Goal: Task Accomplishment & Management: Use online tool/utility

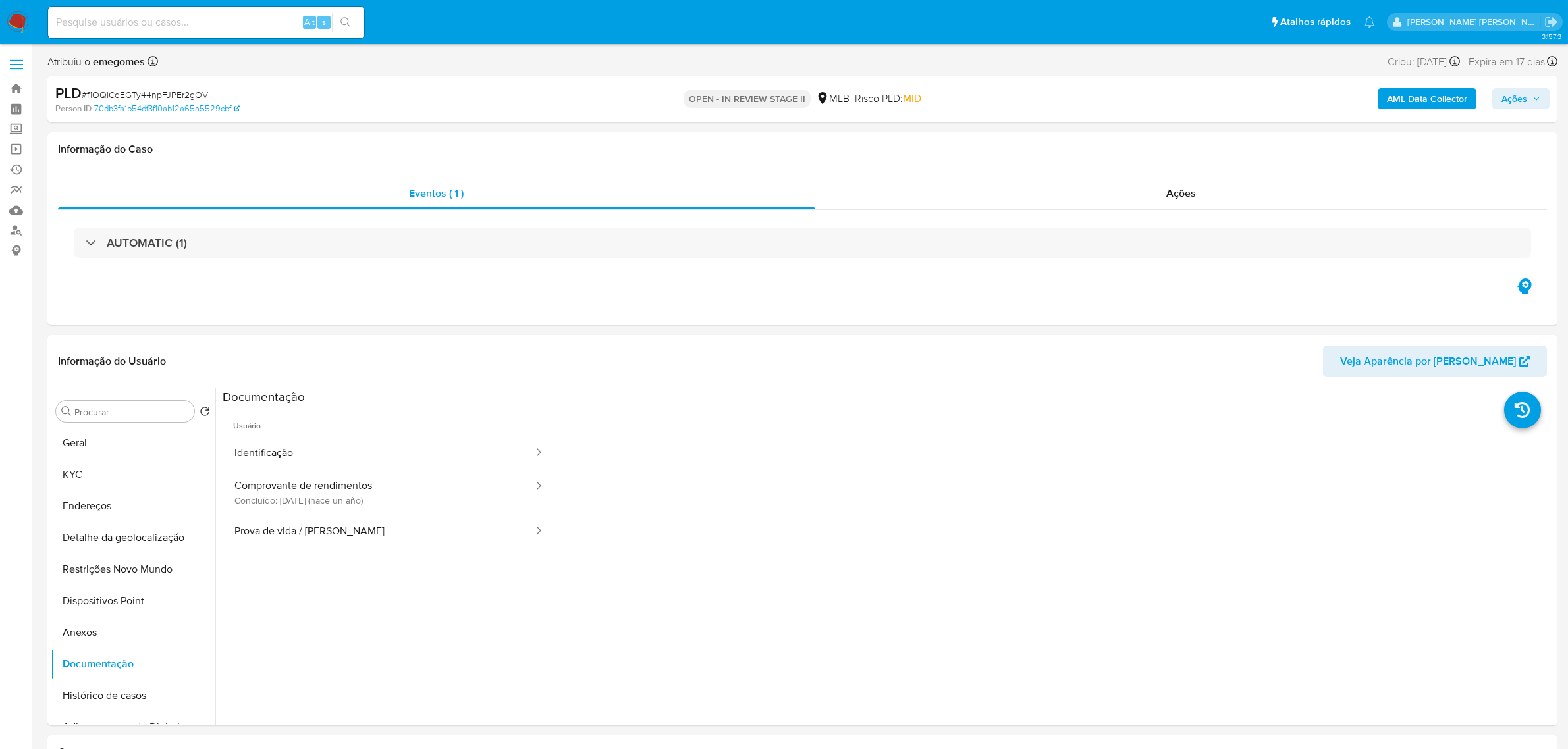
select select "10"
click at [27, 57] on label at bounding box center [17, 65] width 33 height 28
click at [0, 0] on input "checkbox" at bounding box center [0, 0] width 0 height 0
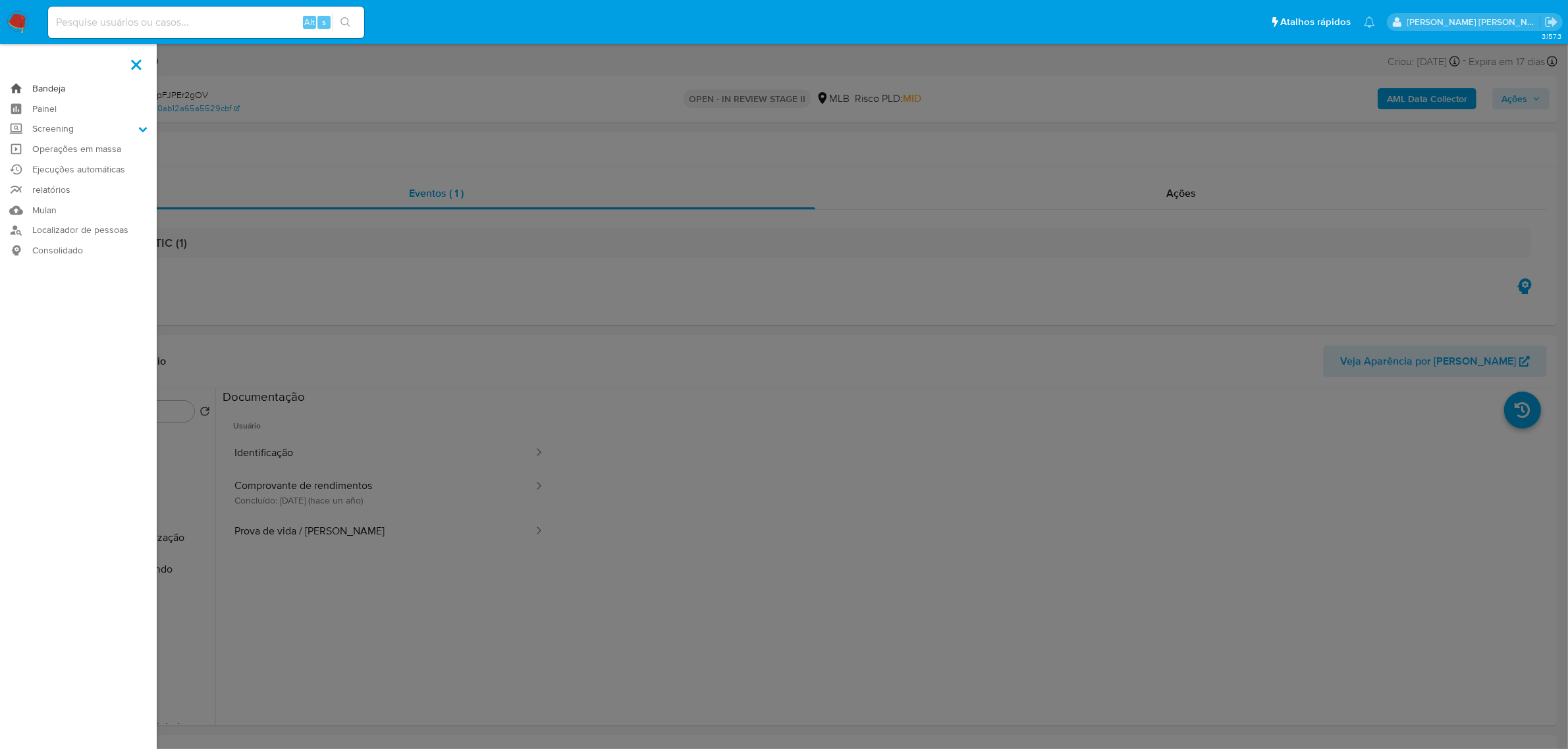
click at [46, 81] on link "Bandeja" at bounding box center [78, 88] width 157 height 20
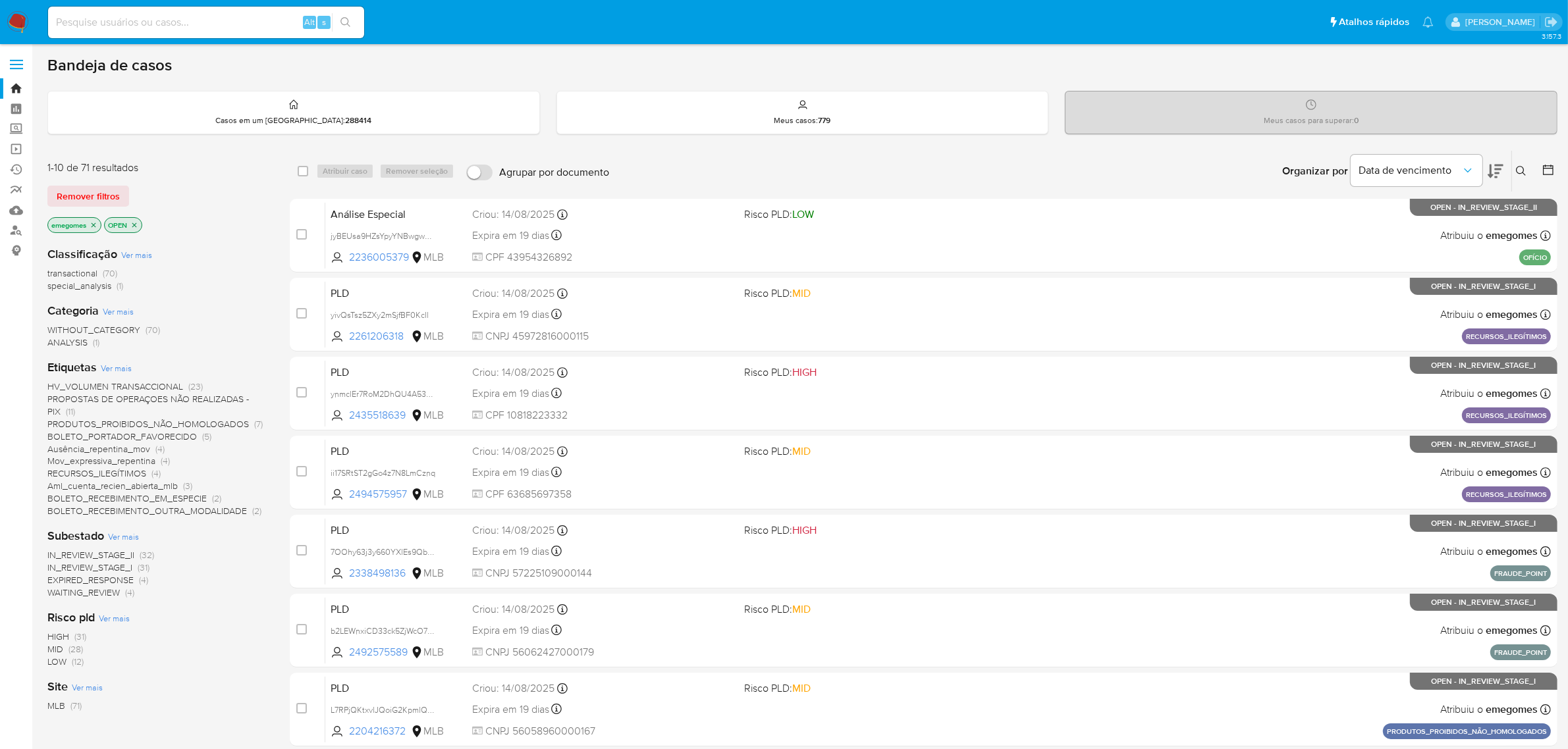
click at [1529, 168] on button at bounding box center [1522, 171] width 22 height 16
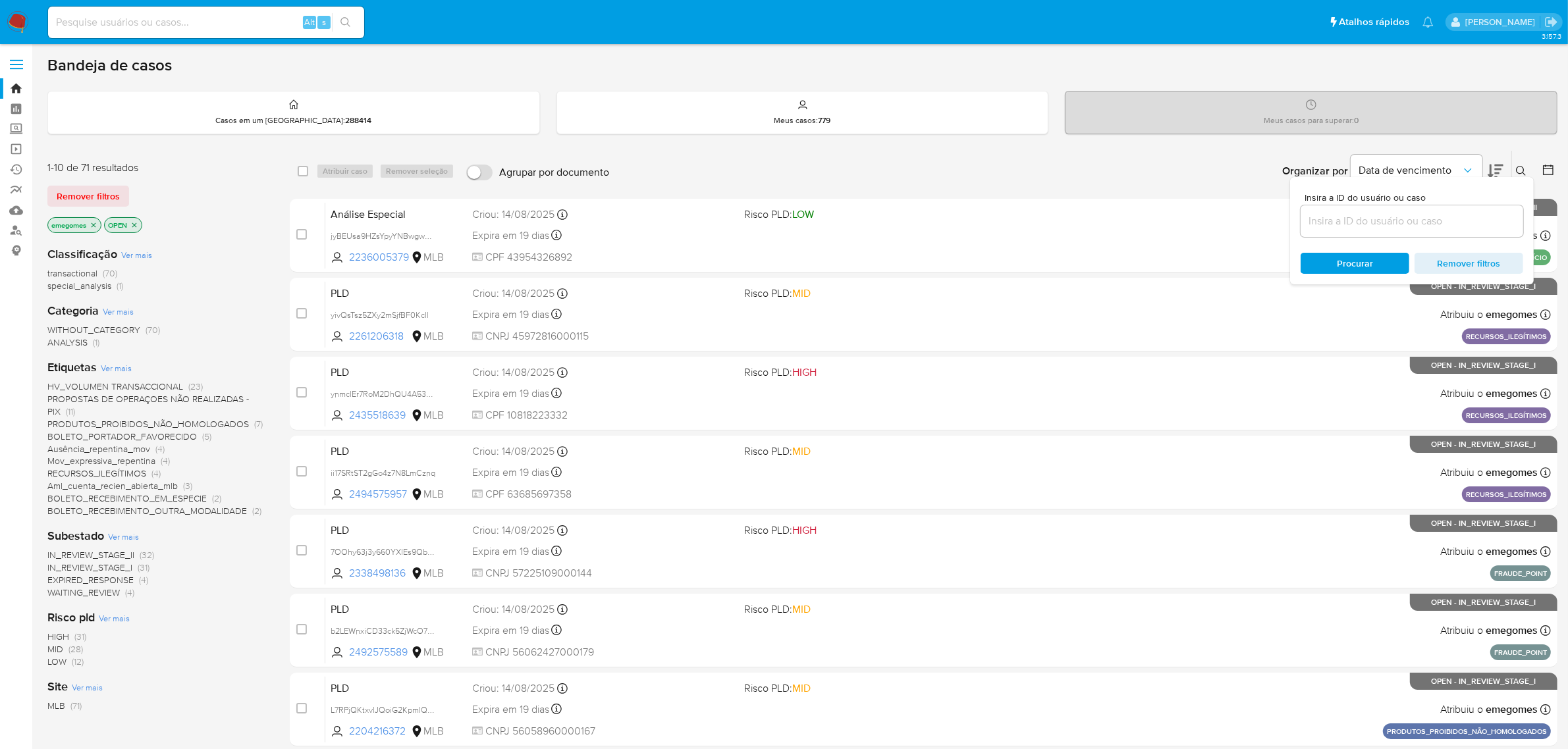
click at [1403, 218] on input at bounding box center [1412, 222] width 223 height 18
type input "xZf8CvJC6gkNj49spb4cosGa"
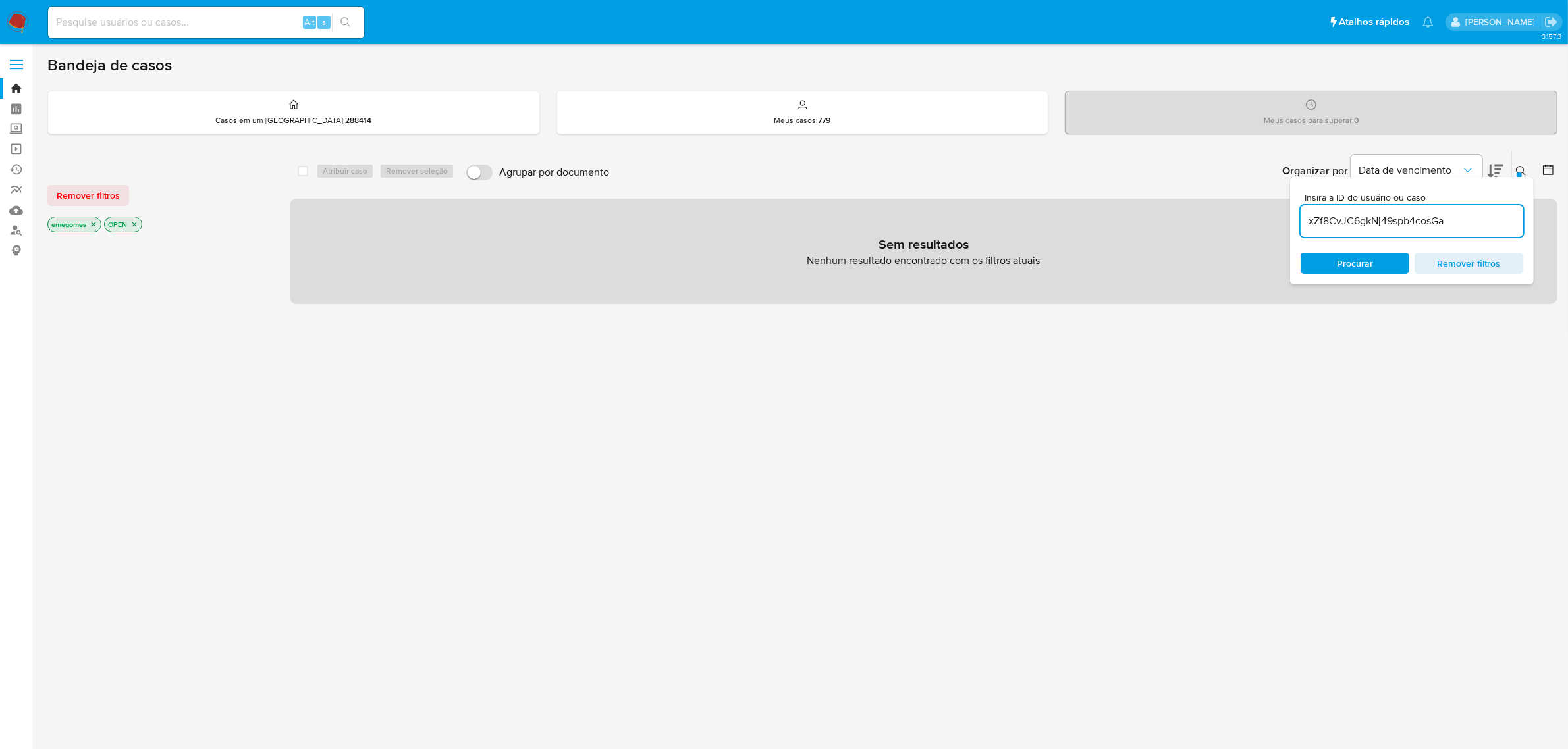
click at [96, 223] on icon "close-filter" at bounding box center [93, 225] width 8 height 8
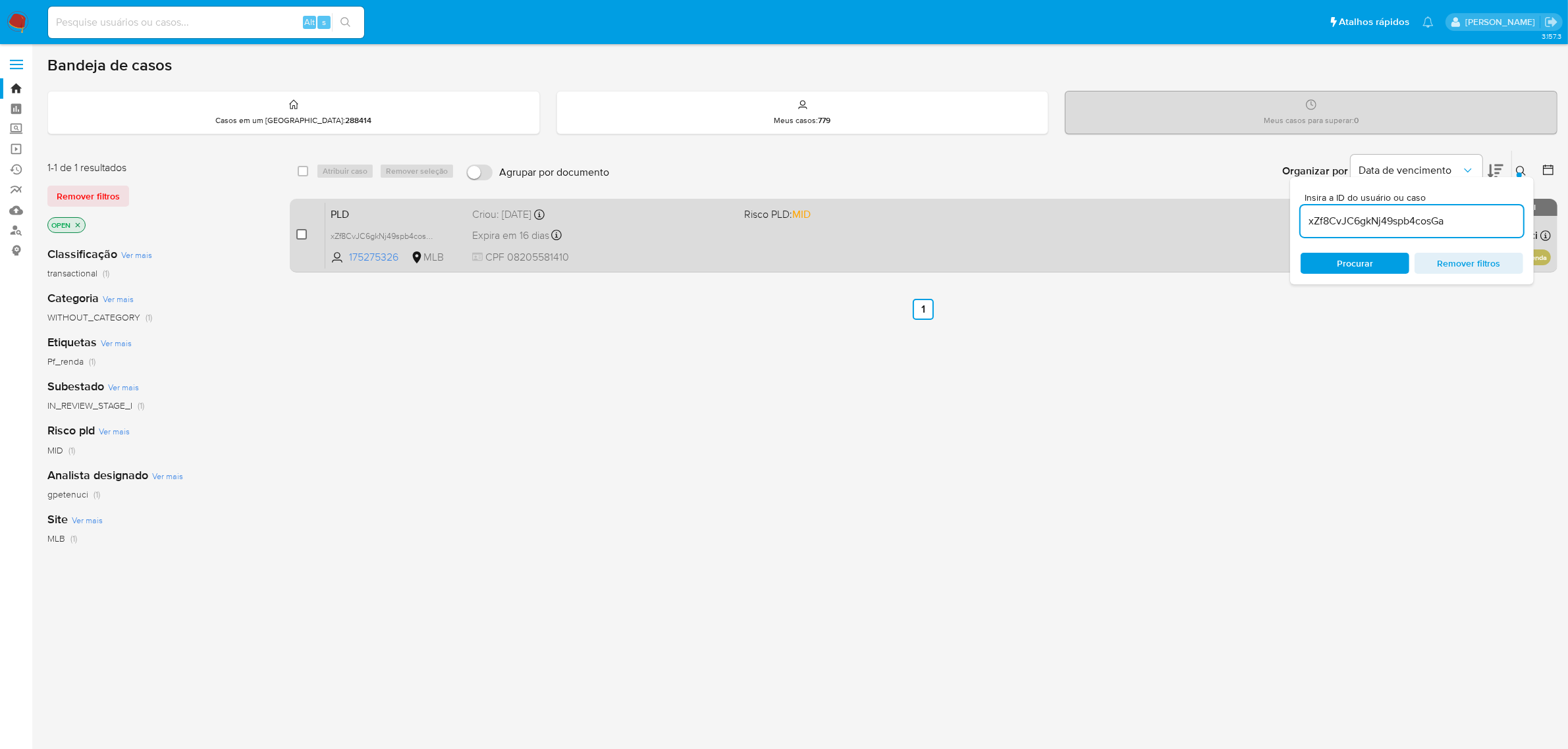
click at [301, 236] on input "checkbox" at bounding box center [302, 234] width 11 height 11
checkbox input "true"
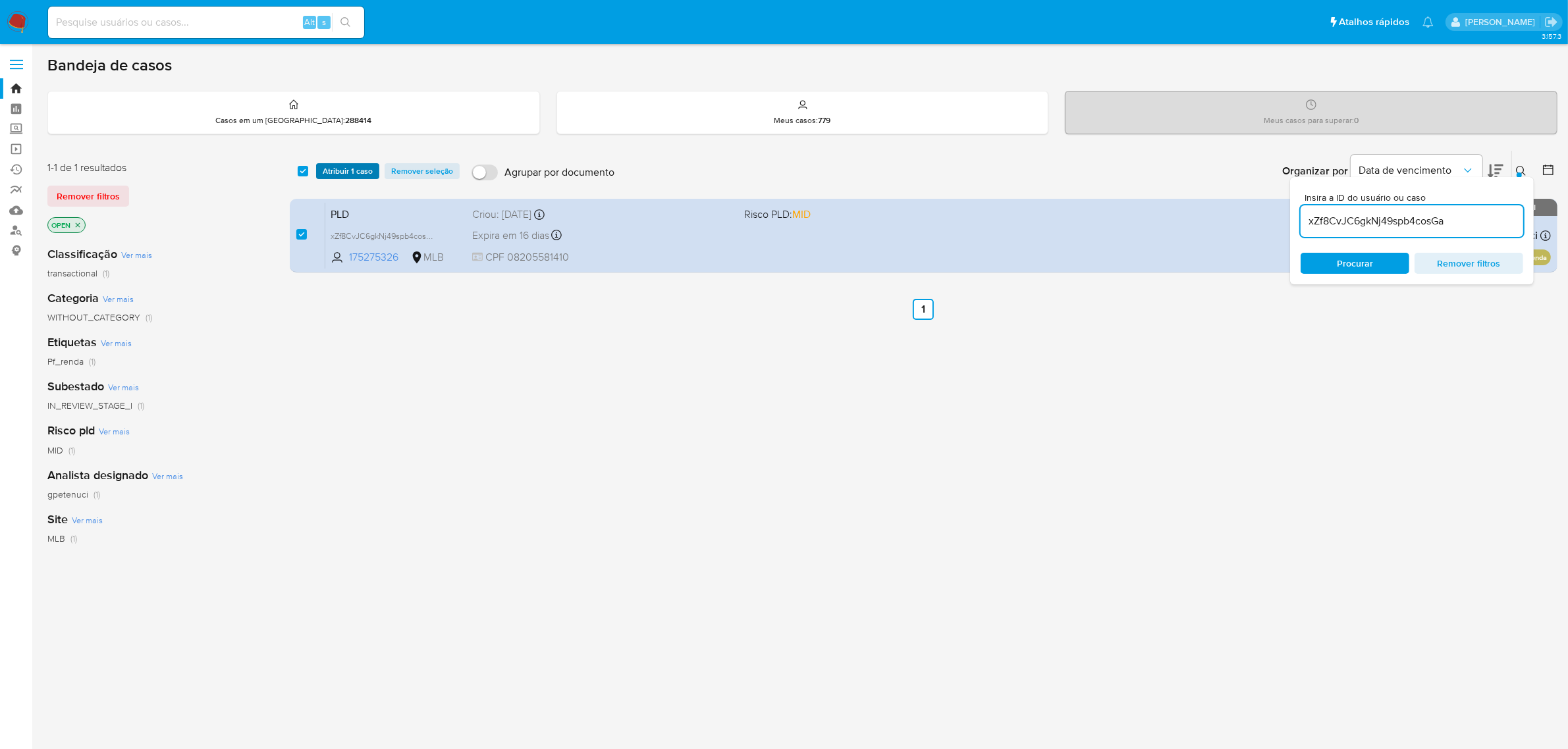
click at [331, 171] on span "Atribuir 1 caso" at bounding box center [347, 171] width 50 height 13
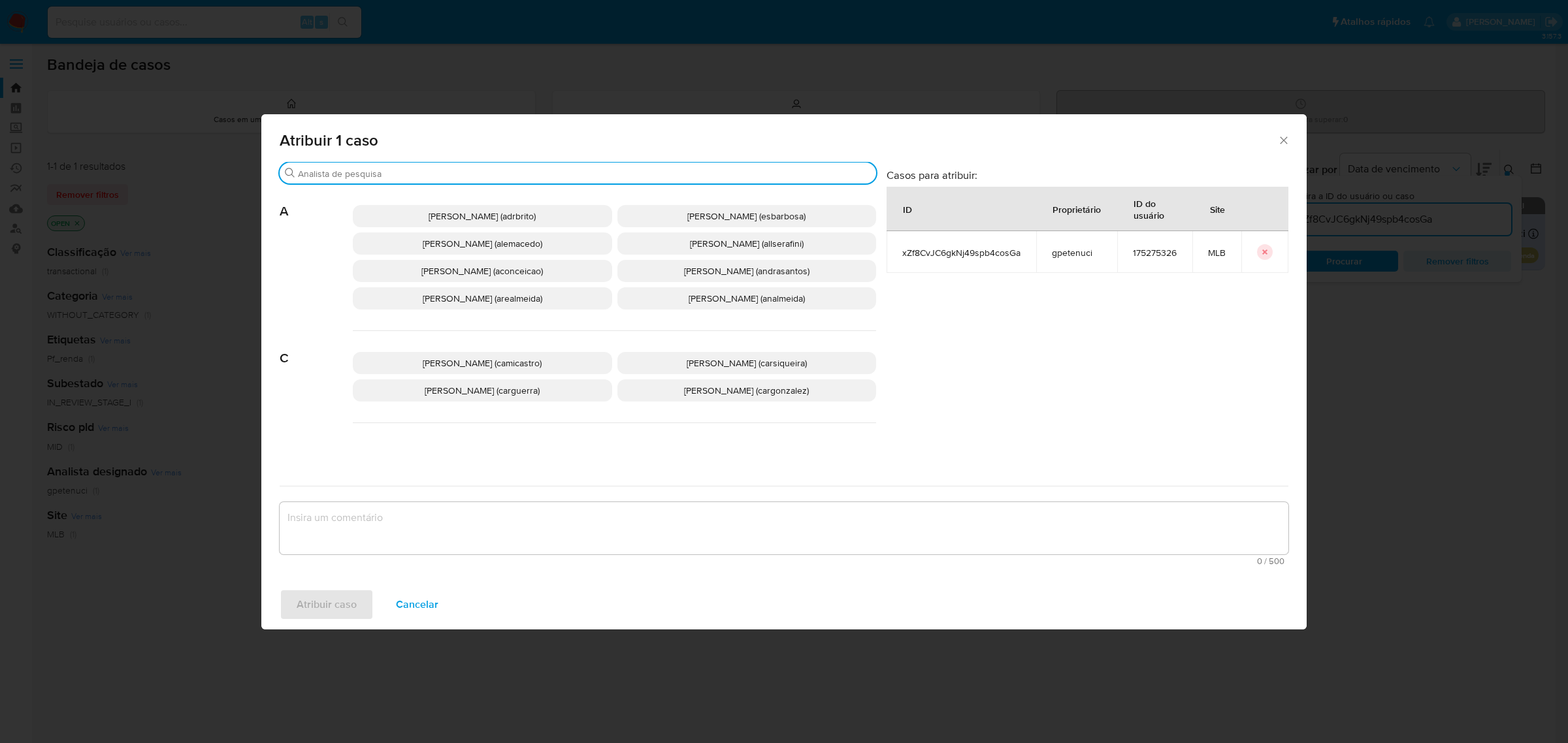
click at [350, 173] on input "Procurar" at bounding box center [584, 174] width 573 height 12
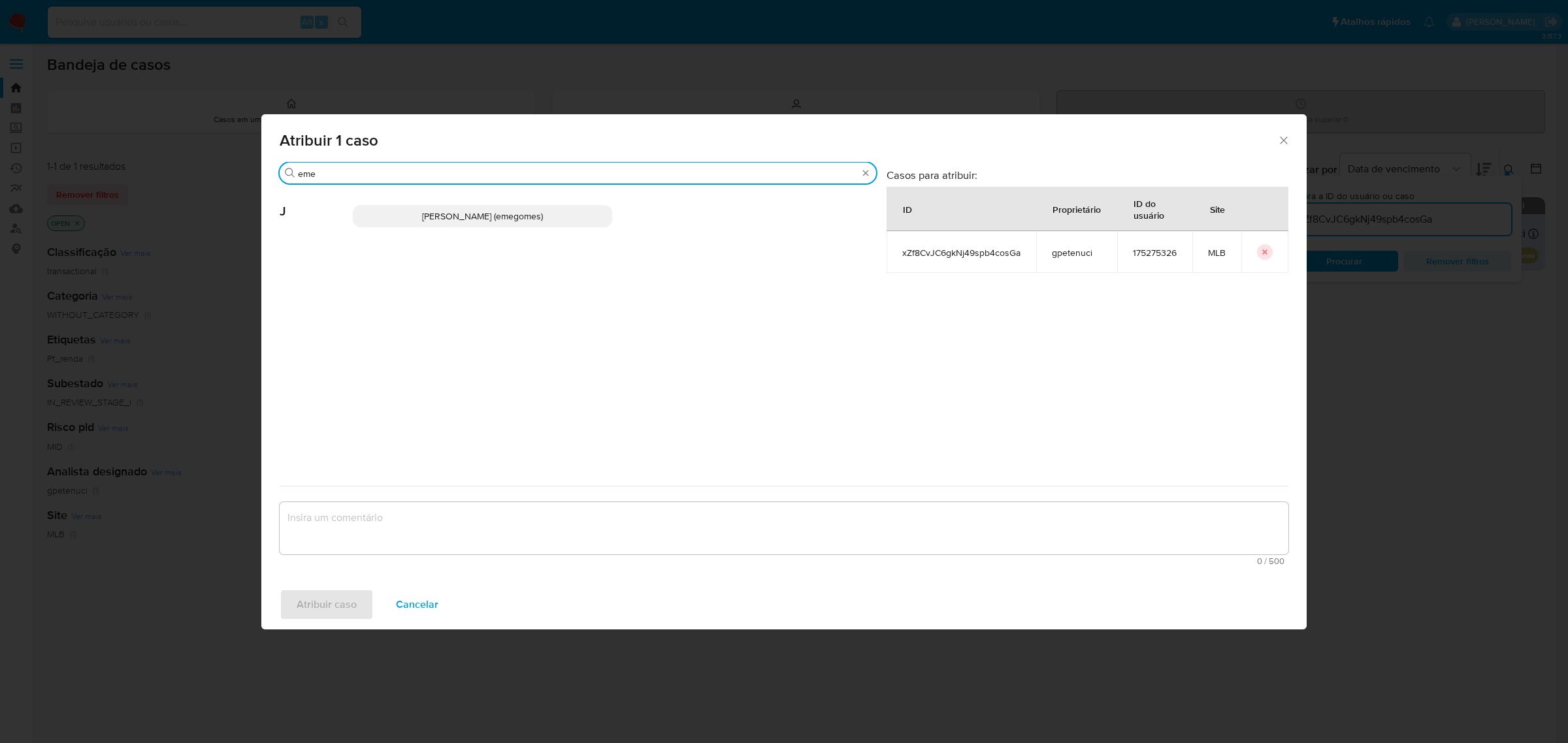
type input "eme"
click at [422, 223] on span "Jose Emerson Gomes Pereira (emegomes)" at bounding box center [482, 216] width 121 height 13
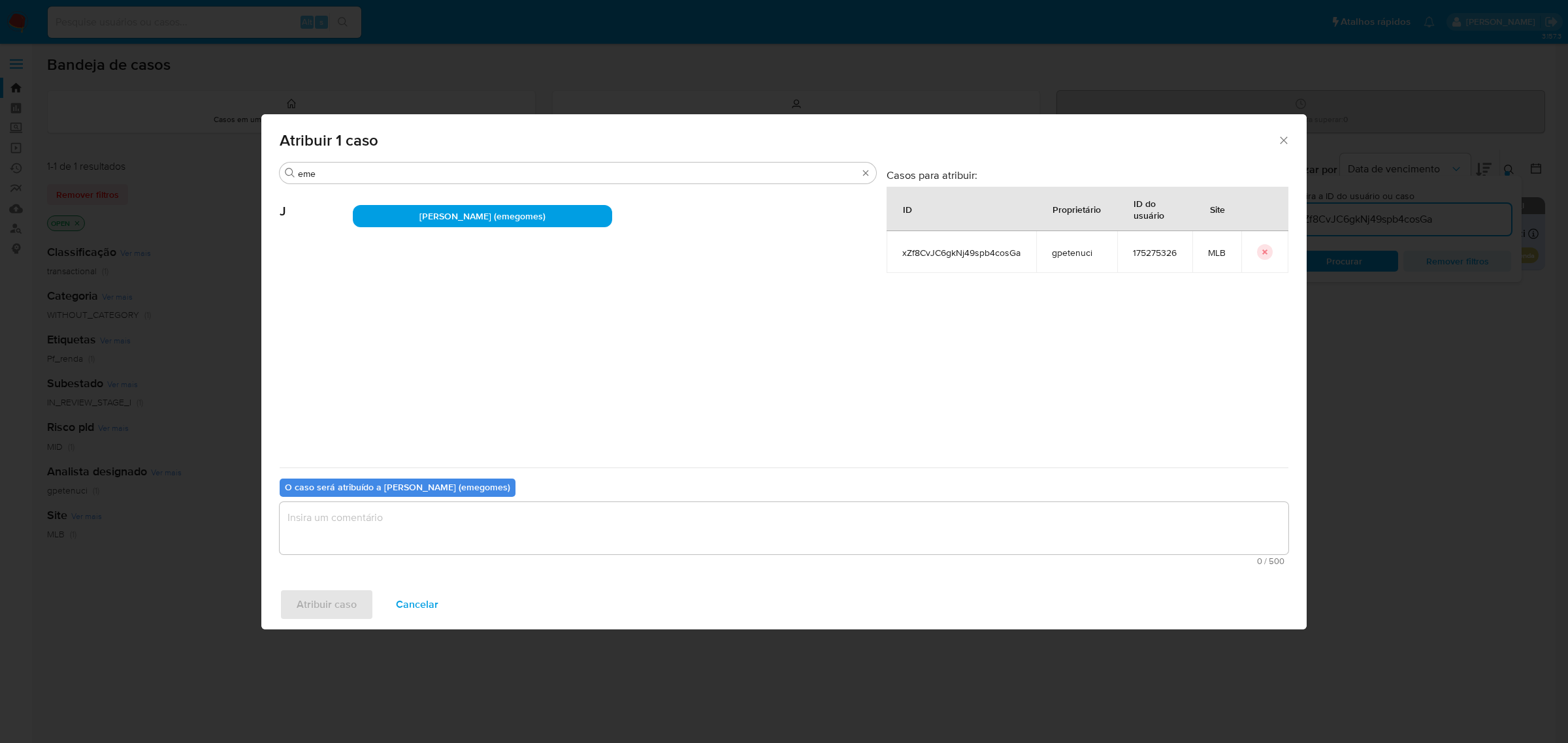
click at [380, 517] on textarea "assign-modal" at bounding box center [783, 528] width 1008 height 52
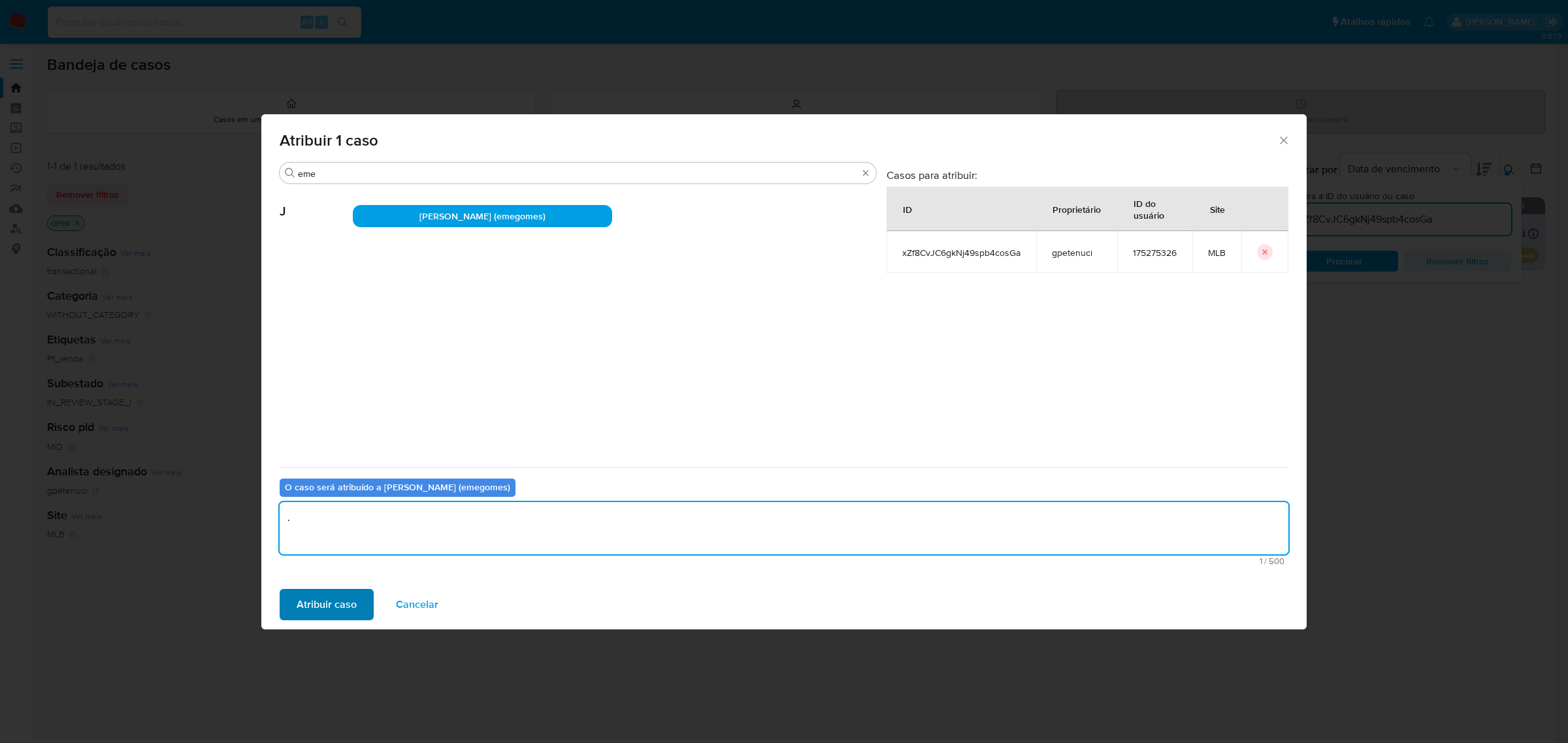
type textarea "."
click at [333, 610] on span "Atribuir caso" at bounding box center [326, 605] width 60 height 29
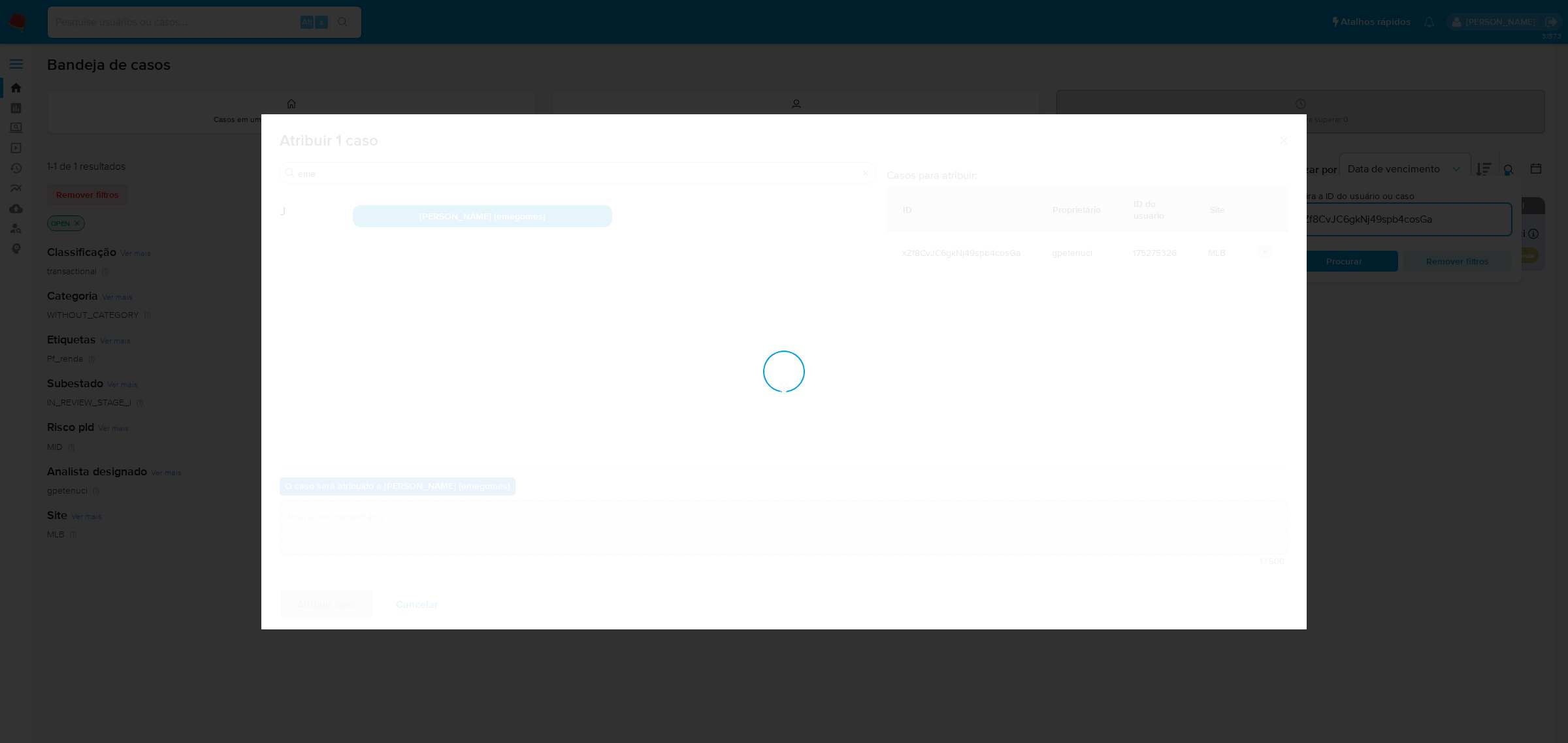
checkbox input "false"
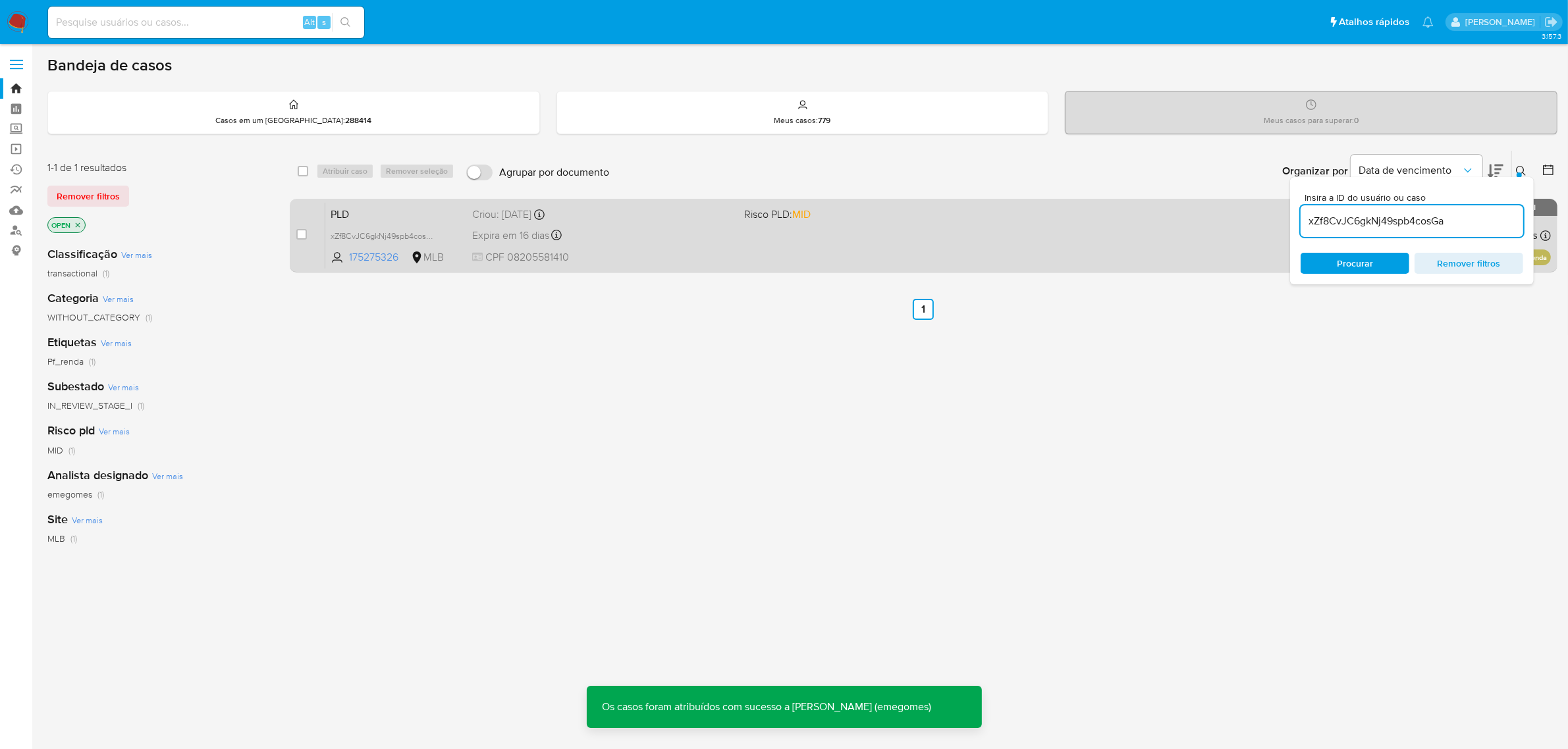
click at [694, 211] on div "Criou: 12/08/2025 Criou: 12/08/2025 00:18:02" at bounding box center [602, 215] width 262 height 15
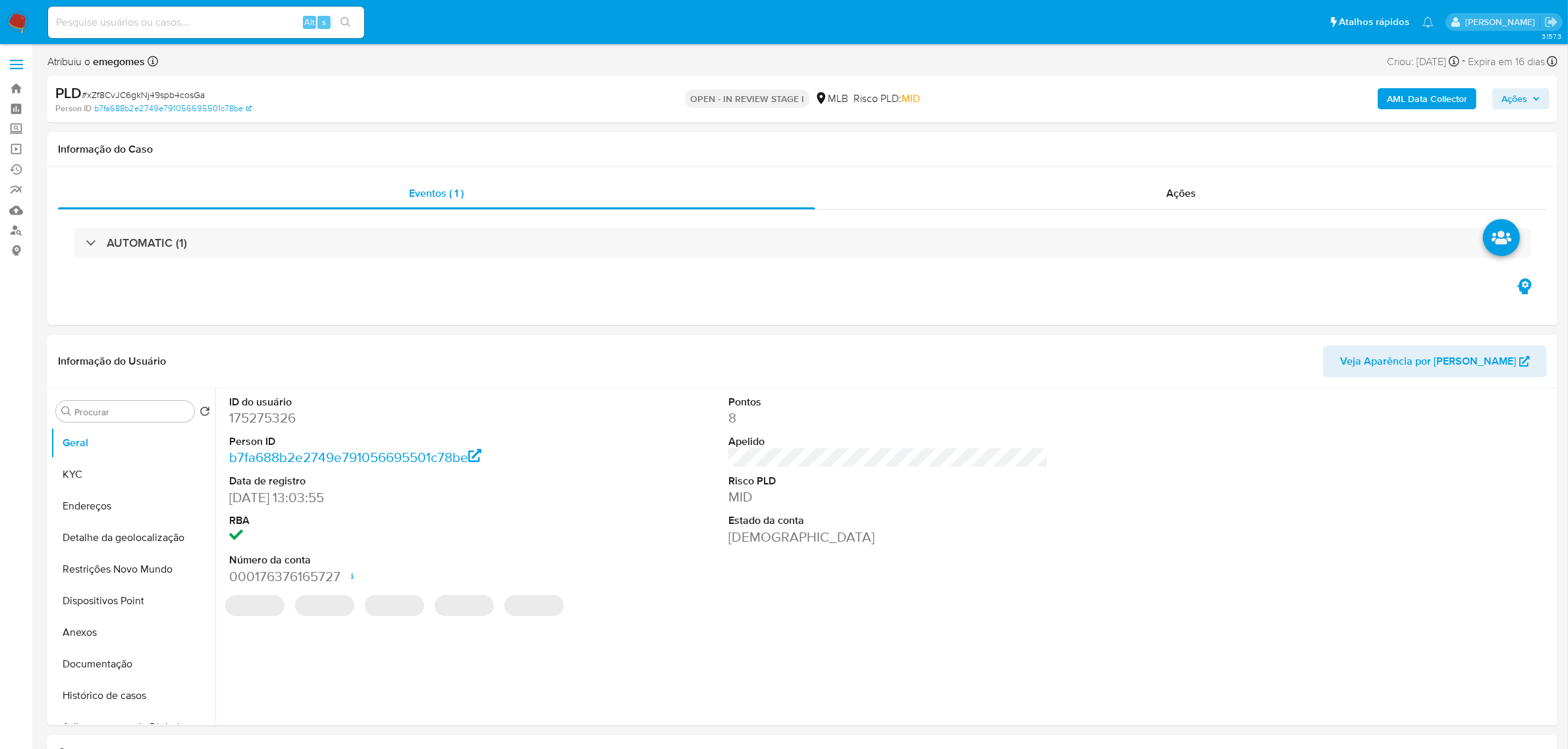
click at [1413, 107] on b "AML Data Collector" at bounding box center [1427, 99] width 81 height 21
select select "10"
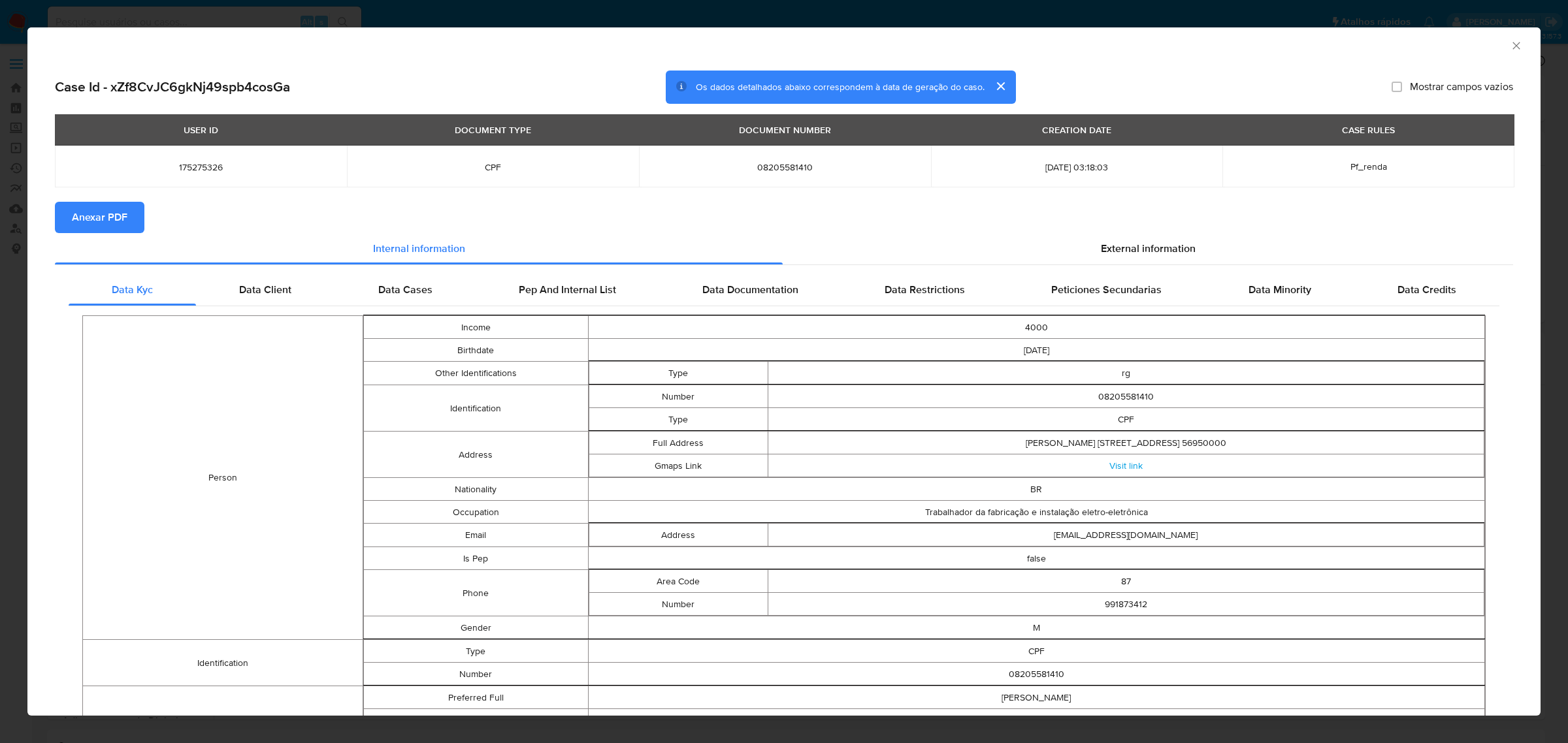
click at [137, 214] on button "Anexar PDF" at bounding box center [99, 218] width 90 height 31
click at [1496, 43] on div "AML Data Collector" at bounding box center [773, 44] width 1473 height 15
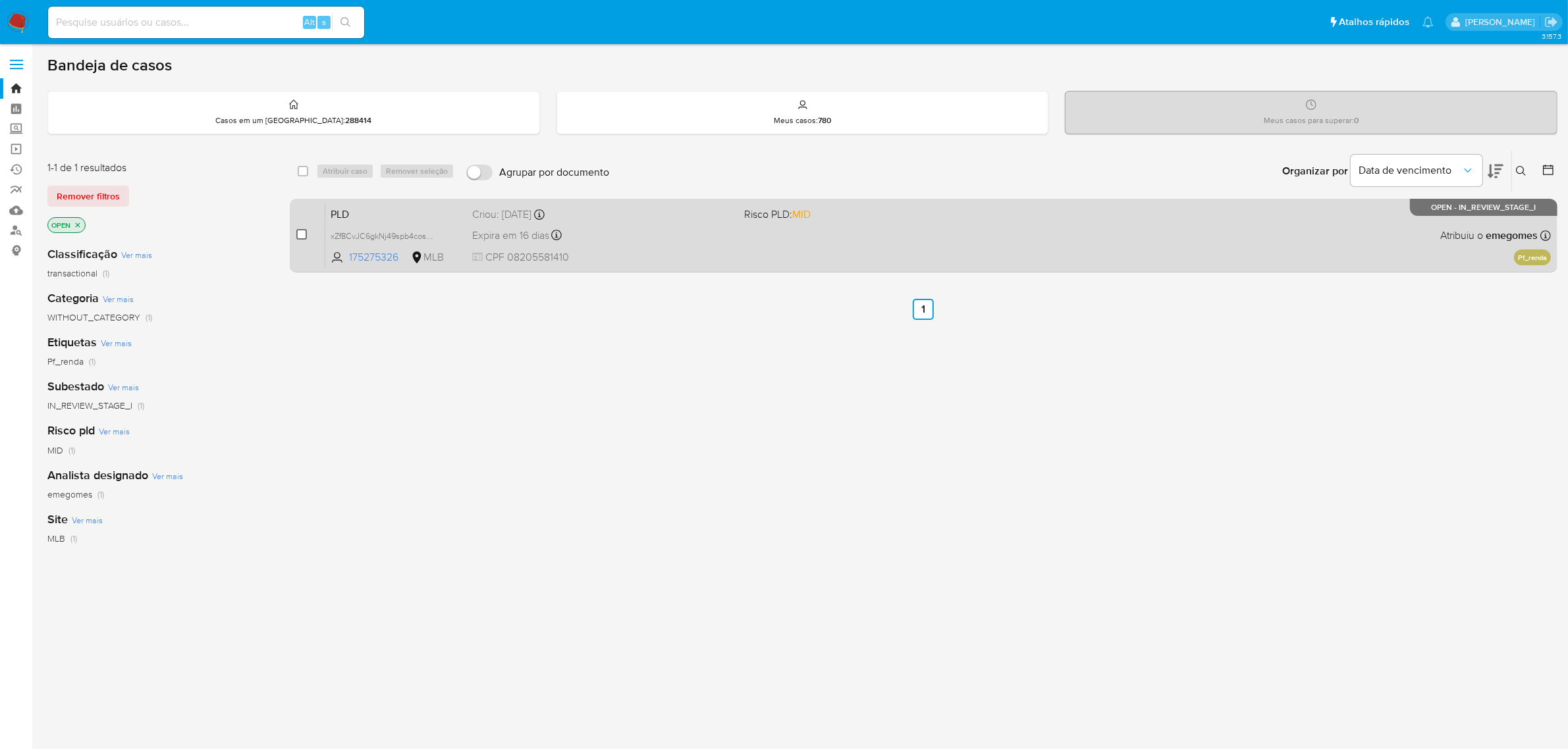
click at [300, 231] on input "checkbox" at bounding box center [302, 234] width 11 height 11
checkbox input "true"
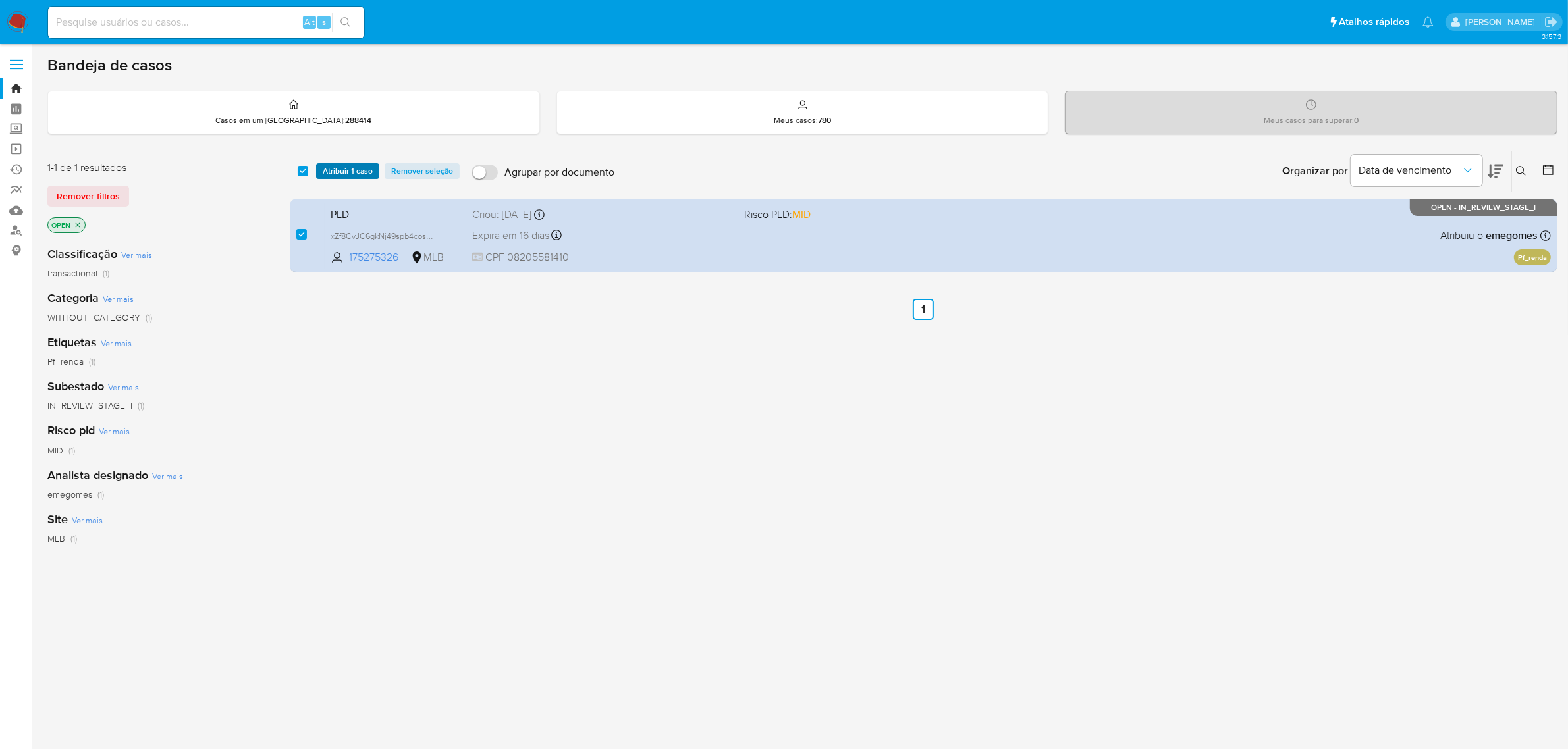
click at [363, 175] on span "Atribuir 1 caso" at bounding box center [347, 171] width 50 height 13
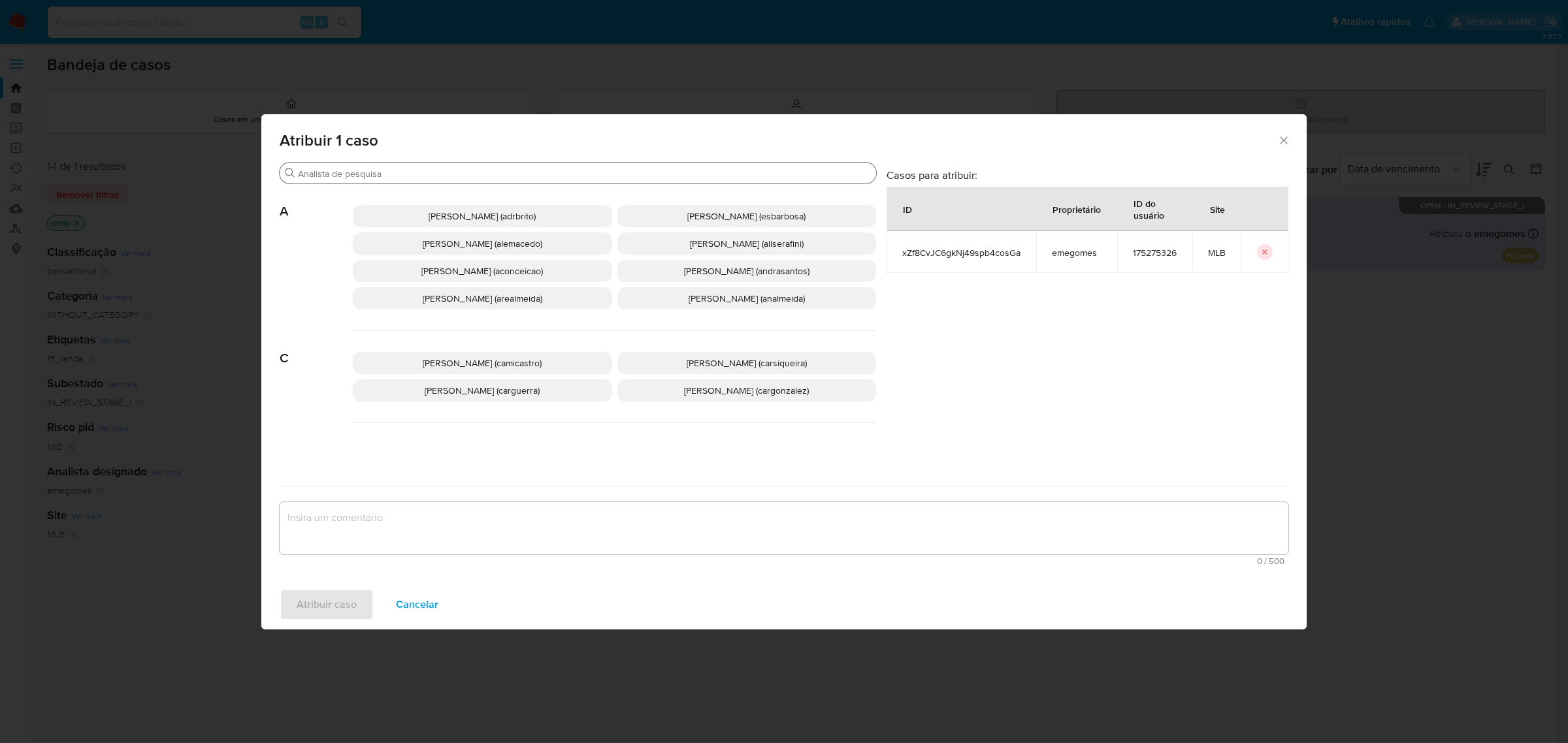
click at [390, 168] on input "Procurar" at bounding box center [584, 174] width 573 height 12
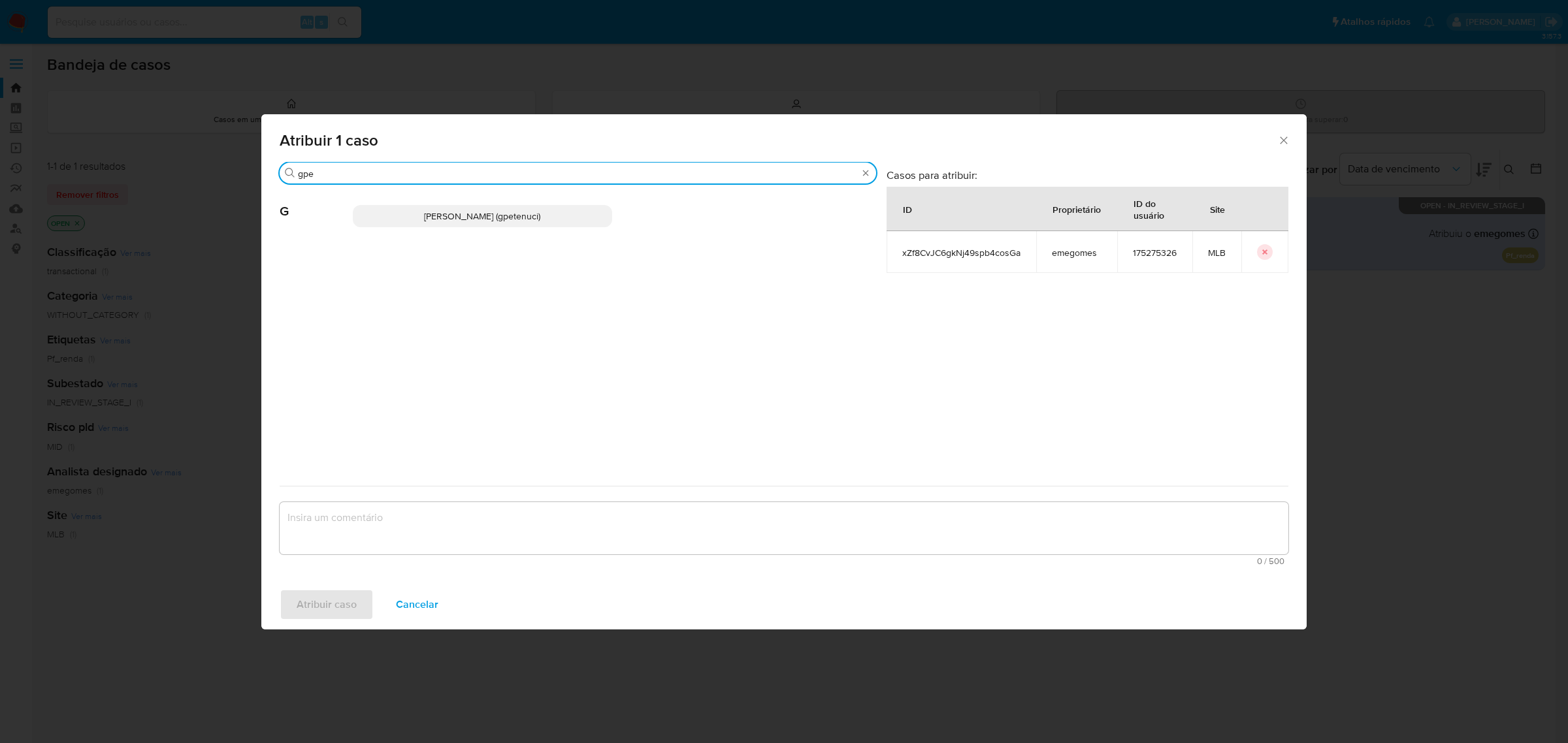
type input "gpe"
click at [424, 218] on span "Giovanna Petenuci Freitas (gpetenuci)" at bounding box center [482, 216] width 117 height 13
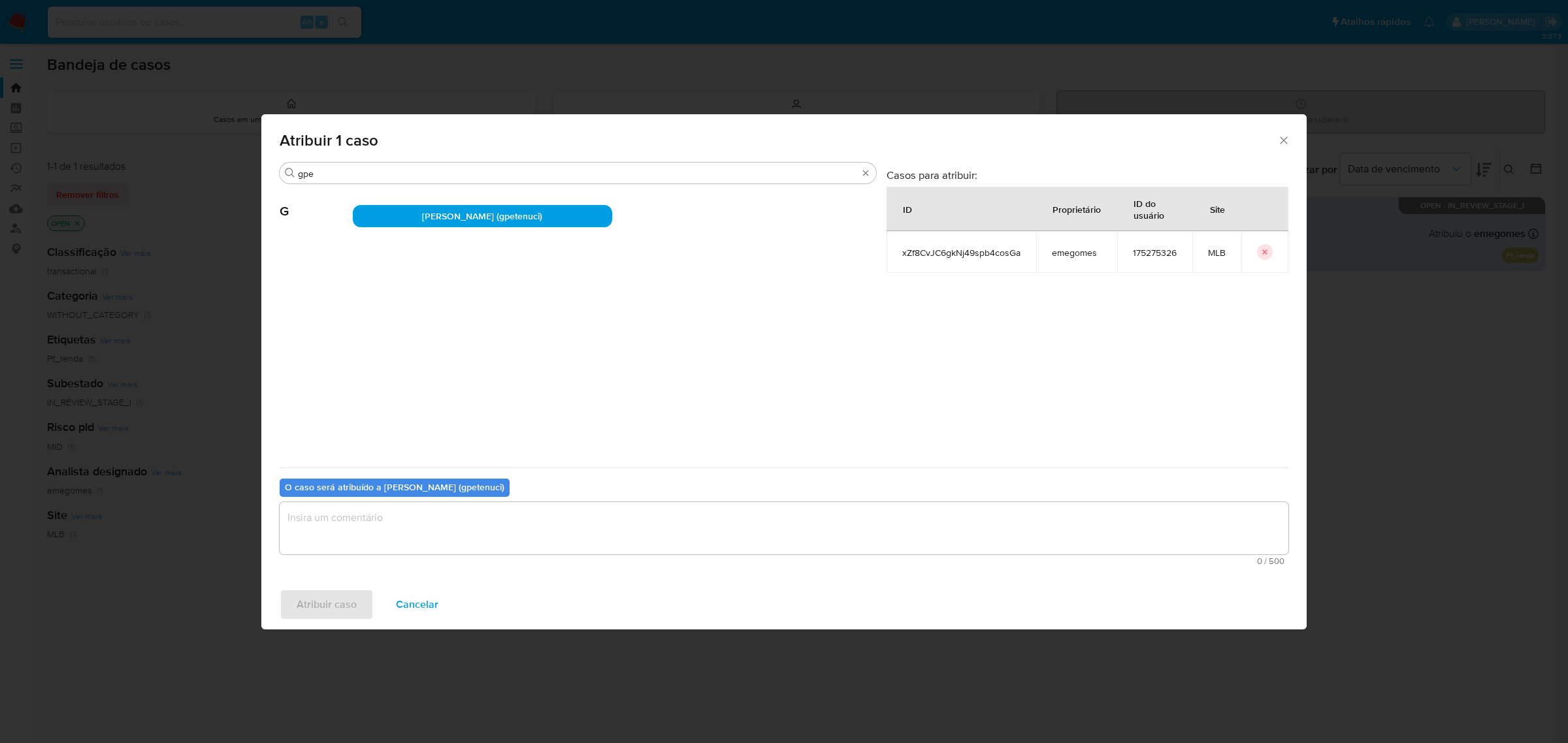
click at [365, 520] on textarea "assign-modal" at bounding box center [783, 528] width 1008 height 52
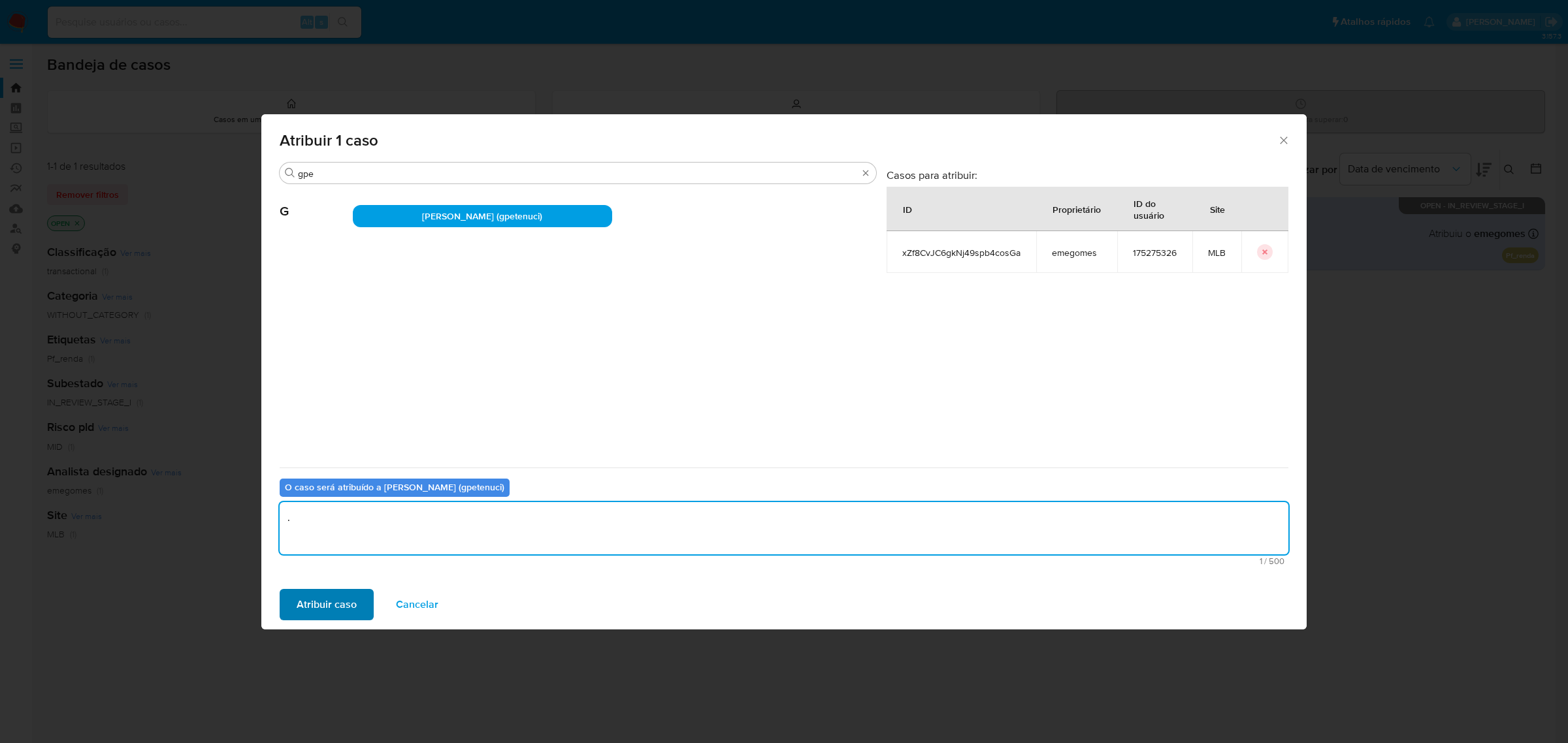
type textarea "."
click at [309, 601] on span "Atribuir caso" at bounding box center [326, 605] width 60 height 29
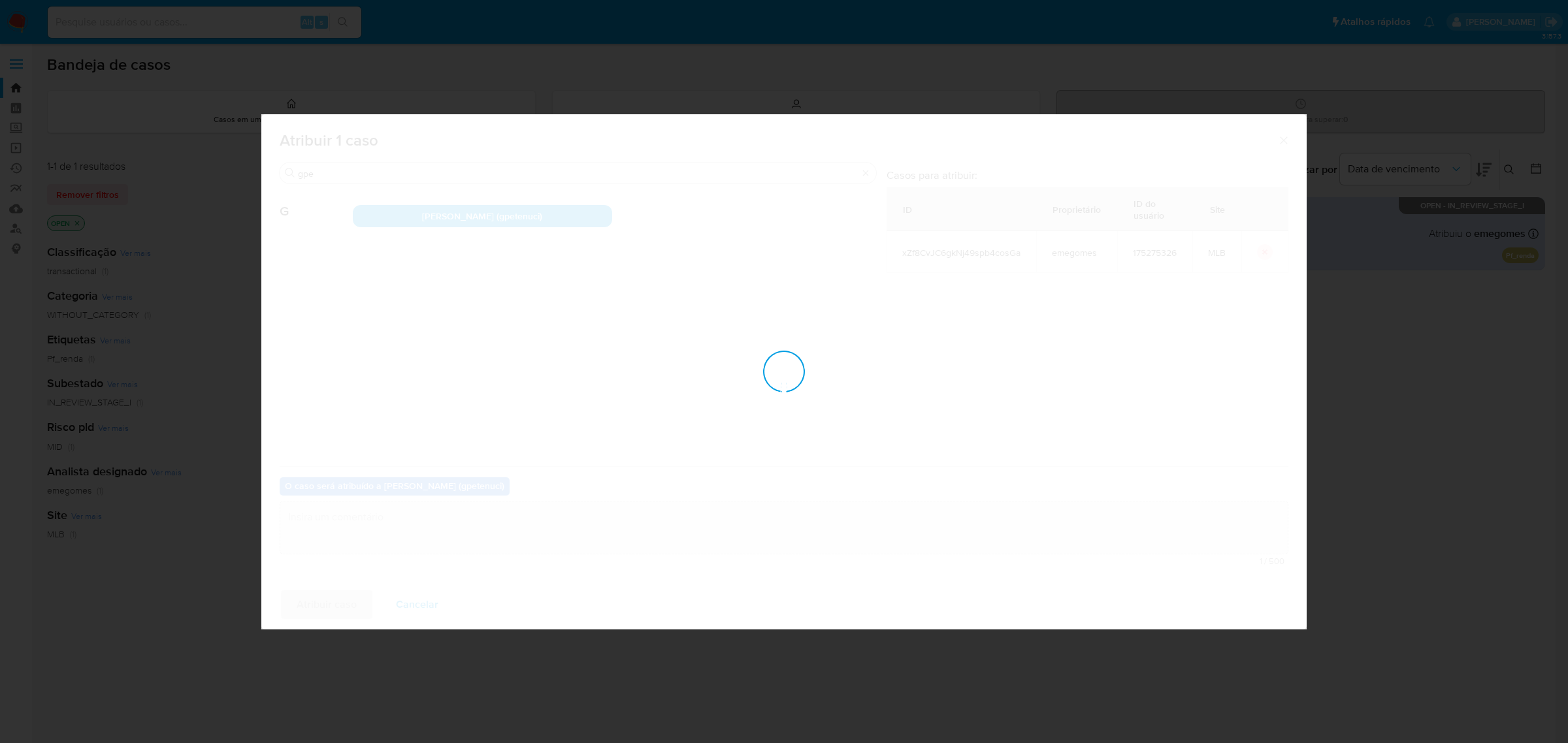
checkbox input "false"
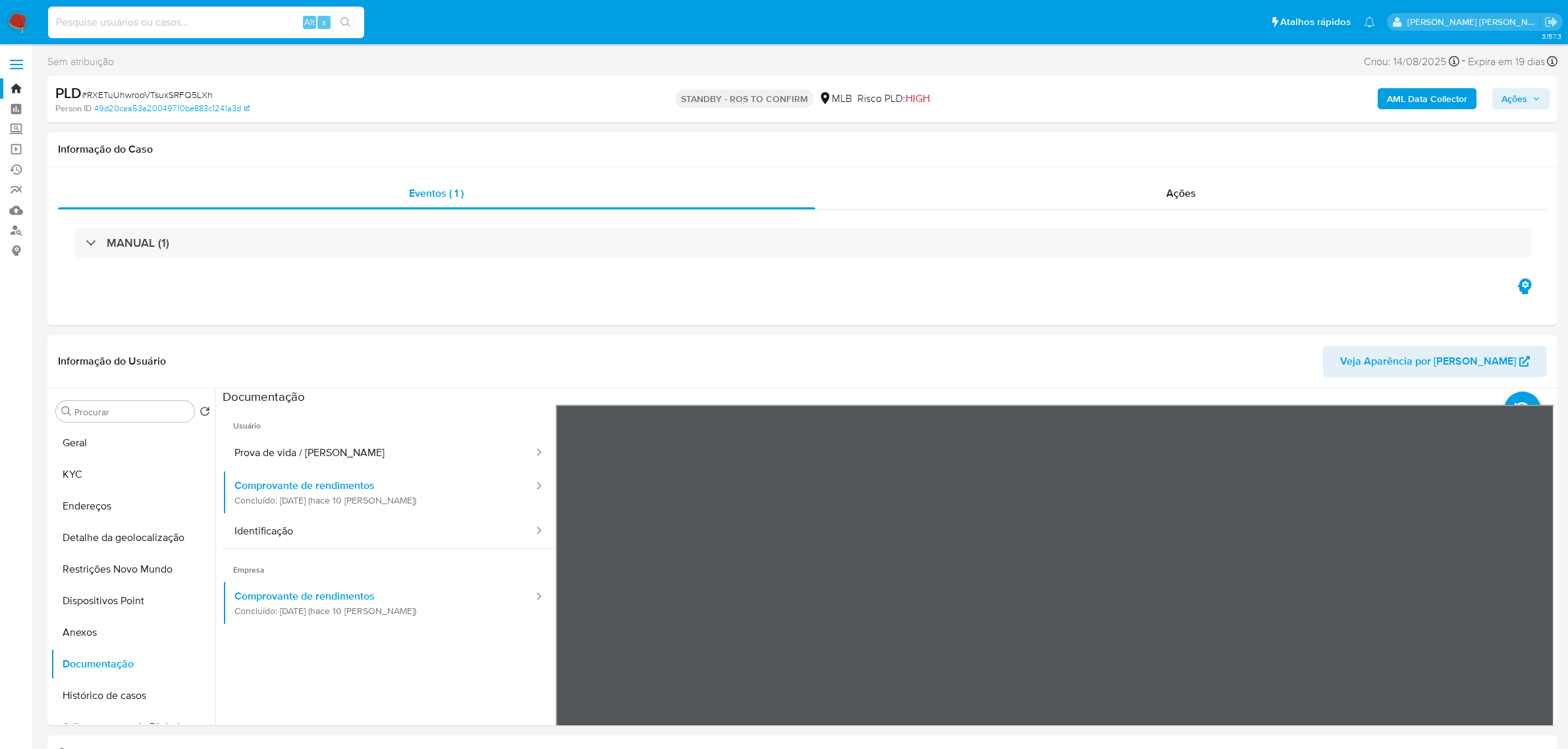
select select "10"
type input "ShcaxGDjom4LBLrMfsU41ezz"
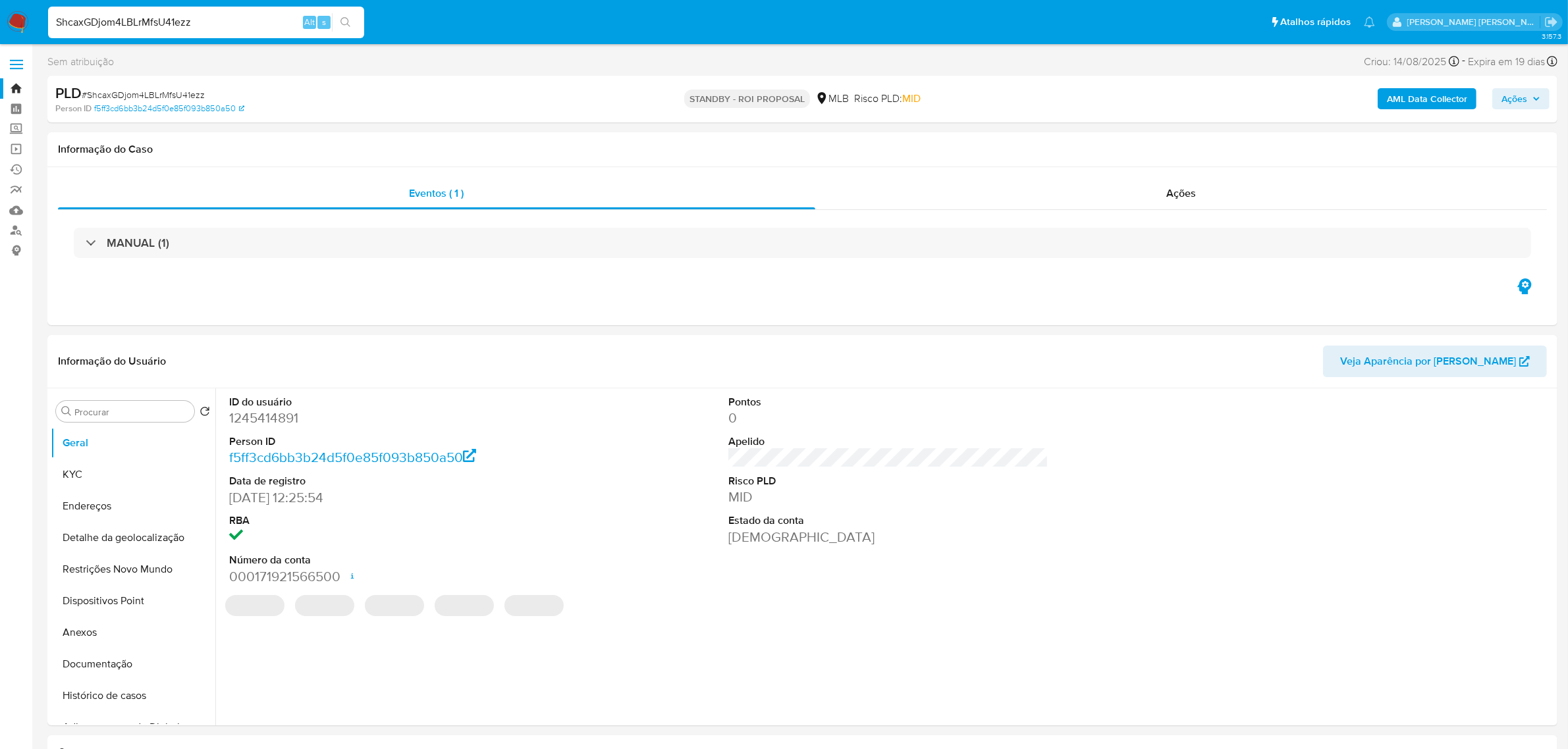
select select "10"
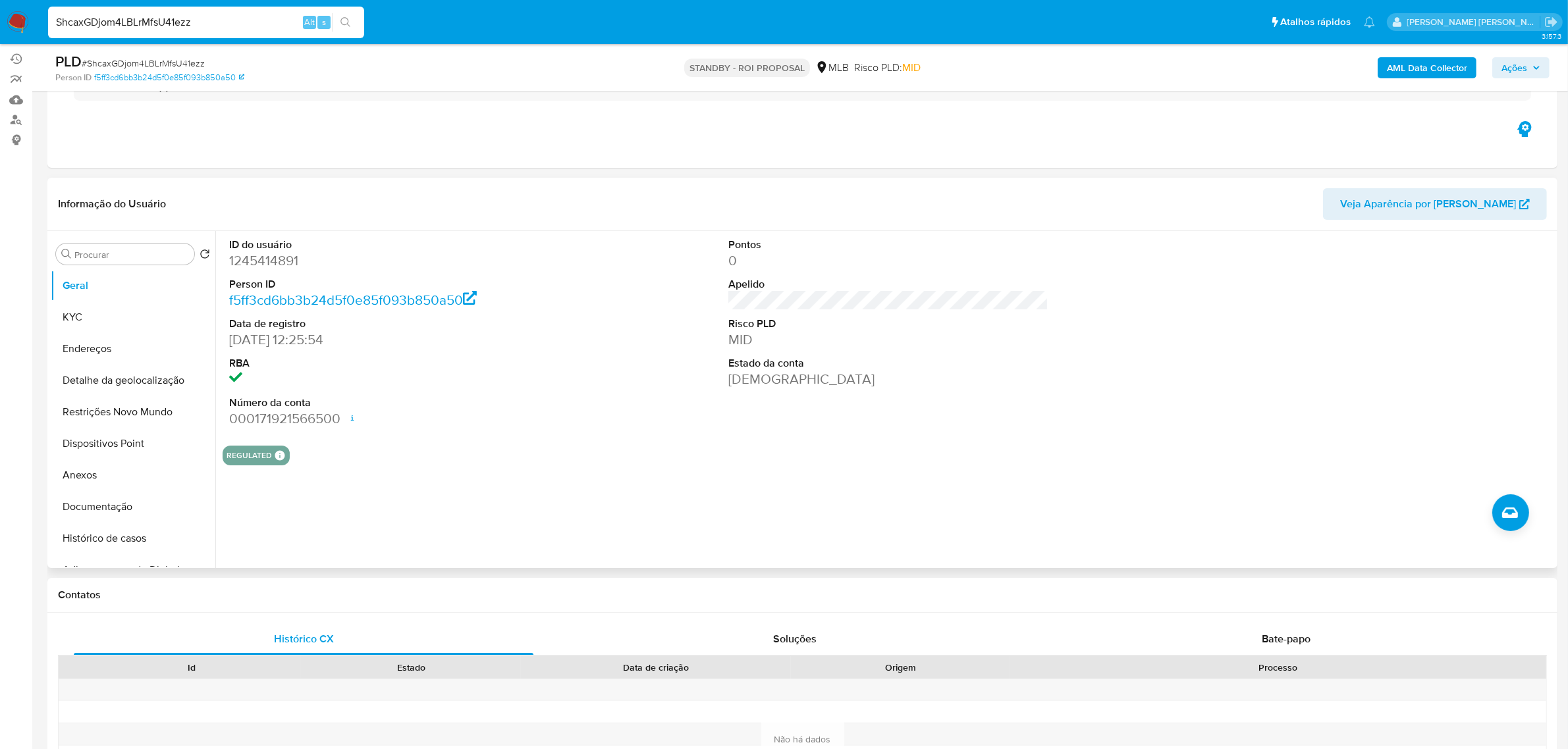
scroll to position [165, 0]
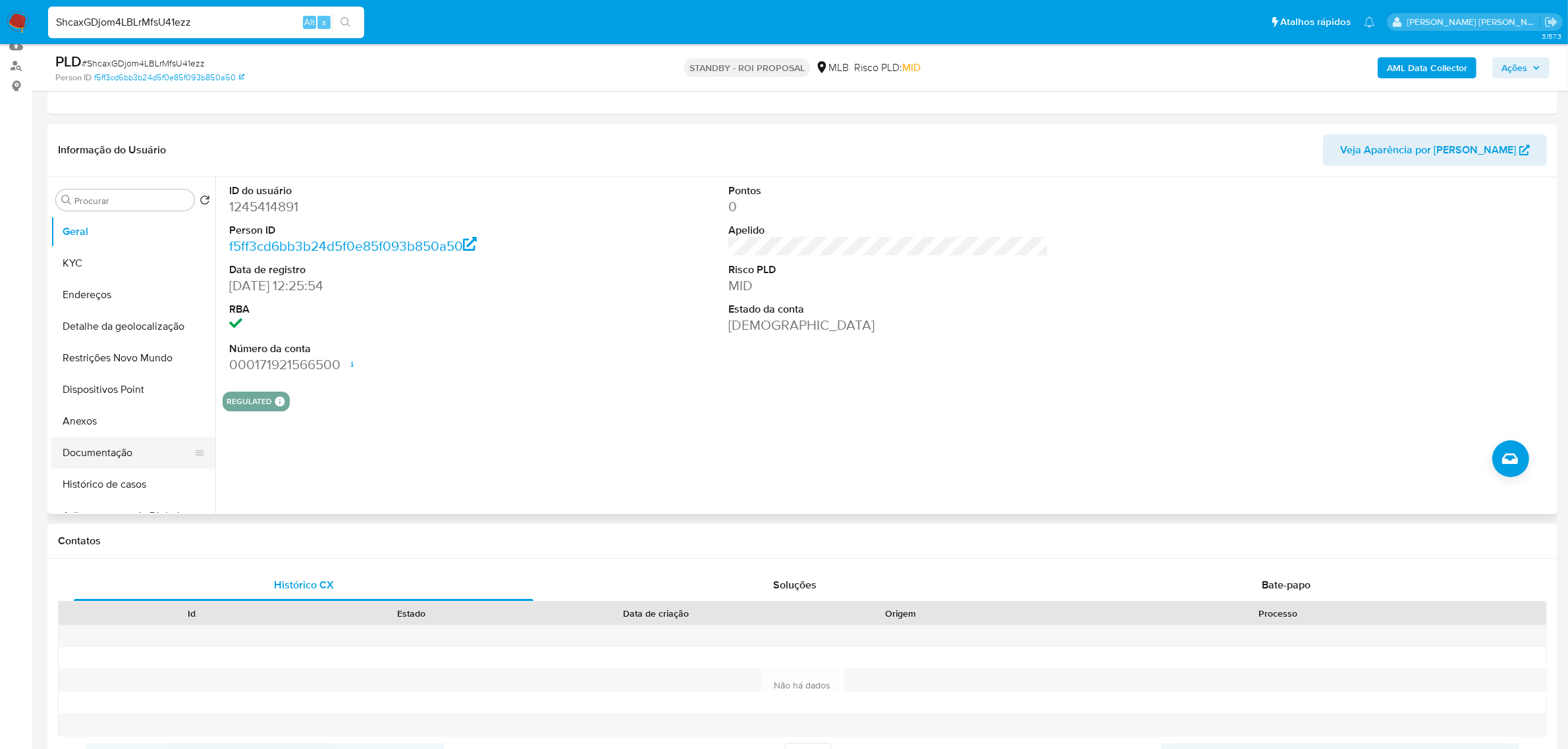
click at [133, 446] on button "Documentação" at bounding box center [128, 453] width 154 height 32
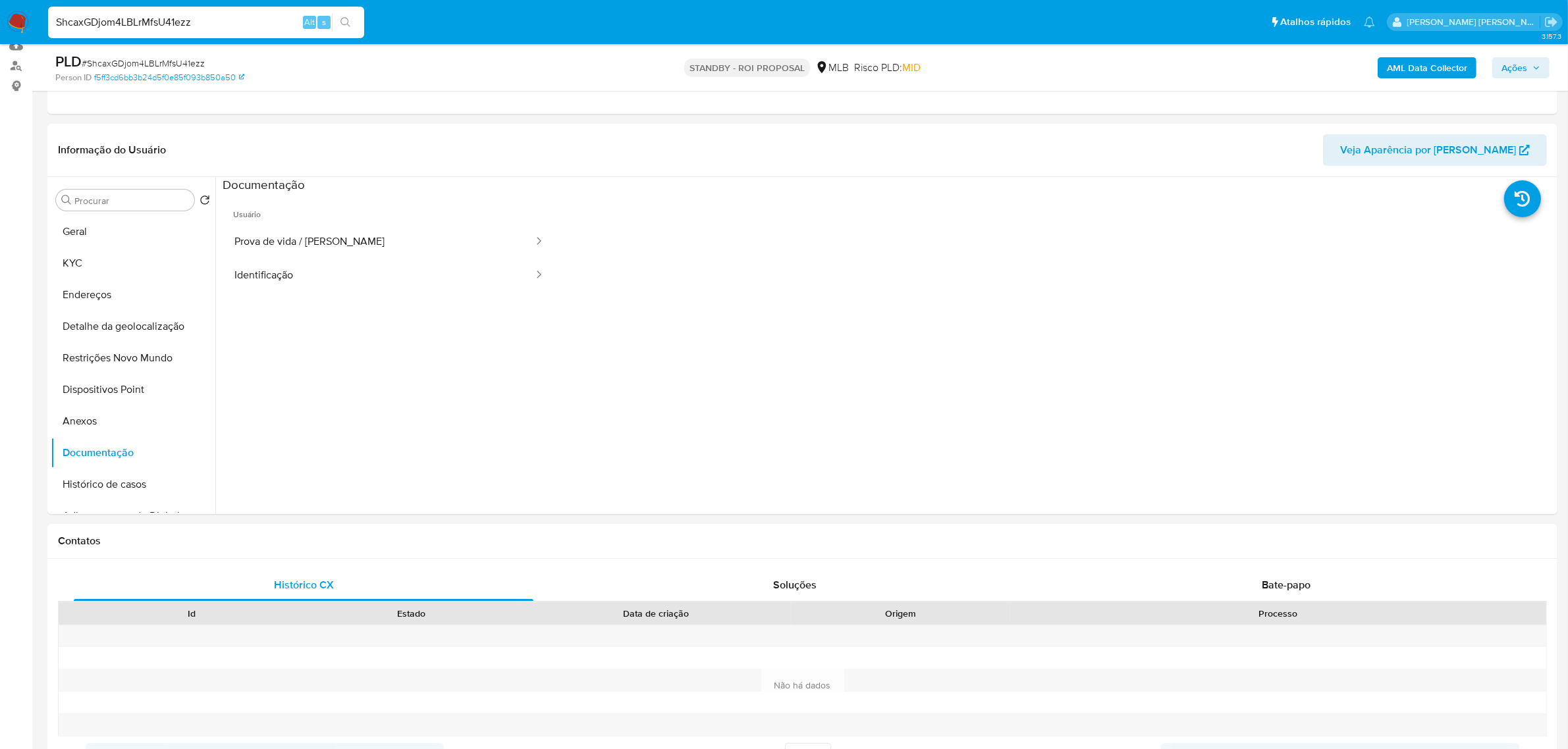
click at [264, 277] on button "Identificação" at bounding box center [379, 275] width 312 height 33
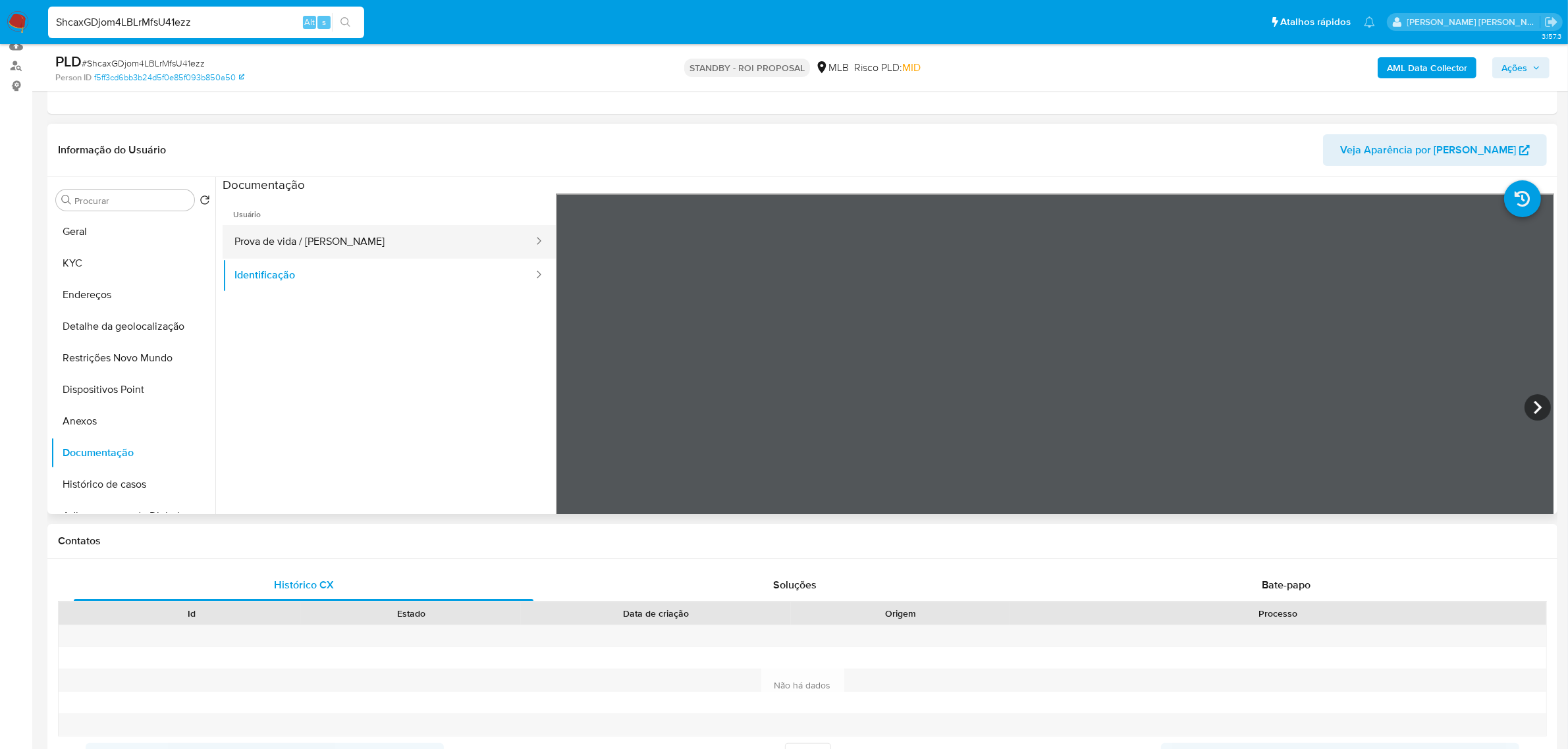
click at [301, 226] on button "Prova de vida / [PERSON_NAME]" at bounding box center [379, 242] width 312 height 33
click at [107, 422] on button "Anexos" at bounding box center [128, 422] width 154 height 32
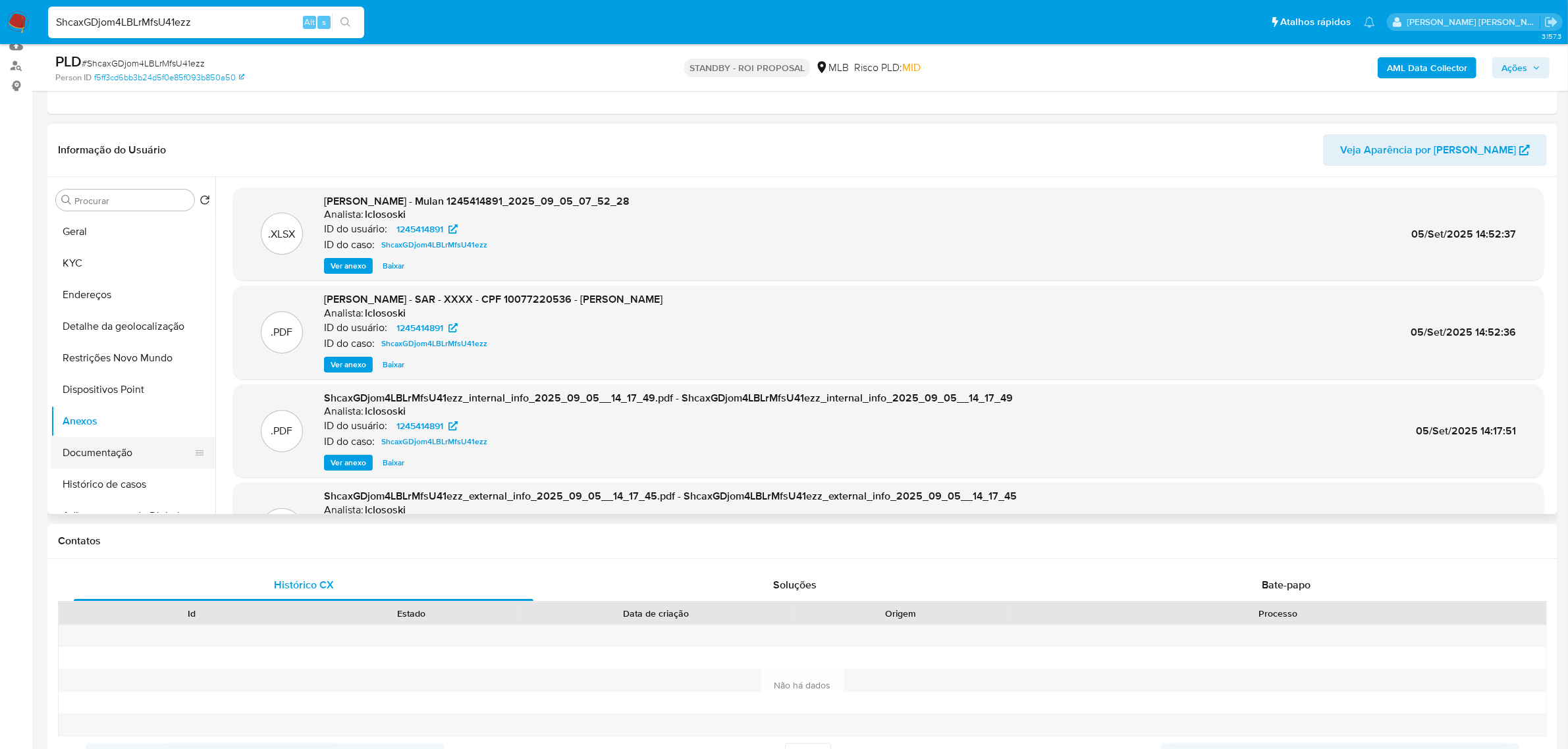
click at [107, 443] on button "Documentação" at bounding box center [128, 453] width 154 height 32
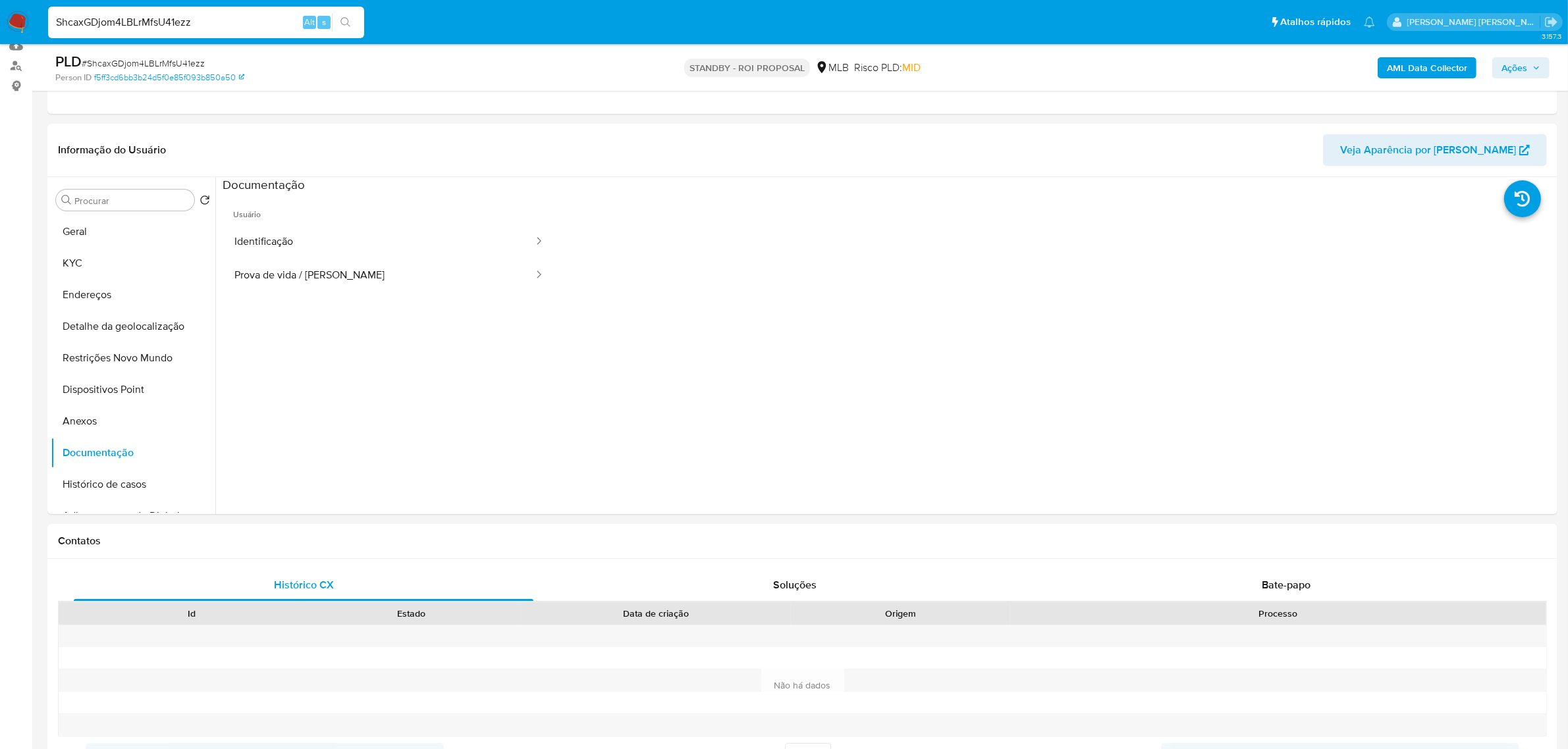
click at [112, 20] on input "ShcaxGDjom4LBLrMfsU41ezz" at bounding box center [206, 23] width 316 height 18
paste input "aedWQcOPBEukBg65thog5Z3N"
type input "aedWQcOPBEukBg65thog5Z3N"
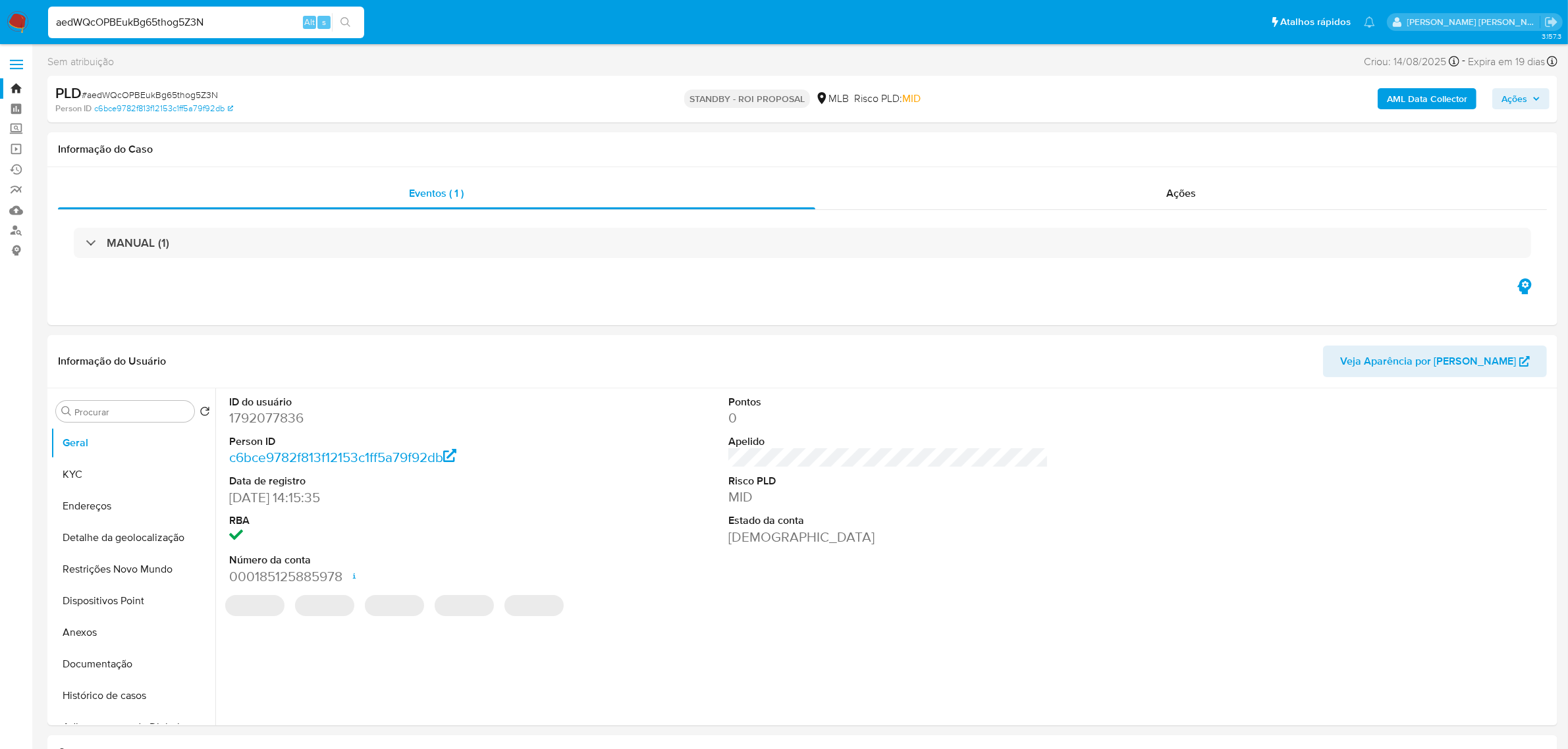
select select "10"
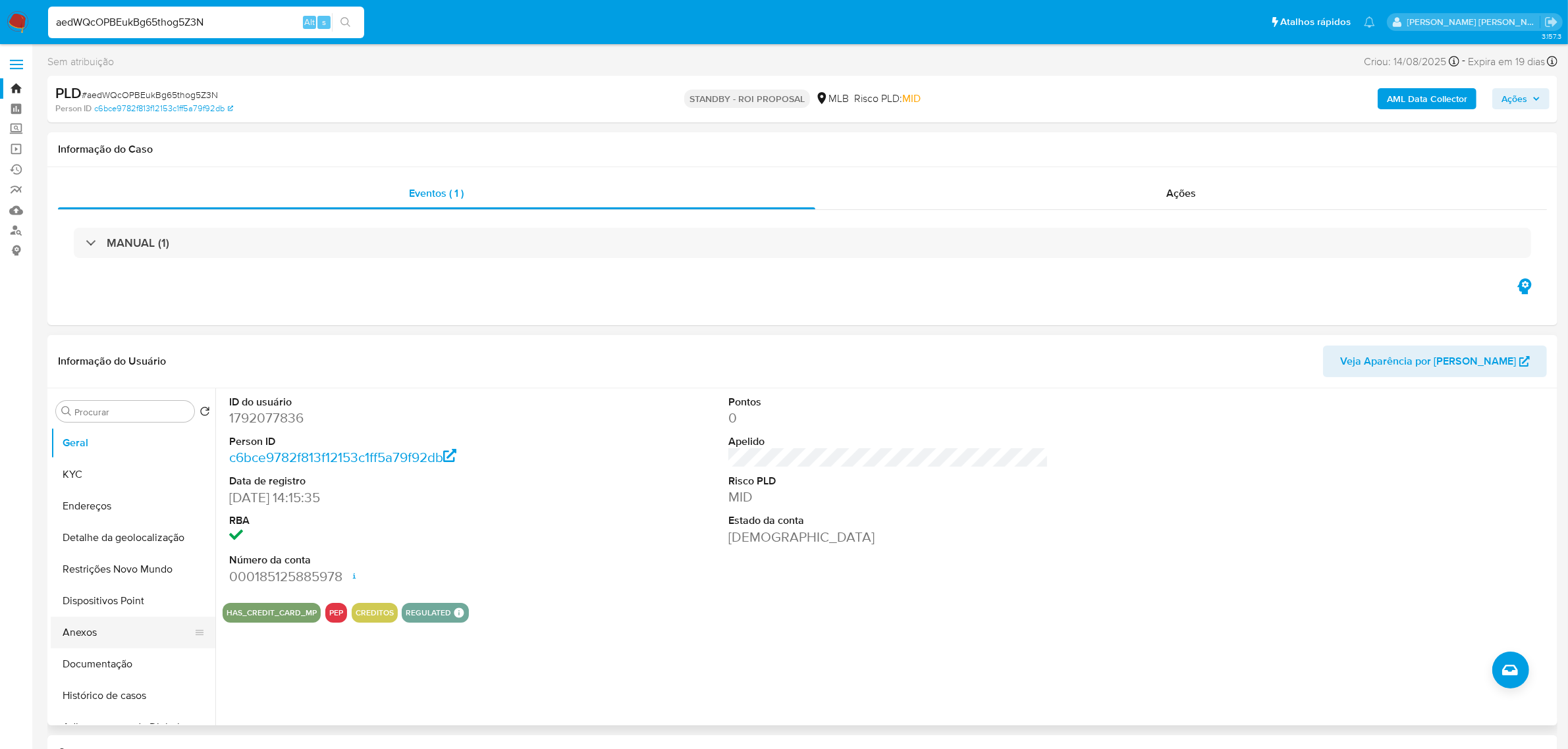
click at [112, 638] on button "Anexos" at bounding box center [128, 633] width 154 height 32
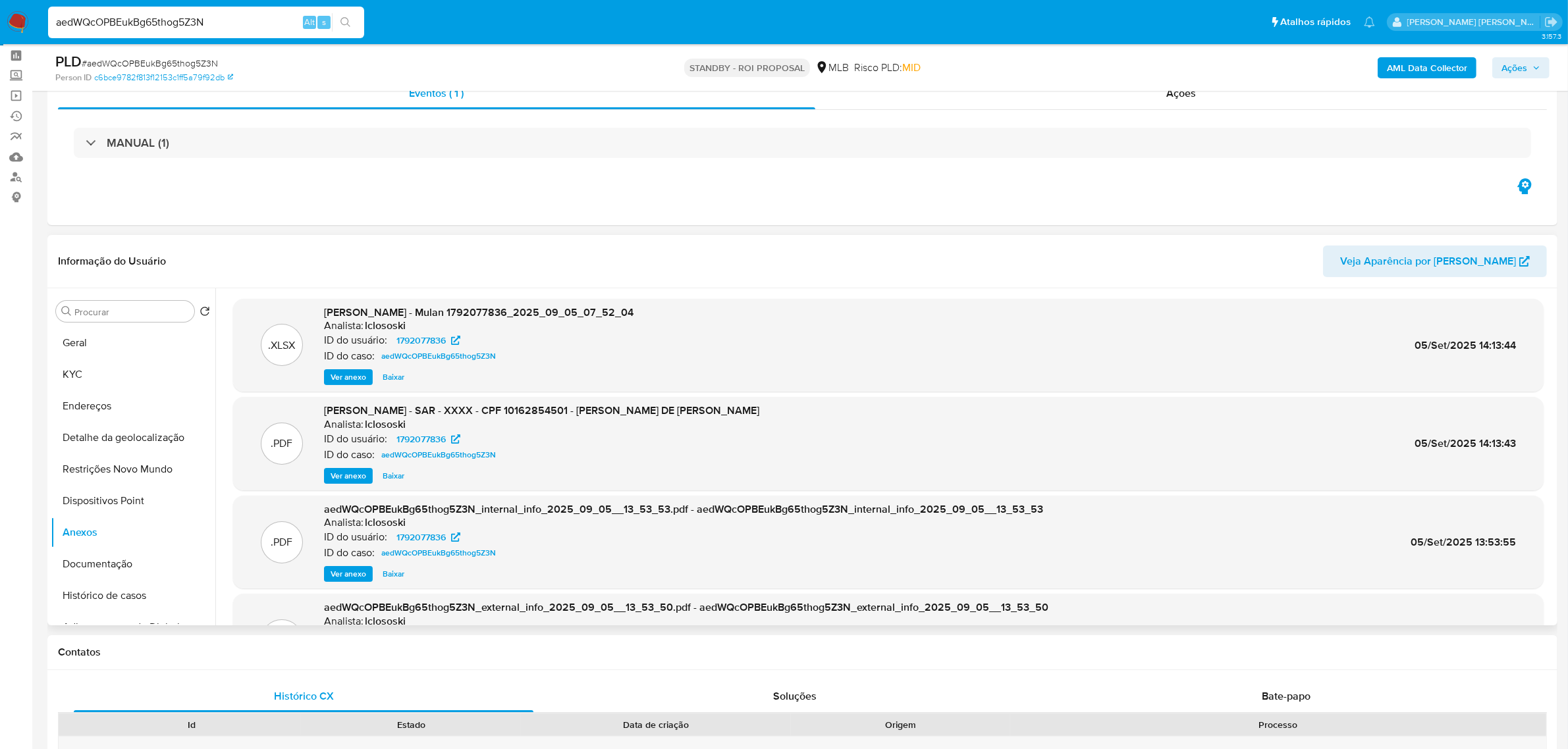
scroll to position [82, 0]
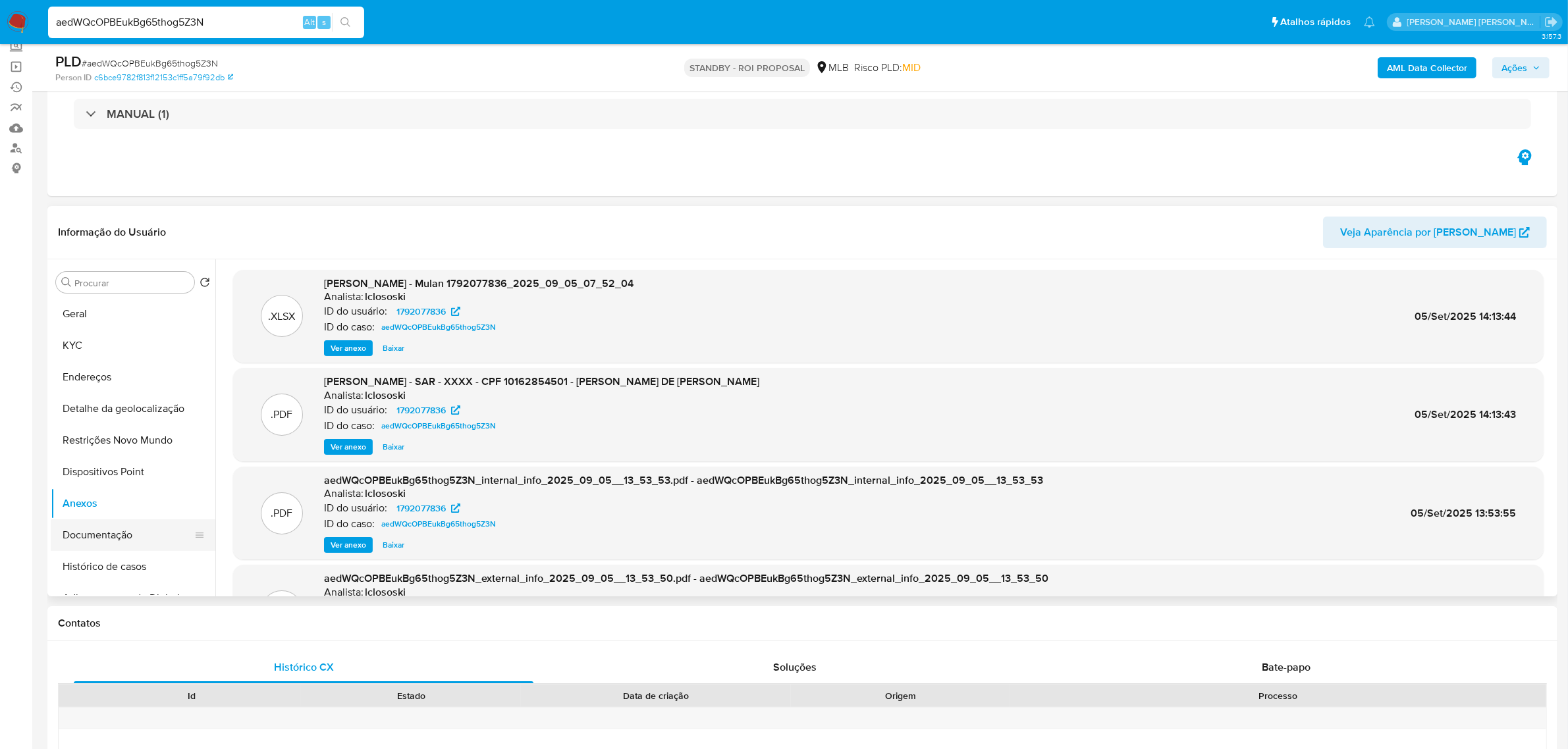
click at [75, 524] on button "Documentação" at bounding box center [128, 535] width 154 height 32
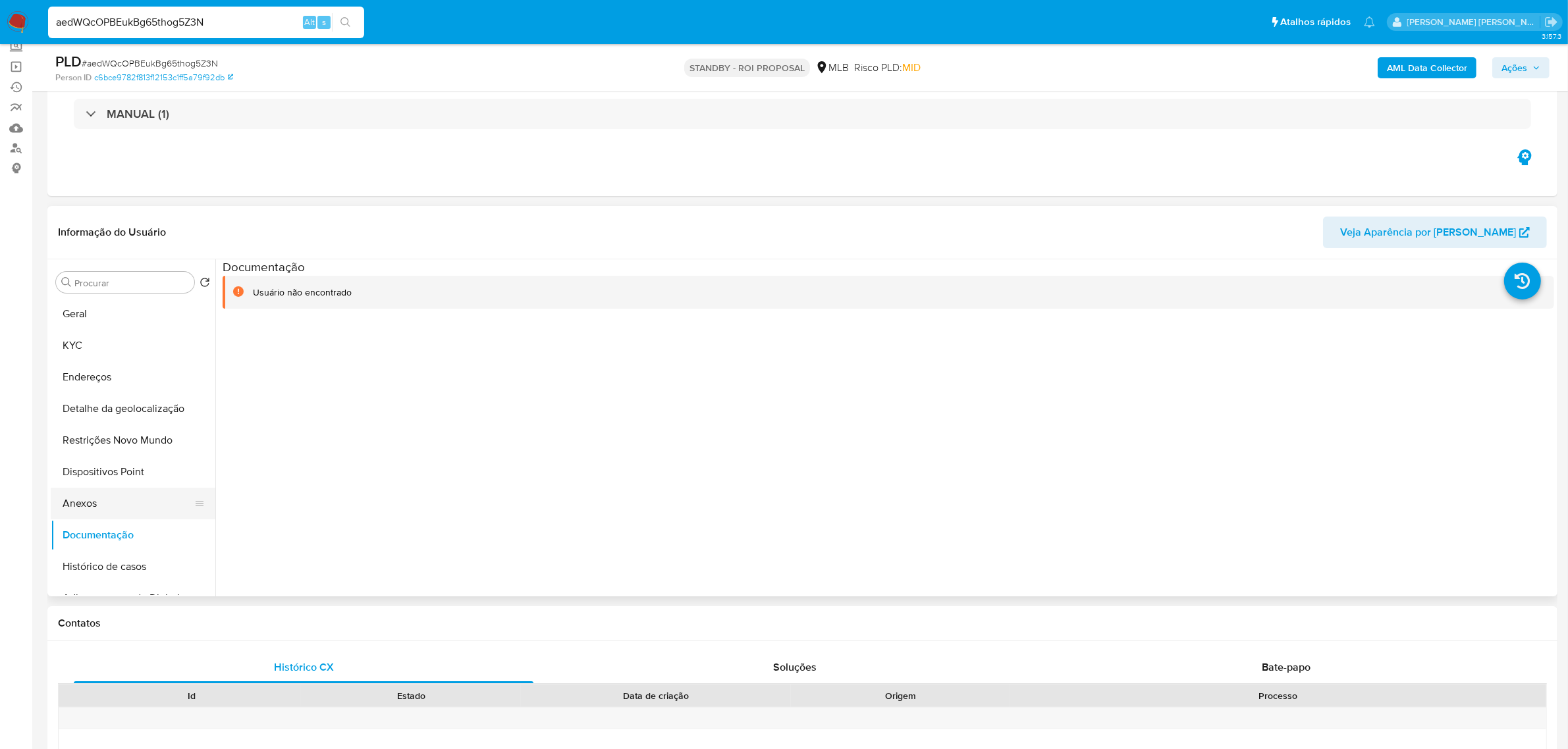
click at [105, 493] on button "Anexos" at bounding box center [128, 503] width 154 height 32
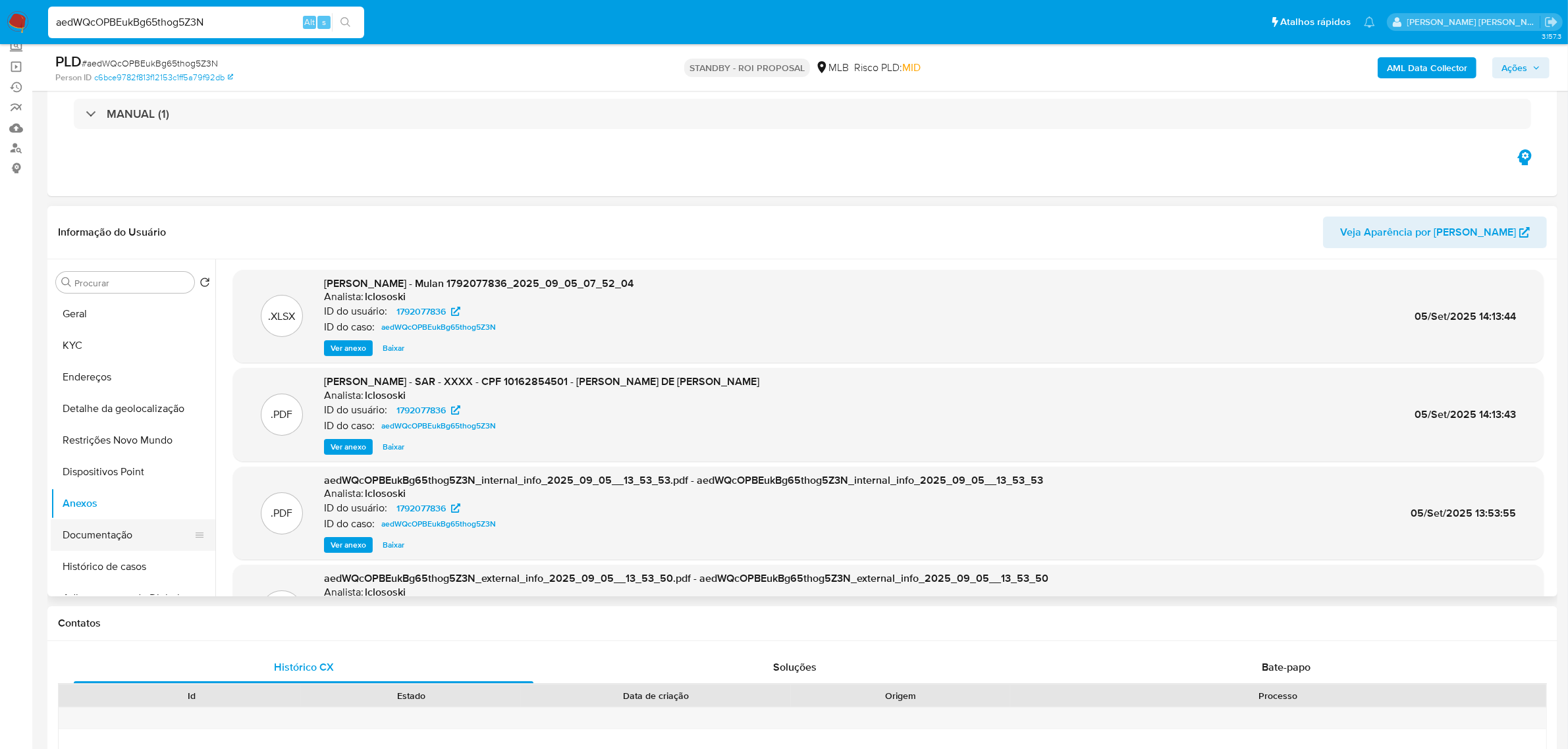
click at [92, 539] on button "Documentação" at bounding box center [128, 535] width 154 height 32
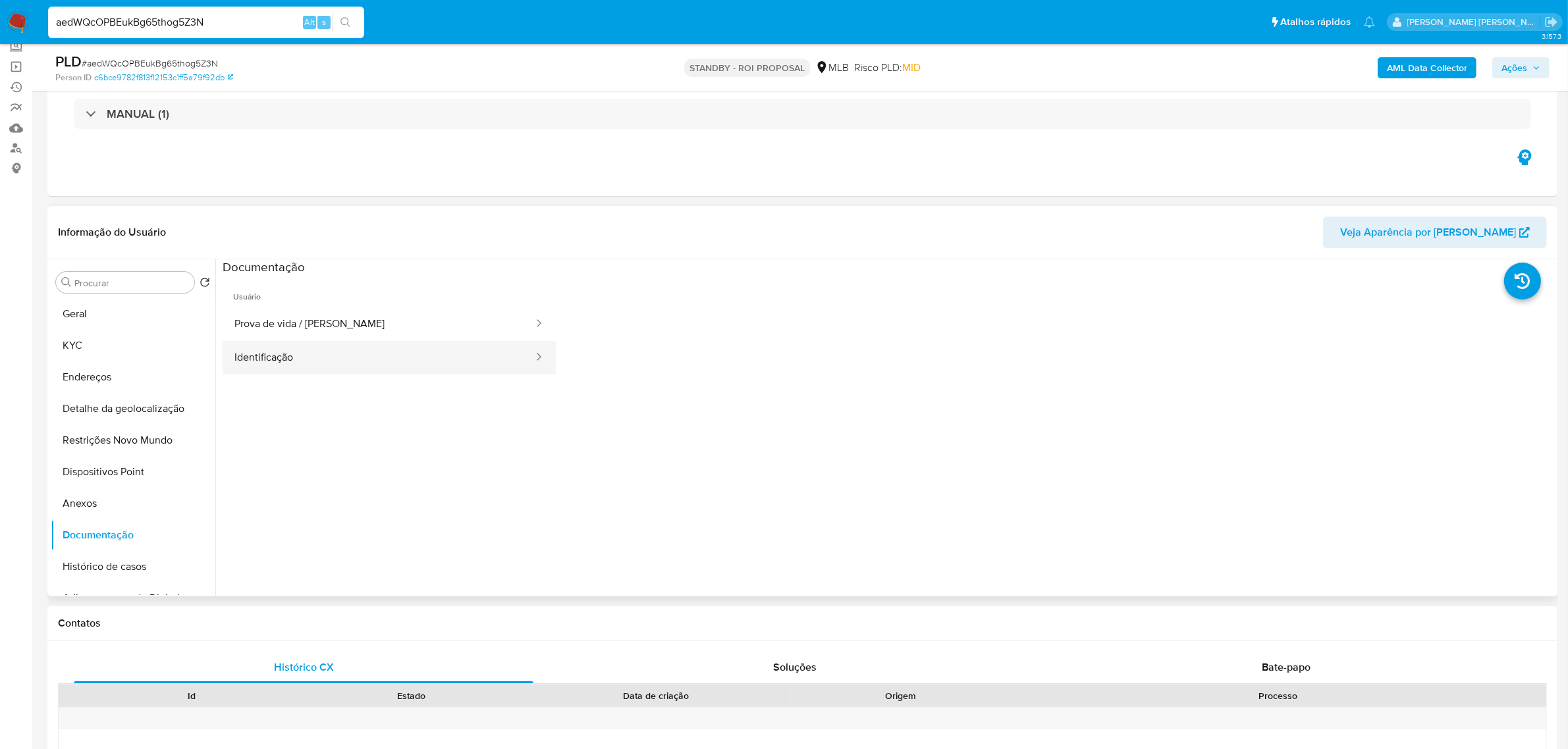
click at [245, 358] on button "Identificação" at bounding box center [379, 358] width 312 height 33
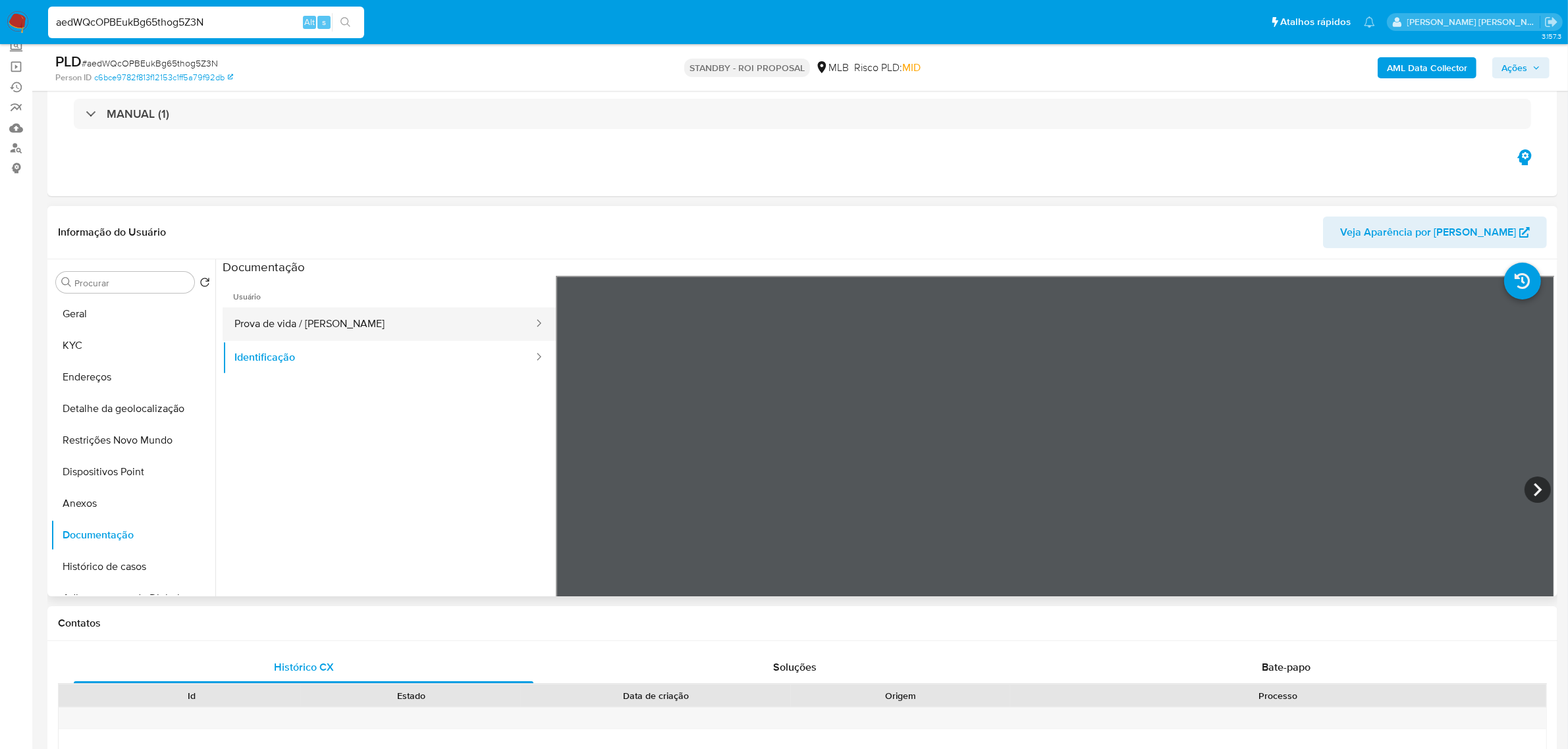
click at [310, 313] on button "Prova de vida / [PERSON_NAME]" at bounding box center [379, 325] width 312 height 33
click at [91, 370] on button "Endereços" at bounding box center [128, 377] width 154 height 32
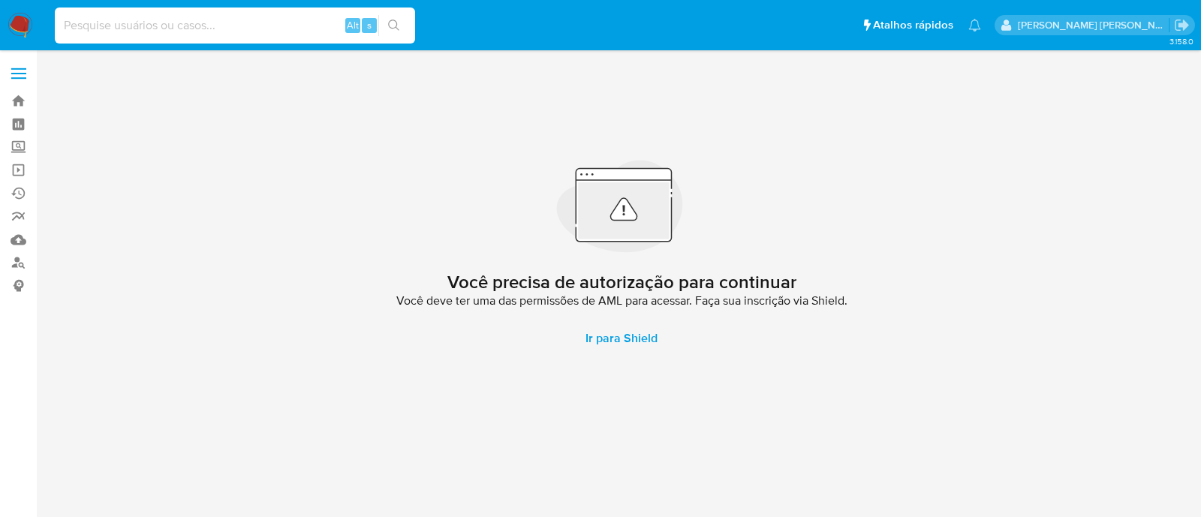
click at [222, 28] on input at bounding box center [235, 26] width 360 height 20
paste input "US6o4mGNDoA4iRKIjZxMahzW"
type input "US6o4mGNDoA4iRKIjZxMahzW"
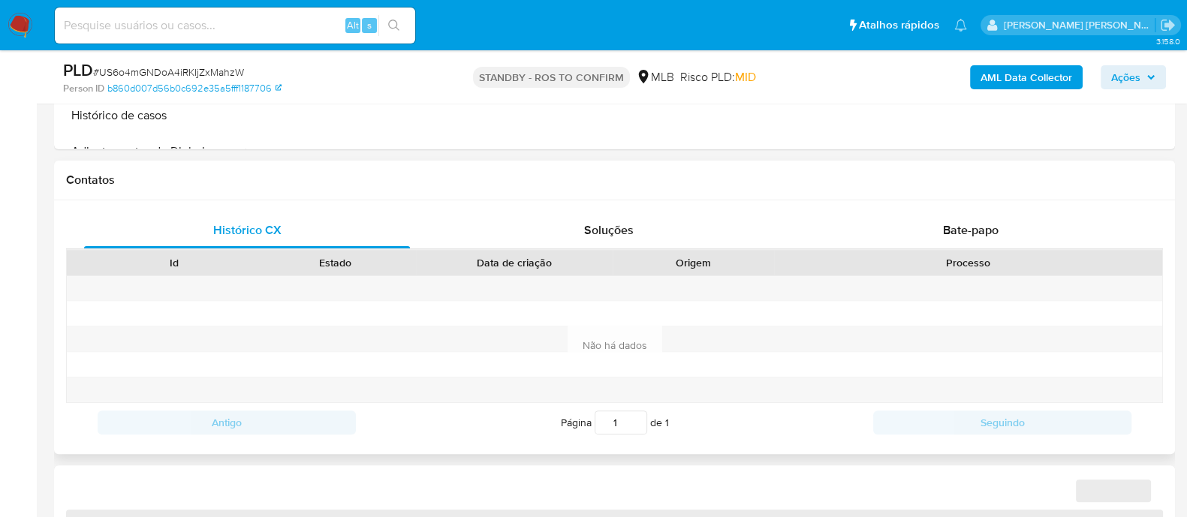
scroll to position [656, 0]
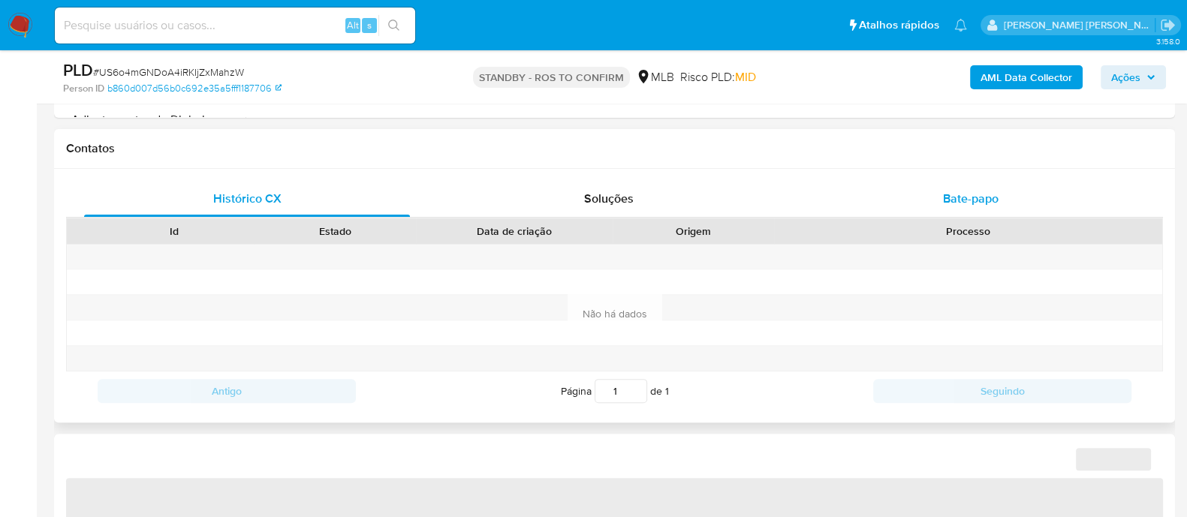
click at [966, 202] on span "Bate-papo" at bounding box center [971, 198] width 56 height 17
select select "10"
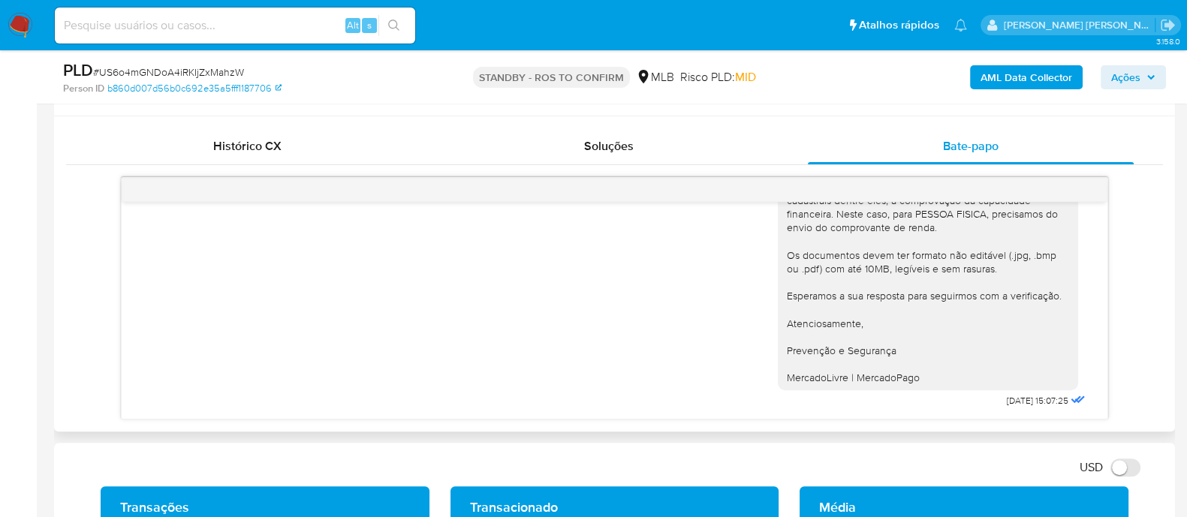
scroll to position [750, 0]
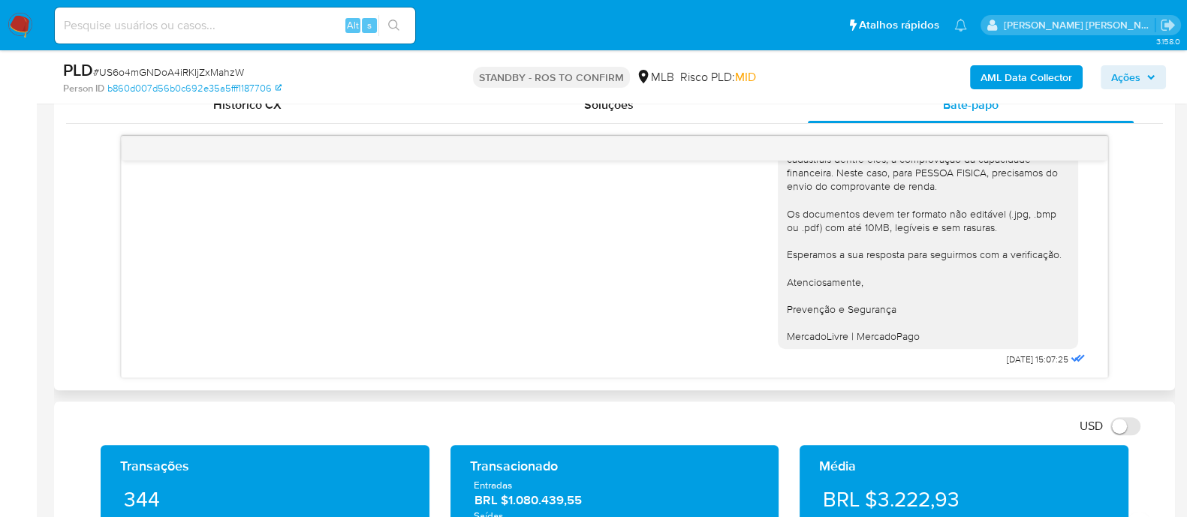
click at [604, 303] on div "Ola, Estamos realizando uma verificação adicional de segurança [PERSON_NAME] de…" at bounding box center [614, 171] width 948 height 399
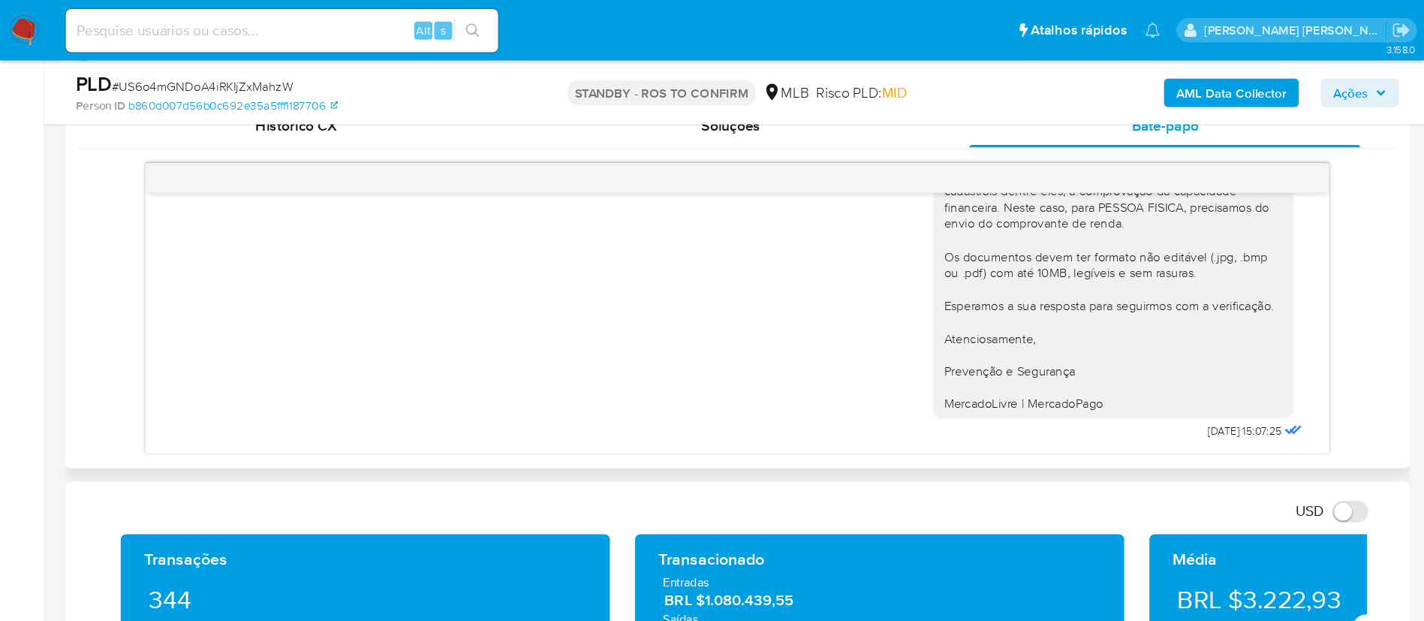
scroll to position [93, 0]
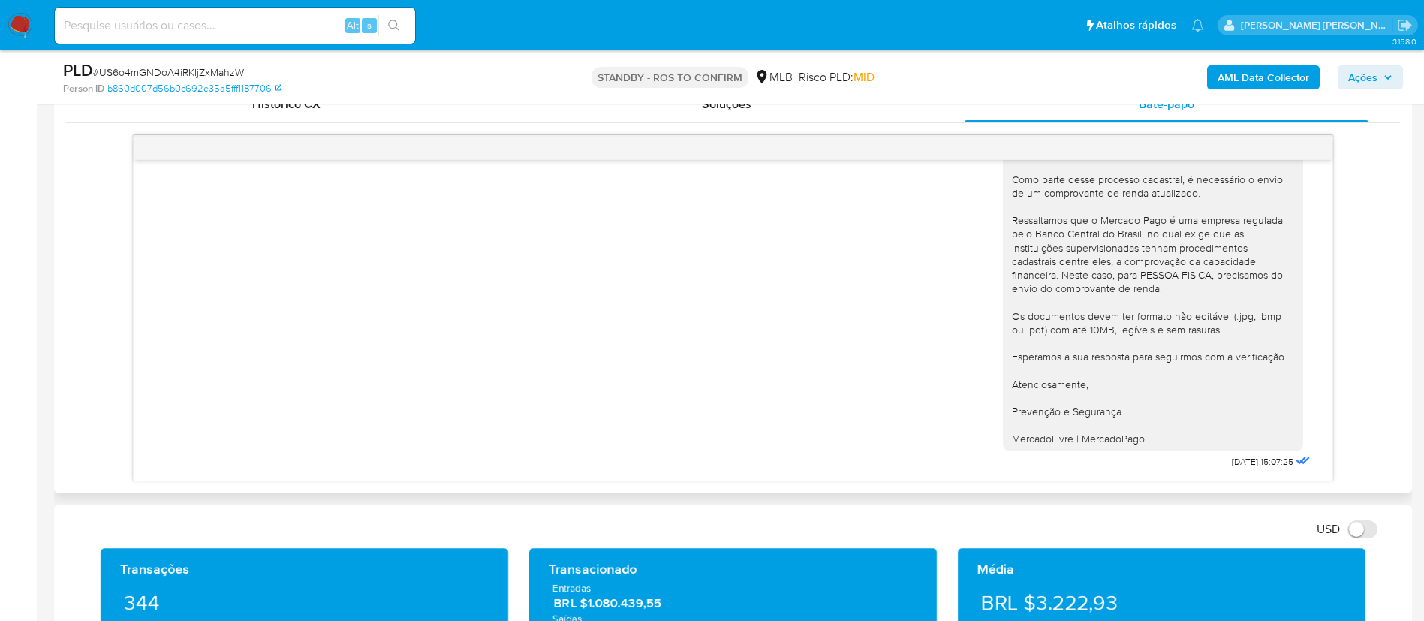
click at [748, 318] on div "Ola, Estamos realizando uma verificação adicional de segurança em contas de usu…" at bounding box center [733, 273] width 1162 height 399
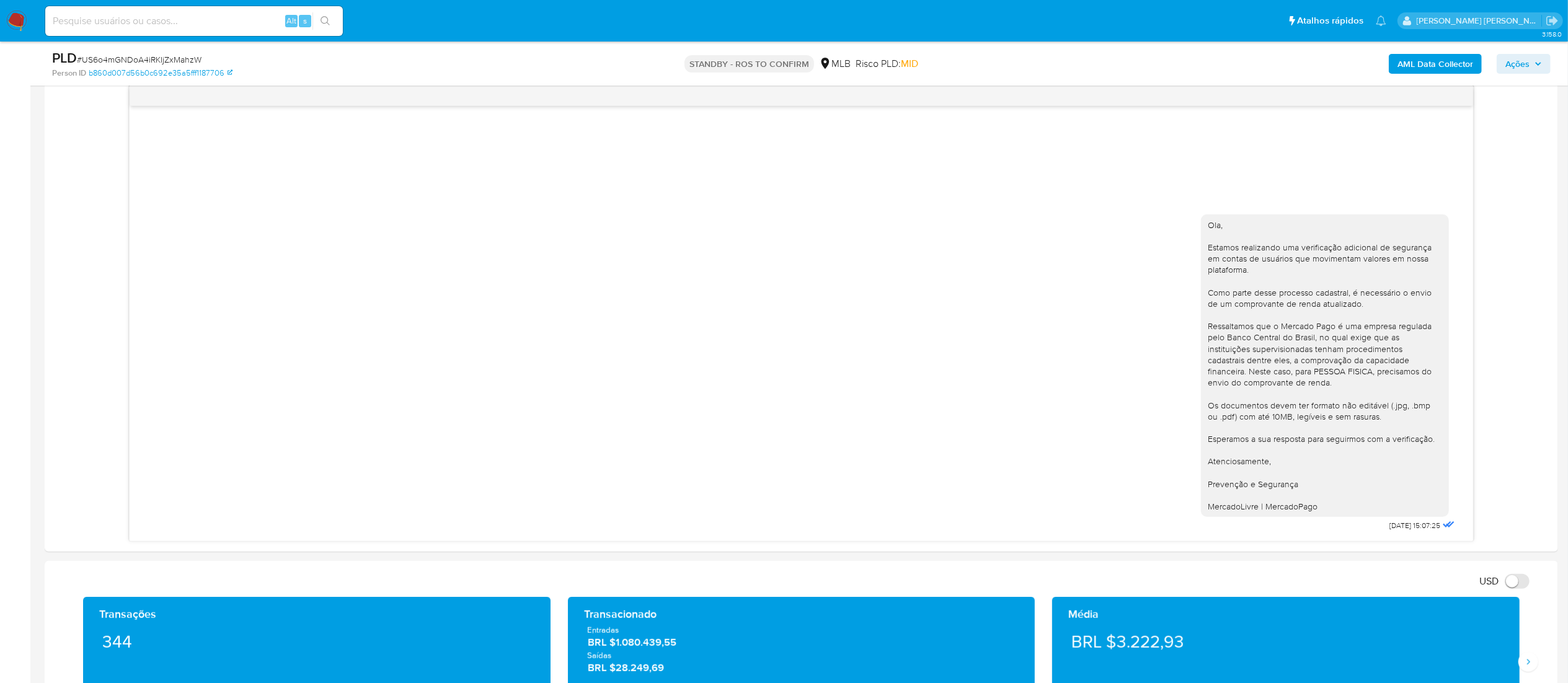
scroll to position [625, 0]
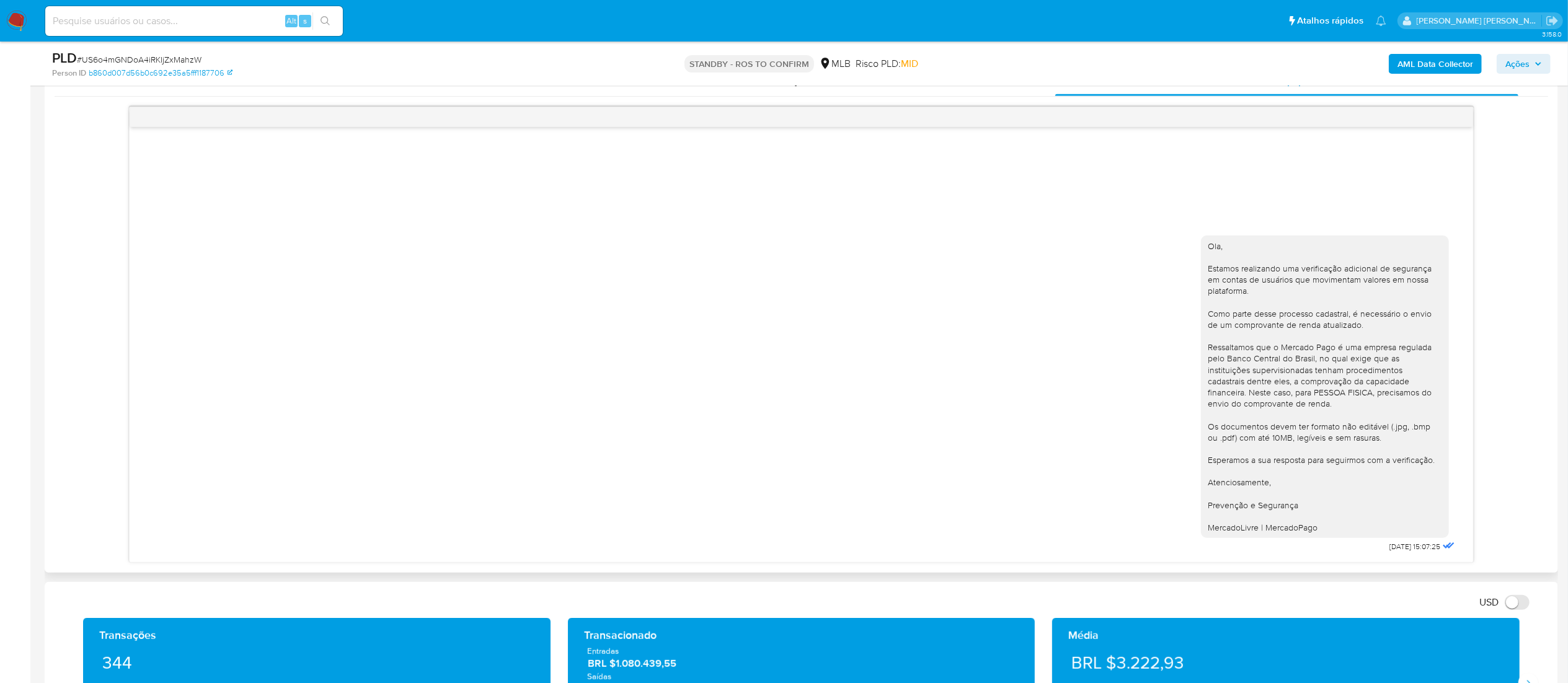
click at [902, 305] on div "Ola, Estamos realizando uma verificação adicional de segurança em contas de usu…" at bounding box center [801, 391] width 1312 height 330
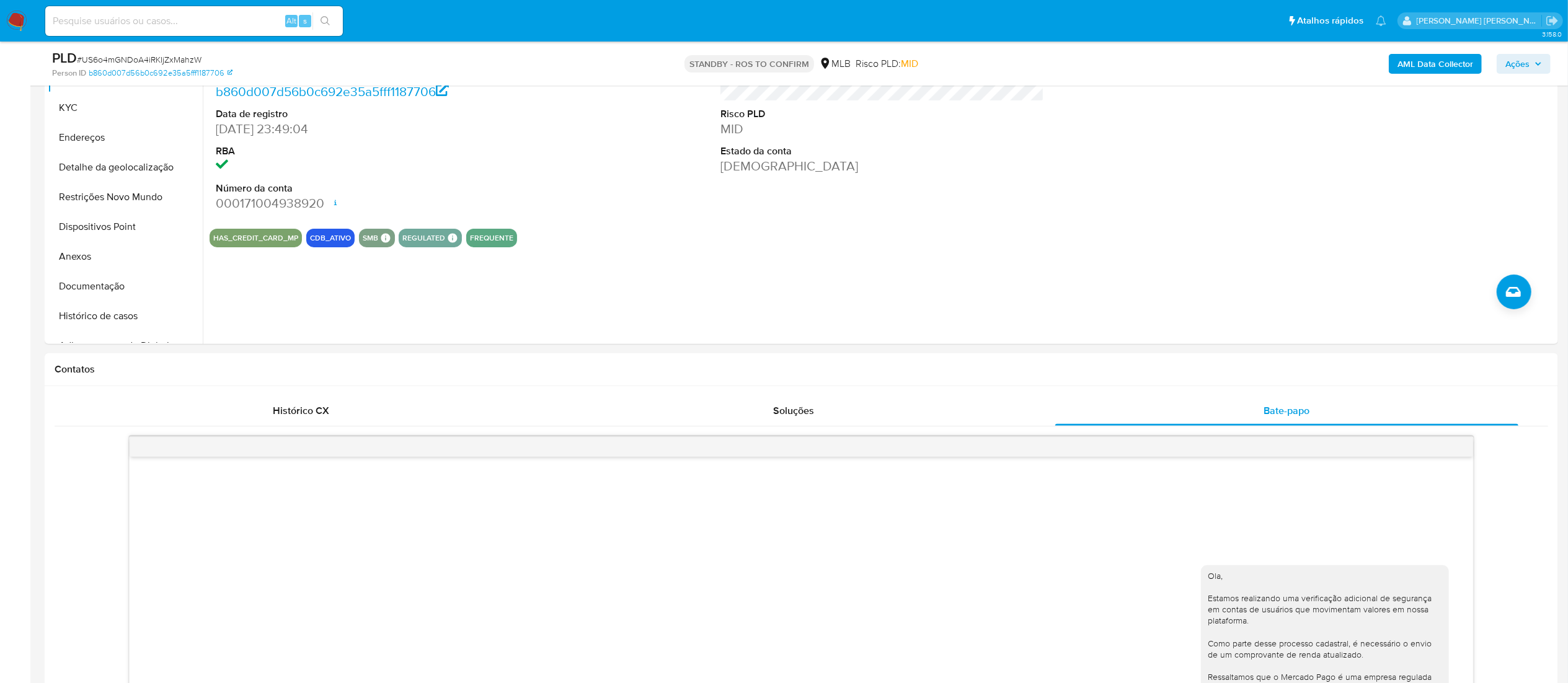
scroll to position [253, 0]
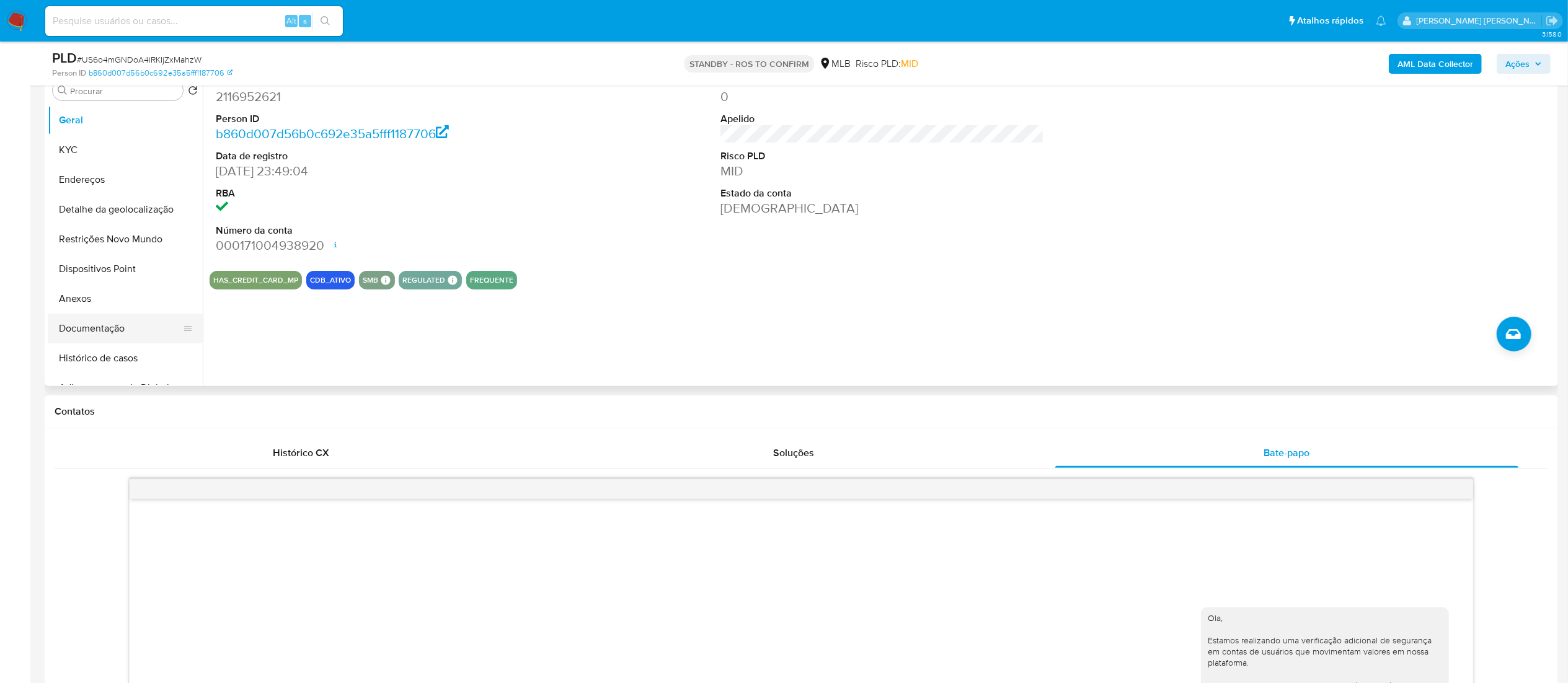
click at [66, 315] on button "Documentação" at bounding box center [121, 329] width 145 height 30
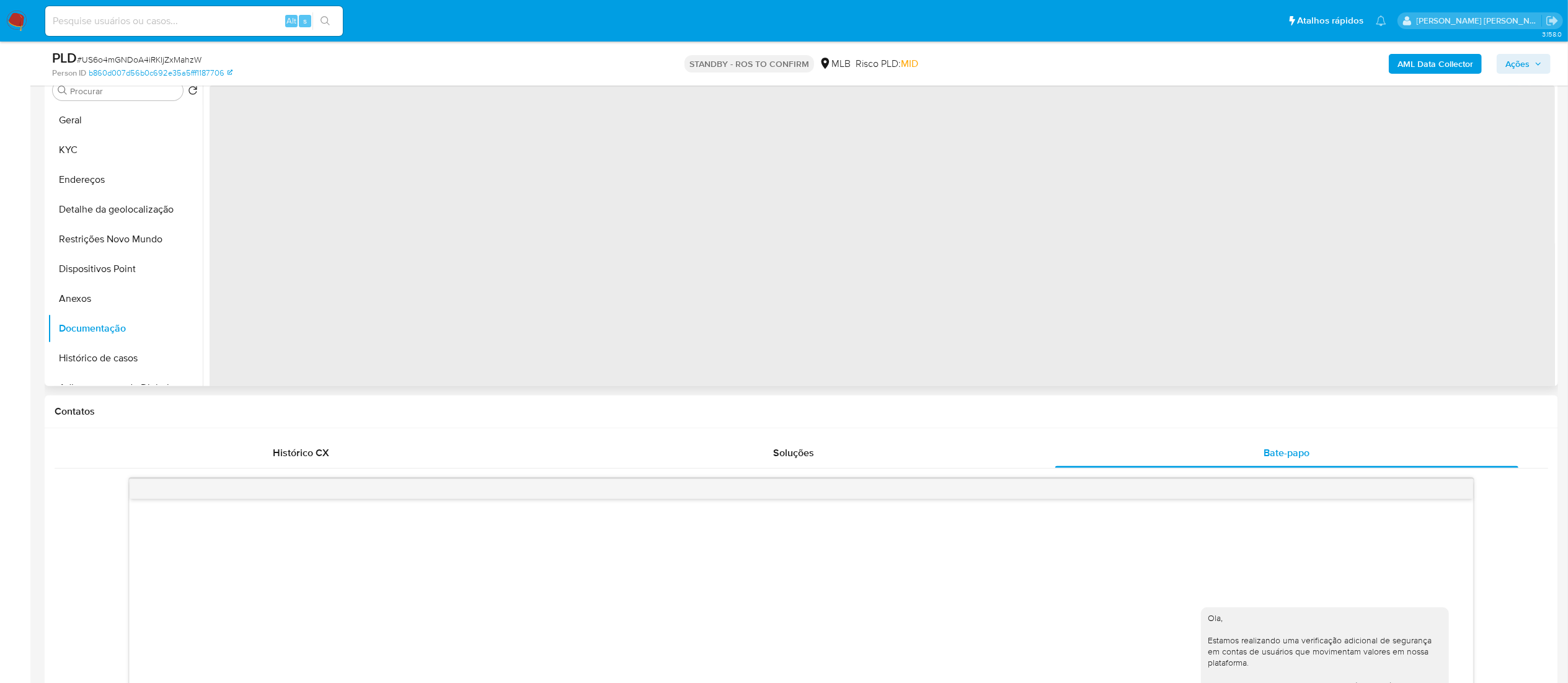
scroll to position [129, 0]
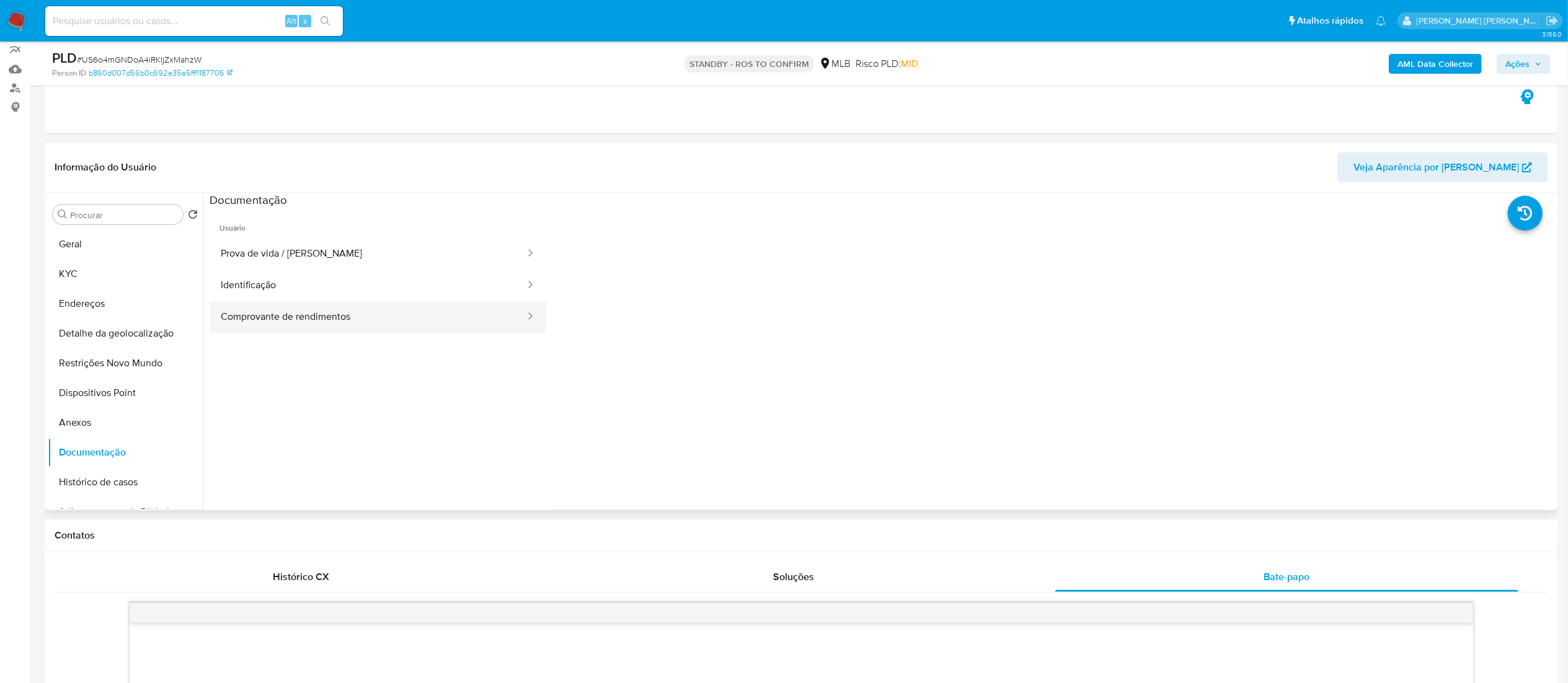
click at [359, 315] on button "Comprovante de rendimentos" at bounding box center [368, 317] width 317 height 31
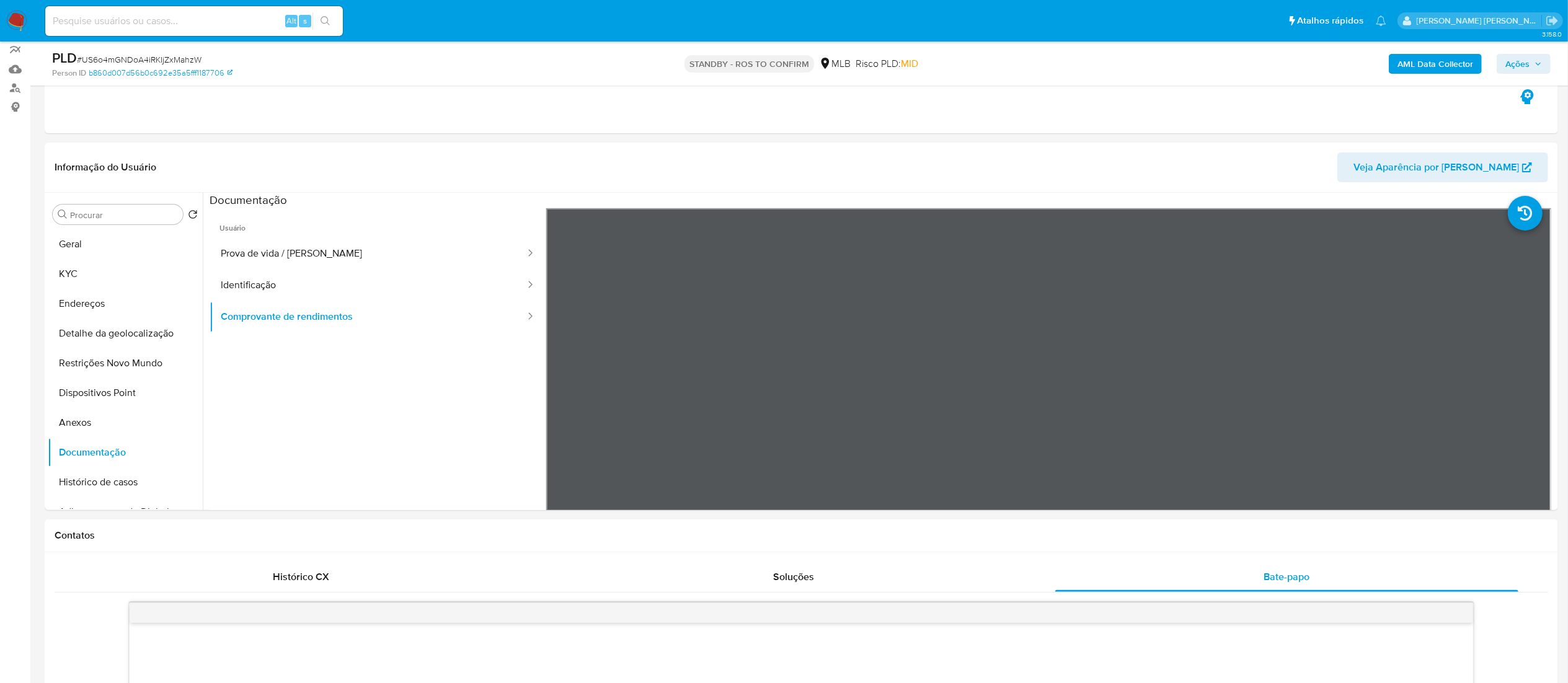
click at [220, 15] on input at bounding box center [194, 21] width 297 height 17
paste input "hgiDX8C1K0wHY5LdB9S6ZSIq"
type input "hgiDX8C1K0wHY5LdB9S6ZSIq"
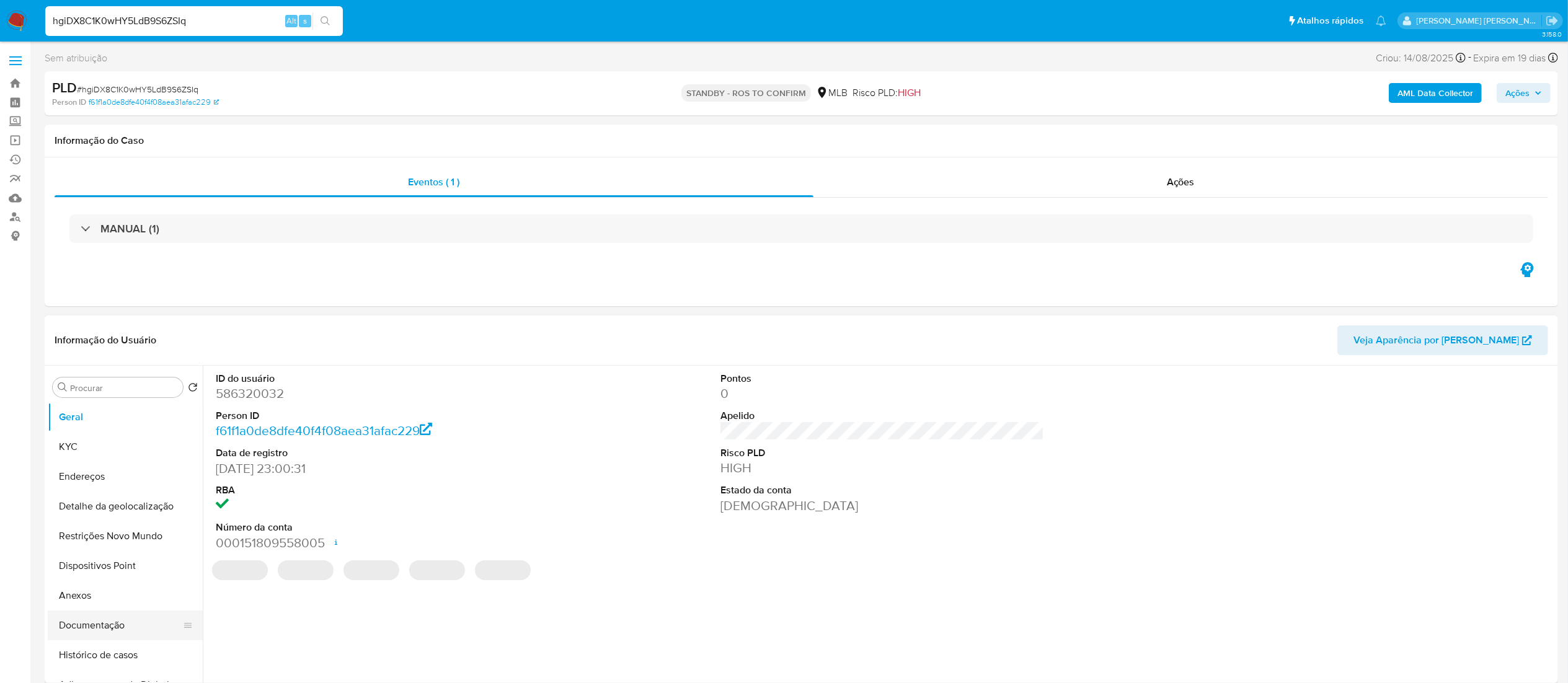
click at [74, 427] on button "Documentação" at bounding box center [121, 626] width 145 height 30
select select "10"
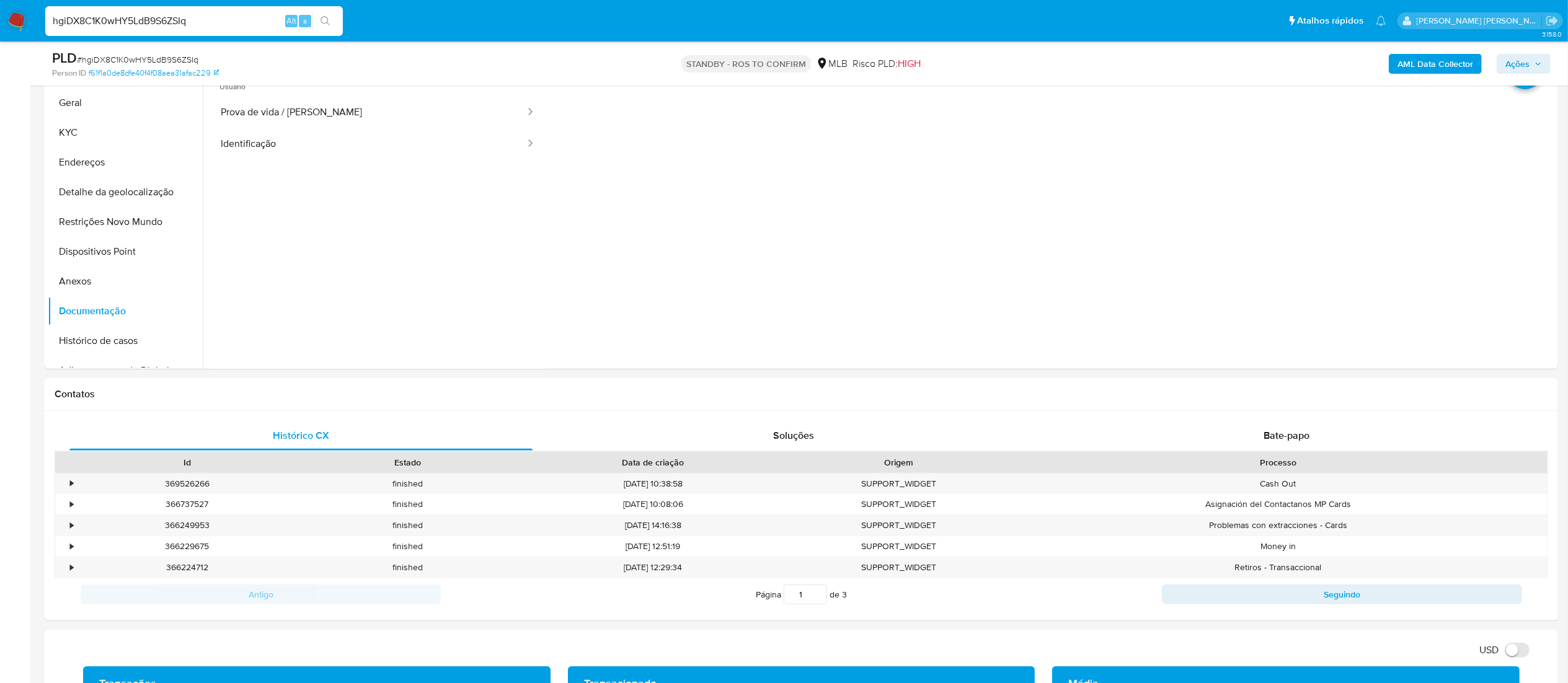
scroll to position [496, 0]
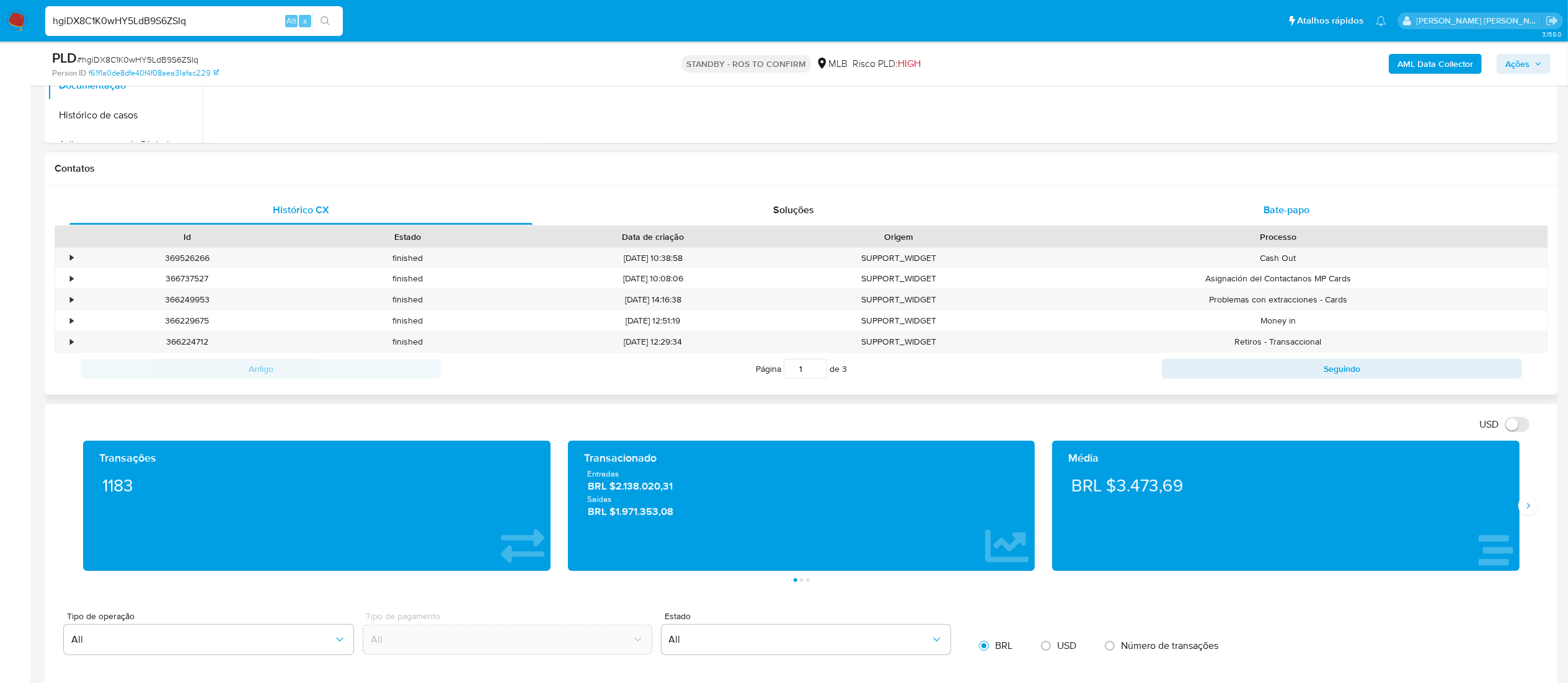
click at [992, 203] on div "Bate-papo" at bounding box center [1286, 211] width 463 height 30
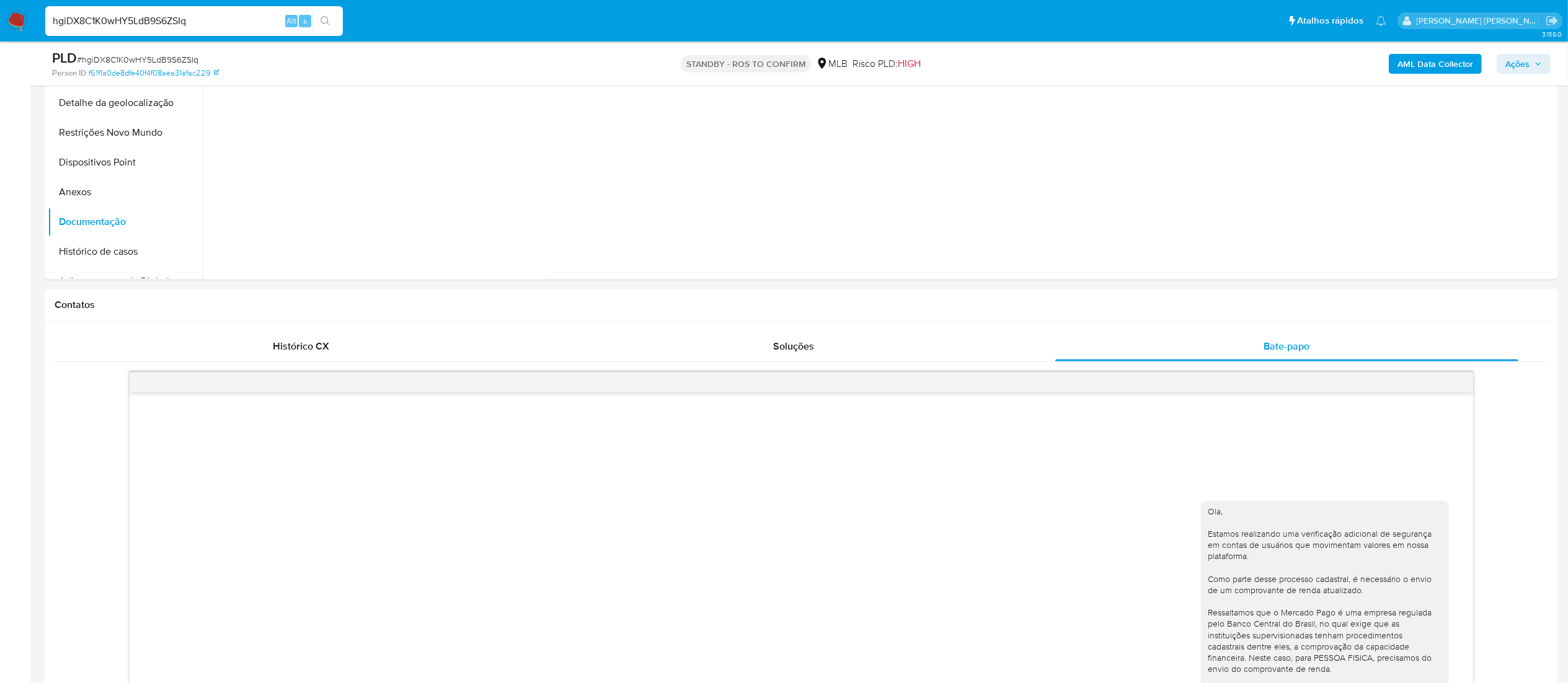
scroll to position [124, 0]
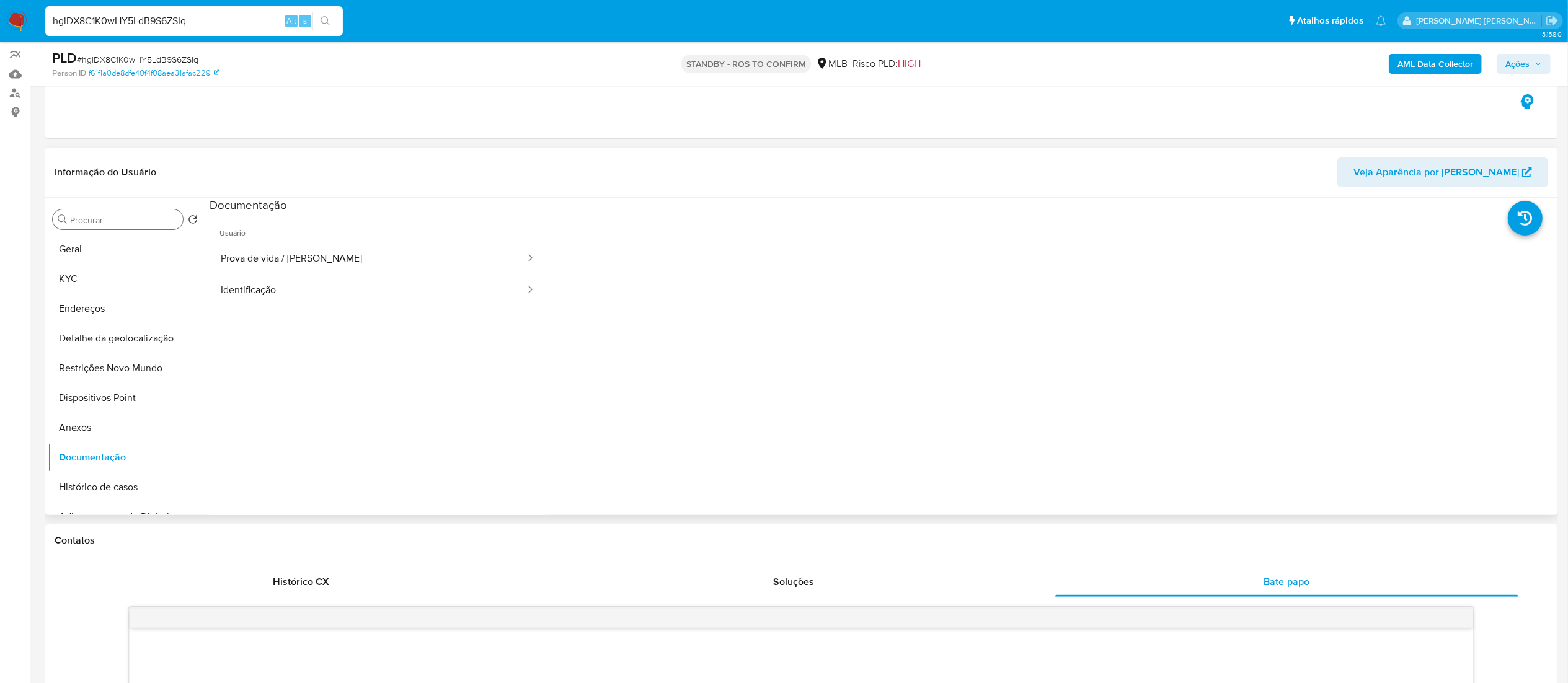
click at [136, 217] on input "Procurar" at bounding box center [124, 221] width 108 height 12
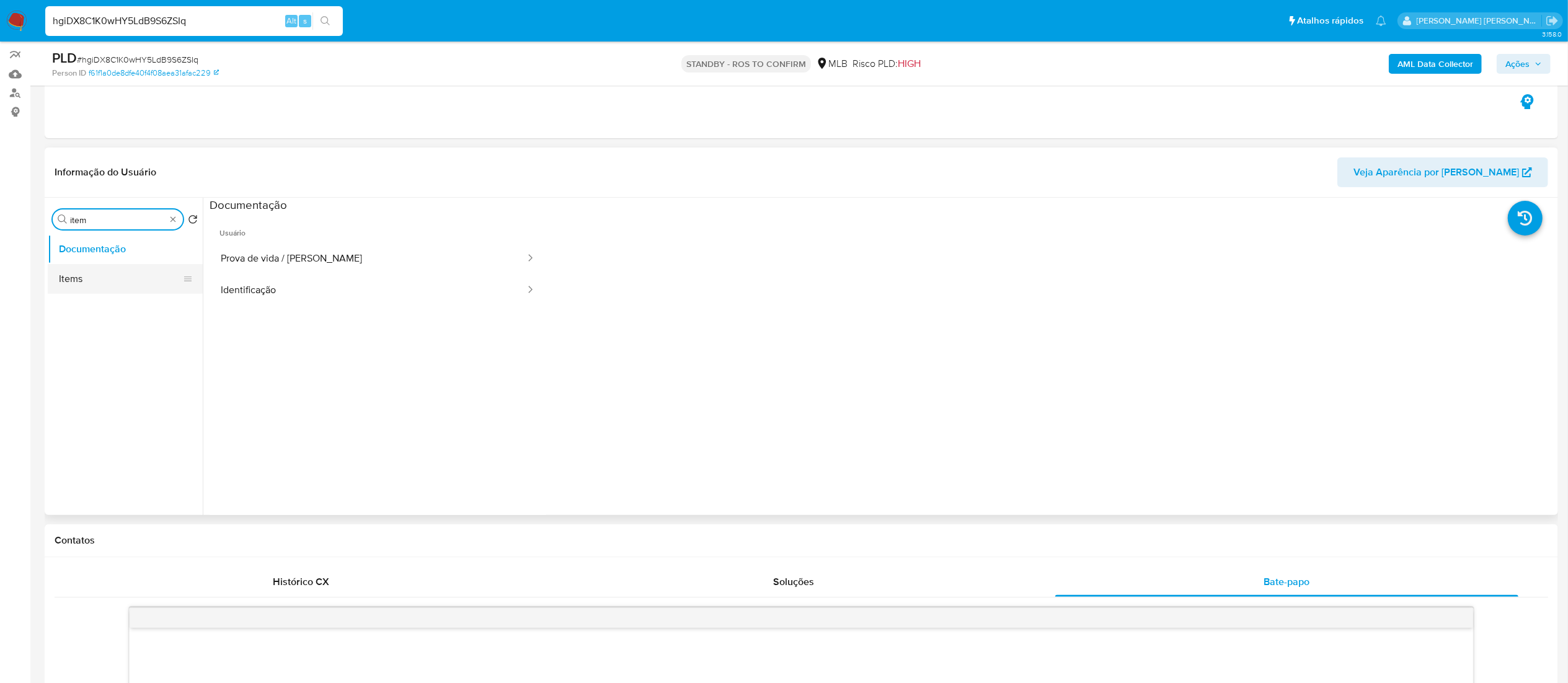
type input "item"
click at [95, 274] on button "Items" at bounding box center [121, 279] width 145 height 30
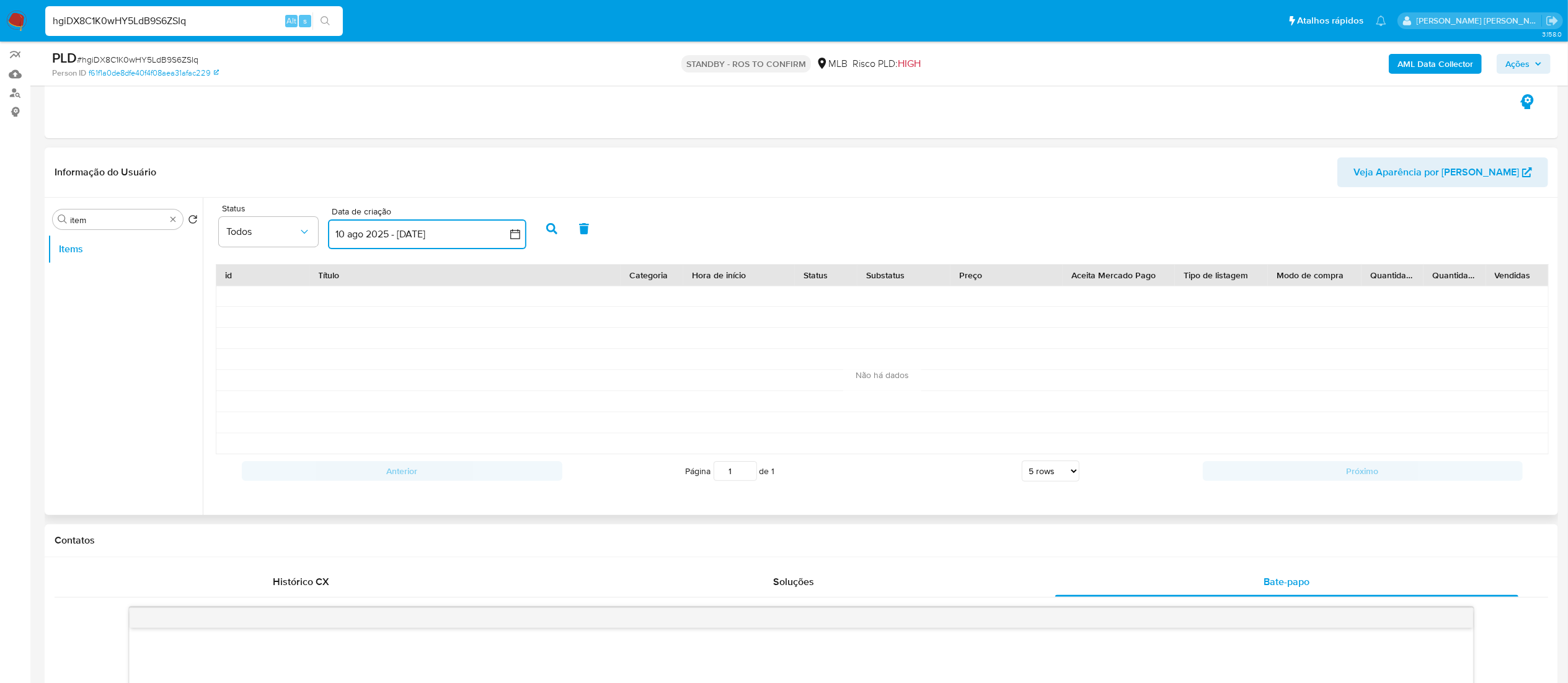
click at [509, 235] on icon "button" at bounding box center [514, 234] width 12 height 12
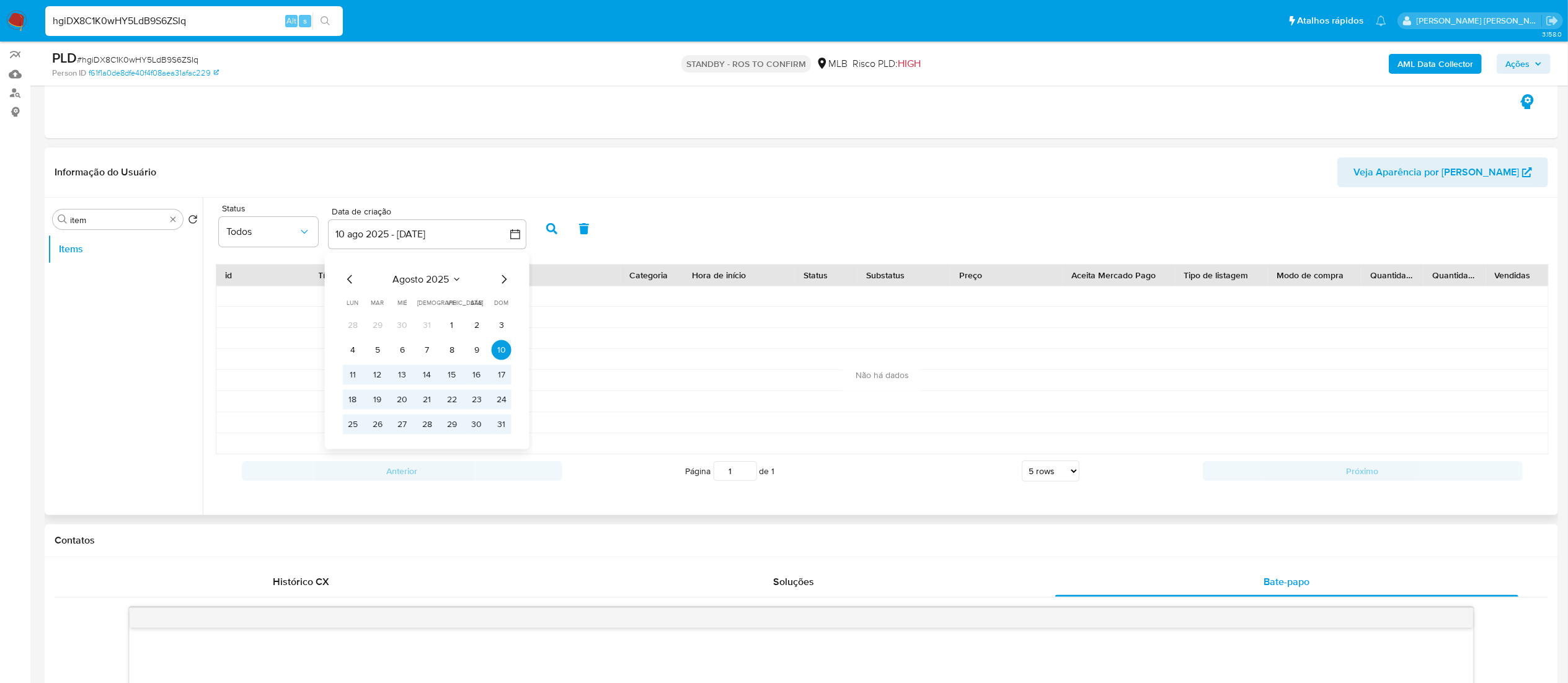
click at [352, 282] on icon "Mes anterior" at bounding box center [350, 279] width 15 height 15
click at [382, 327] on button "1" at bounding box center [377, 325] width 20 height 20
click at [432, 427] on button "31" at bounding box center [427, 425] width 20 height 20
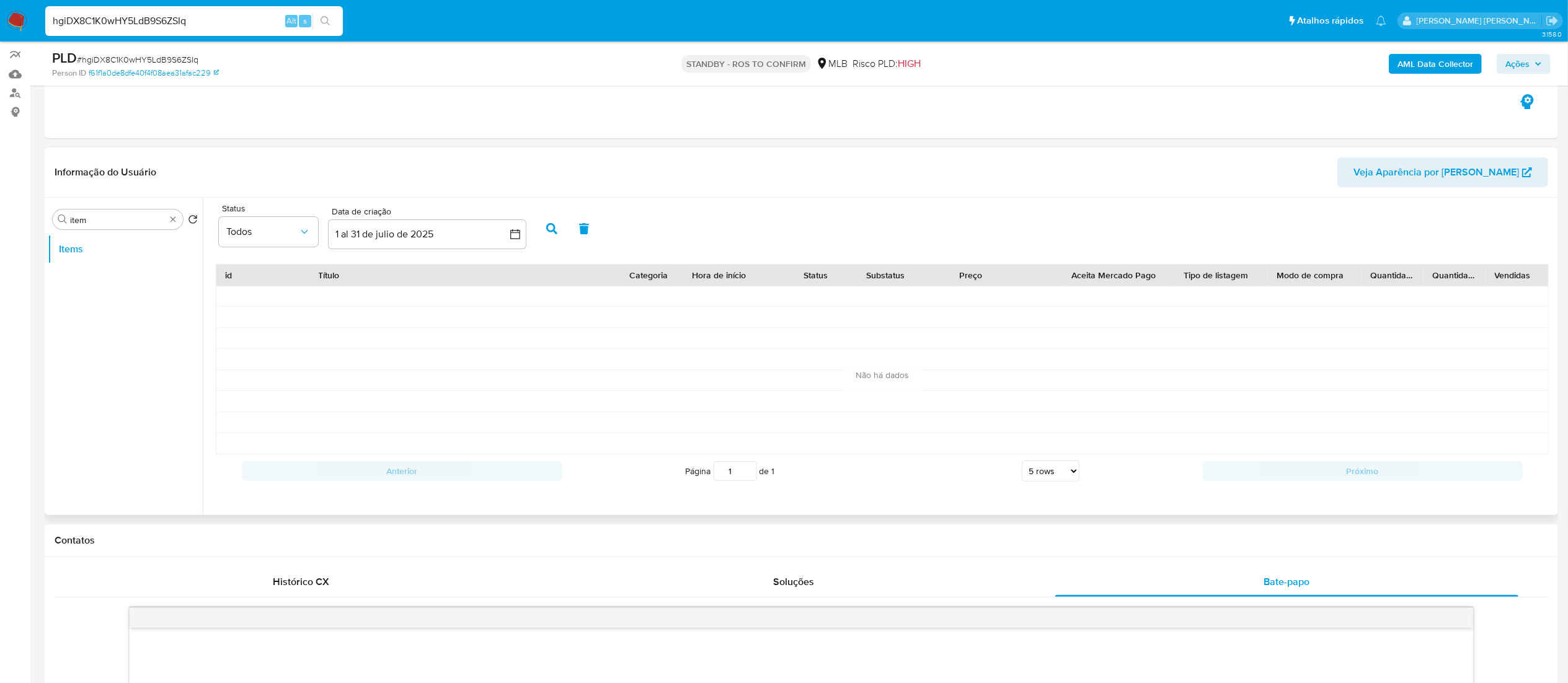
click at [551, 235] on button "button" at bounding box center [552, 229] width 32 height 30
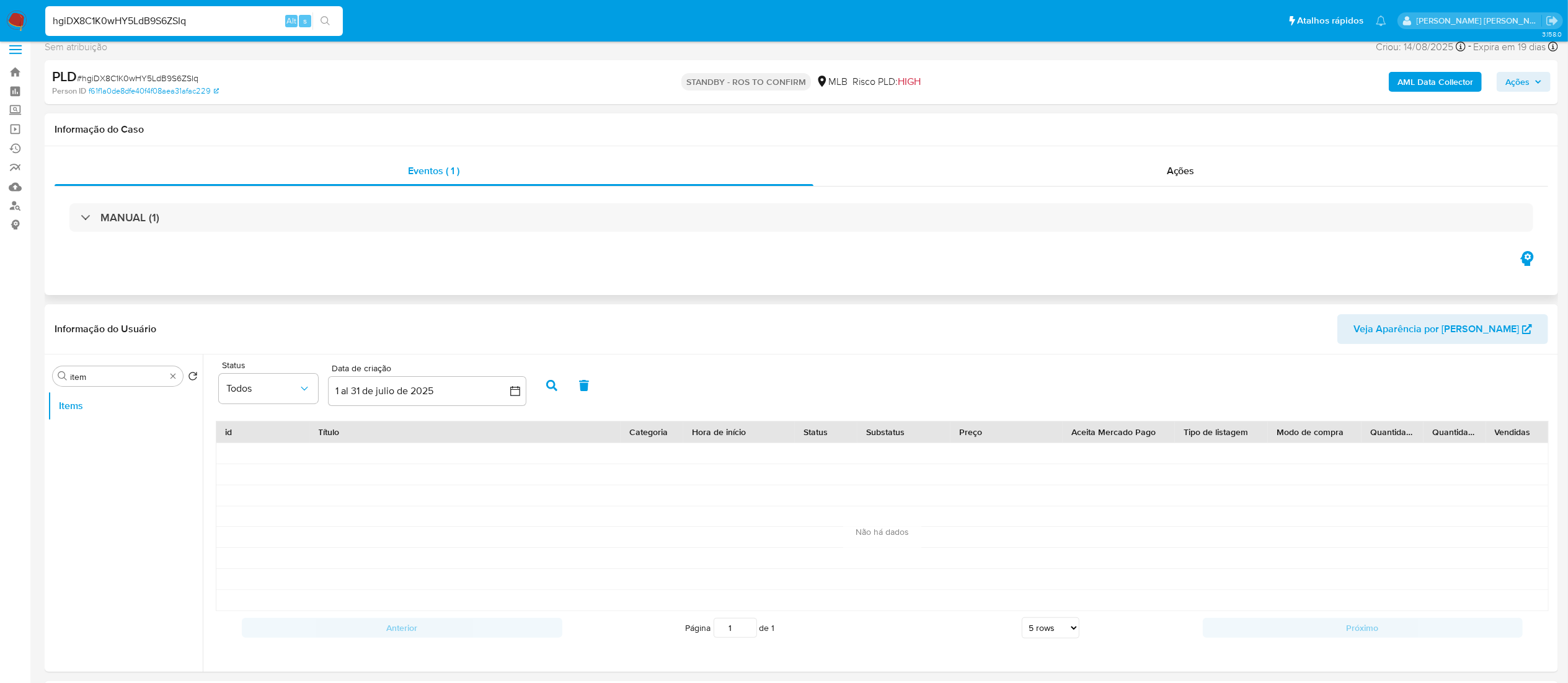
scroll to position [0, 0]
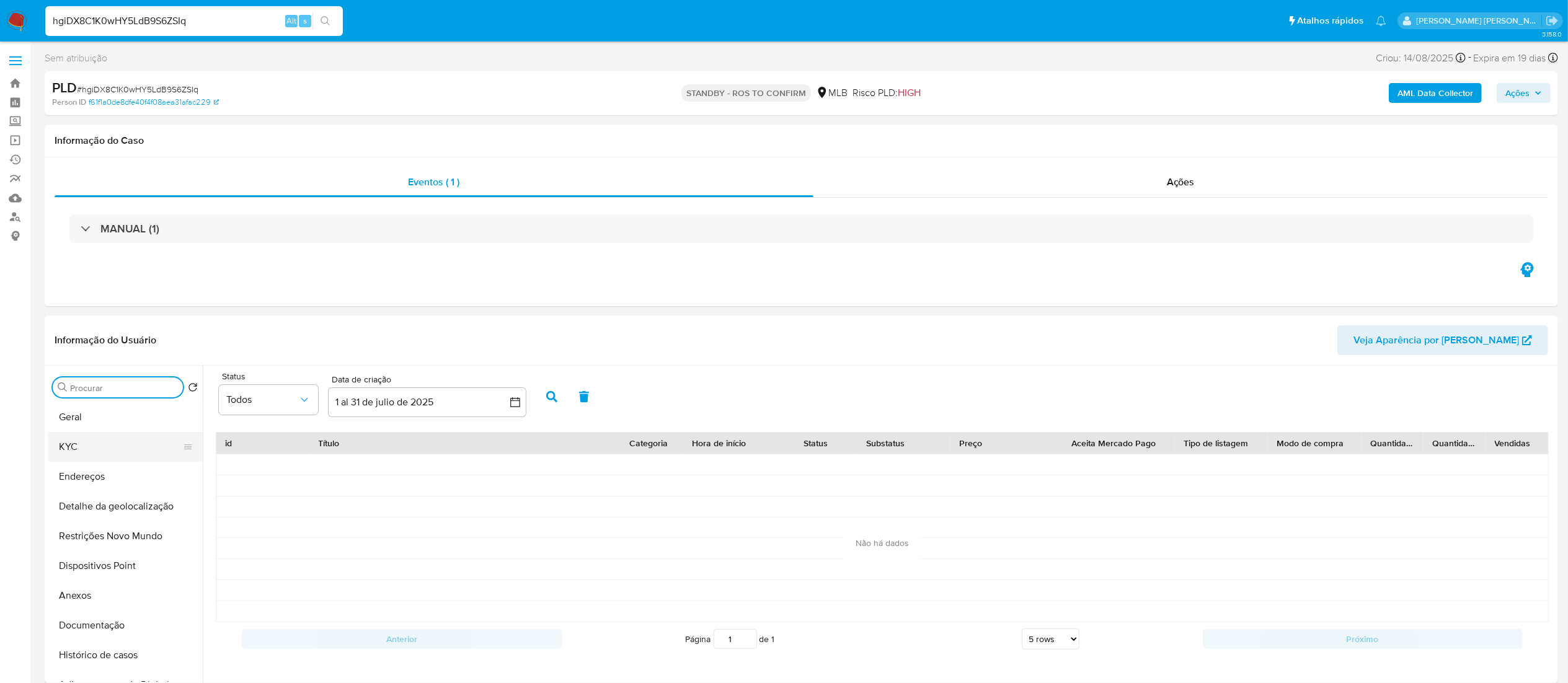
click at [117, 427] on button "KYC" at bounding box center [121, 447] width 145 height 30
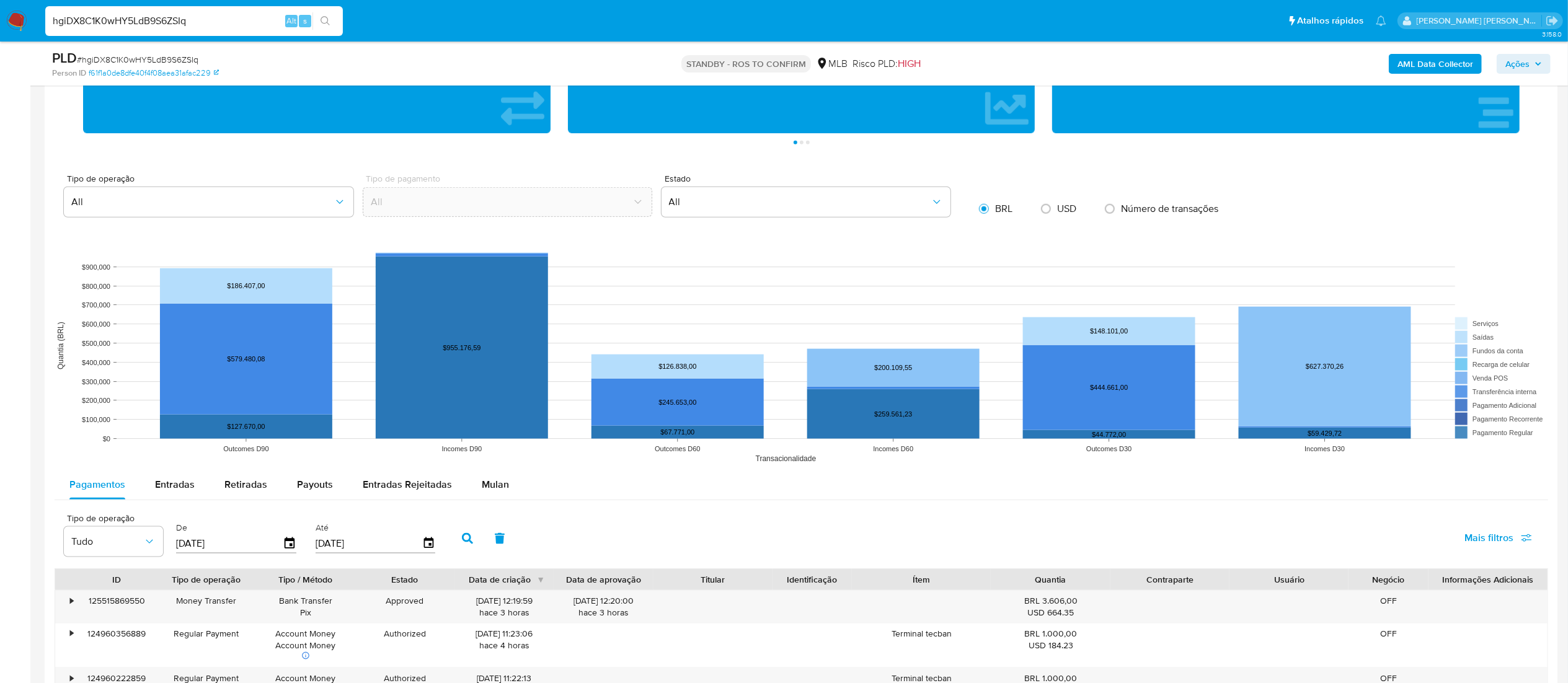
scroll to position [1488, 0]
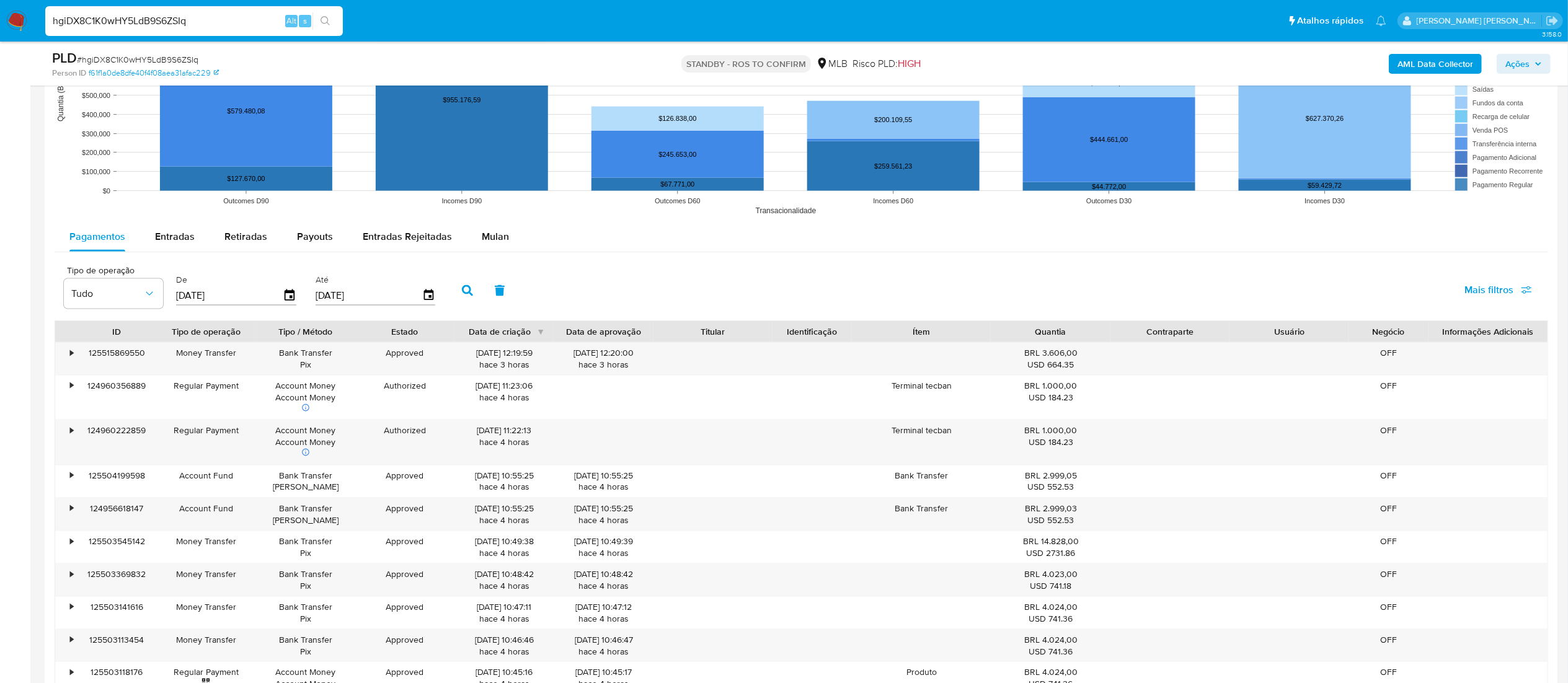
click at [203, 21] on input "hgiDX8C1K0wHY5LdB9S6ZSIq" at bounding box center [194, 21] width 297 height 17
paste input "TlBE46lj2lcvAup2seDAUh1j;"
type input "TlBE46lj2lcvAup2seDAUh1j;"
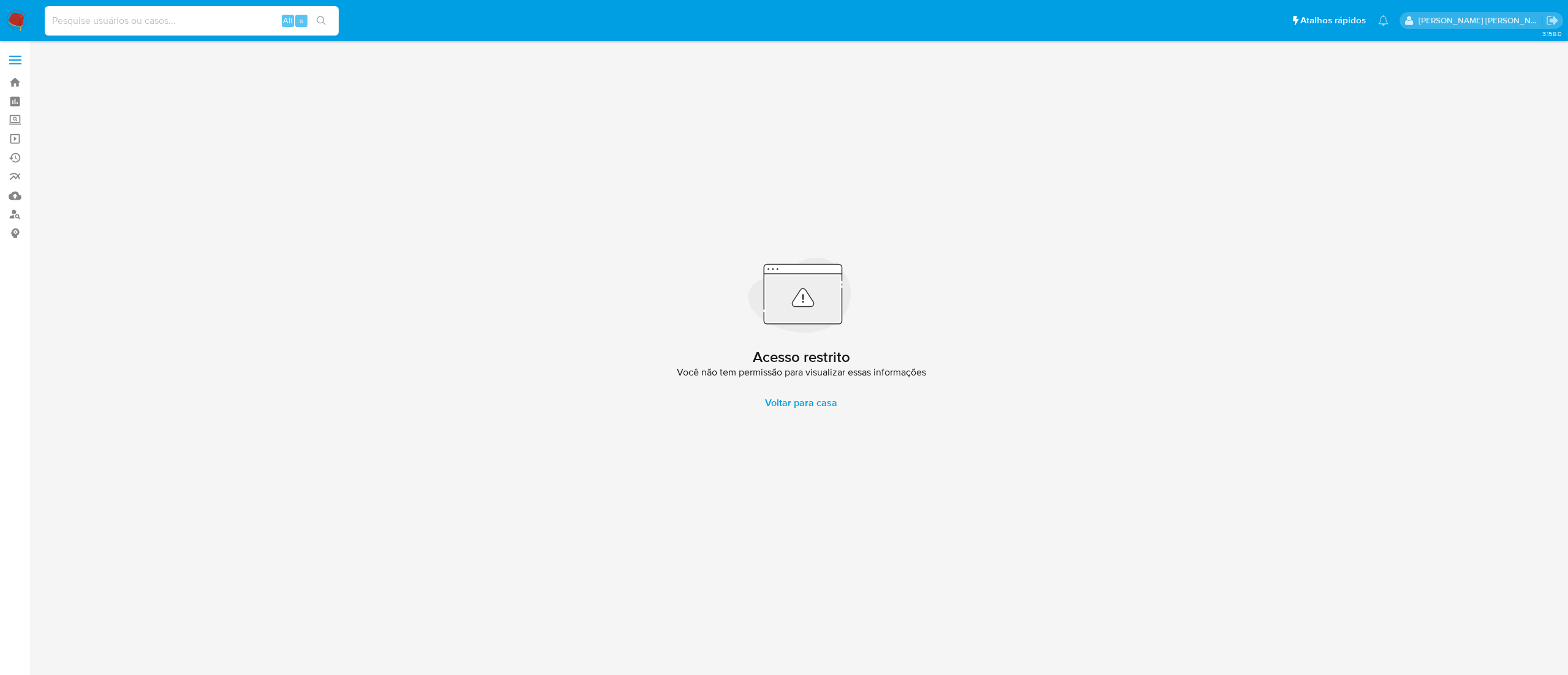
click at [191, 22] on input at bounding box center [192, 21] width 294 height 16
paste input "TlBE46lj2lcvAup2seDAUh1j;"
type input "TlBE46lj2lcvAup2seDAUh1j;"
click at [207, 29] on input at bounding box center [192, 21] width 294 height 16
paste input "TlBE46lj2lcvAup2seDAUh1j;"
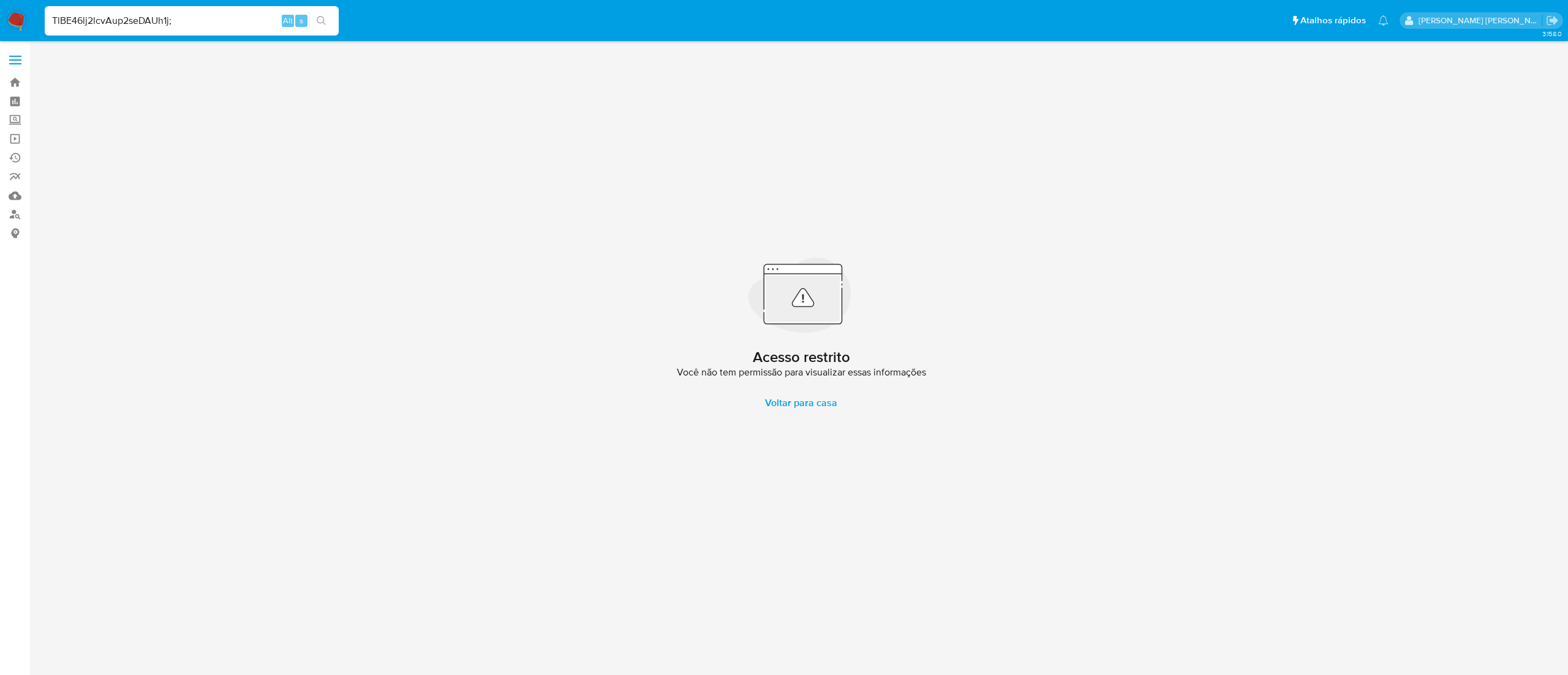
type input "TlBE46lj2lcvAup2seDAUh1j;"
click at [28, 63] on label at bounding box center [16, 60] width 31 height 26
click at [0, 0] on input "checkbox" at bounding box center [0, 0] width 0 height 0
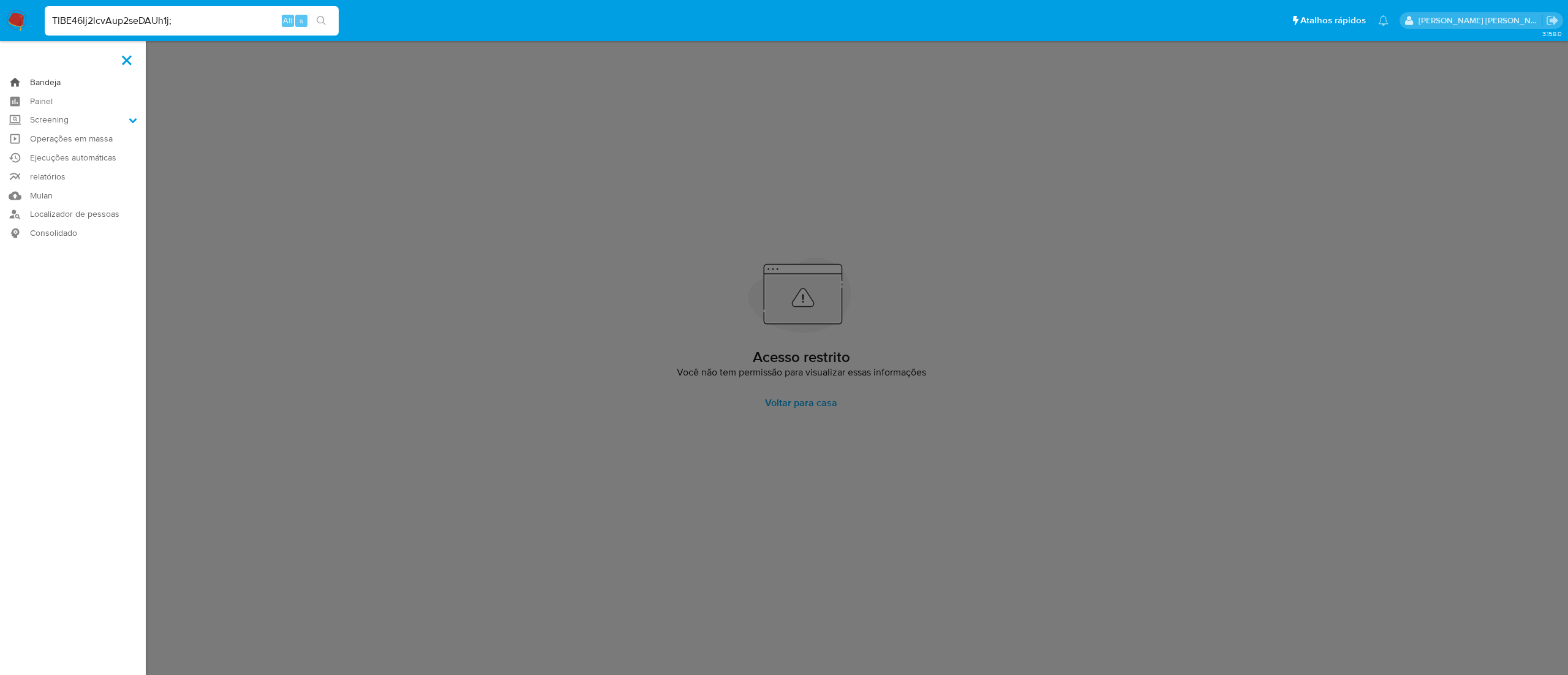
click at [62, 73] on link "Bandeja" at bounding box center [73, 82] width 146 height 19
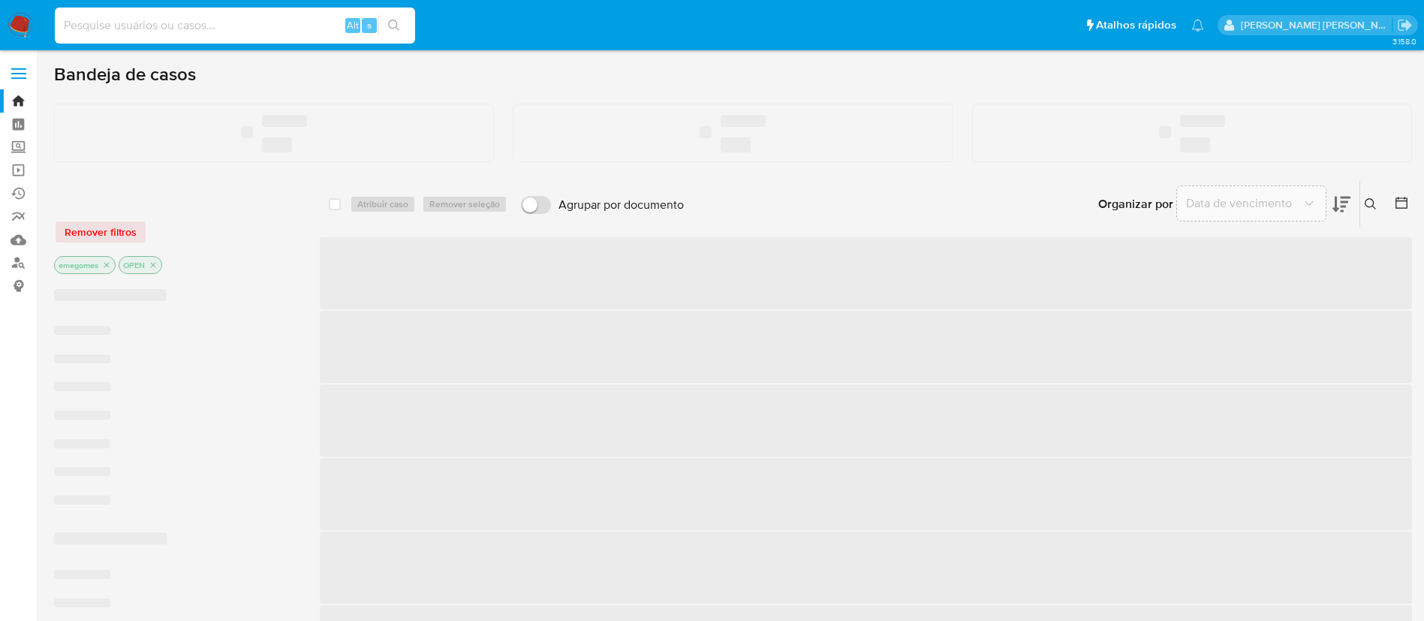
click at [234, 29] on input at bounding box center [235, 26] width 360 height 20
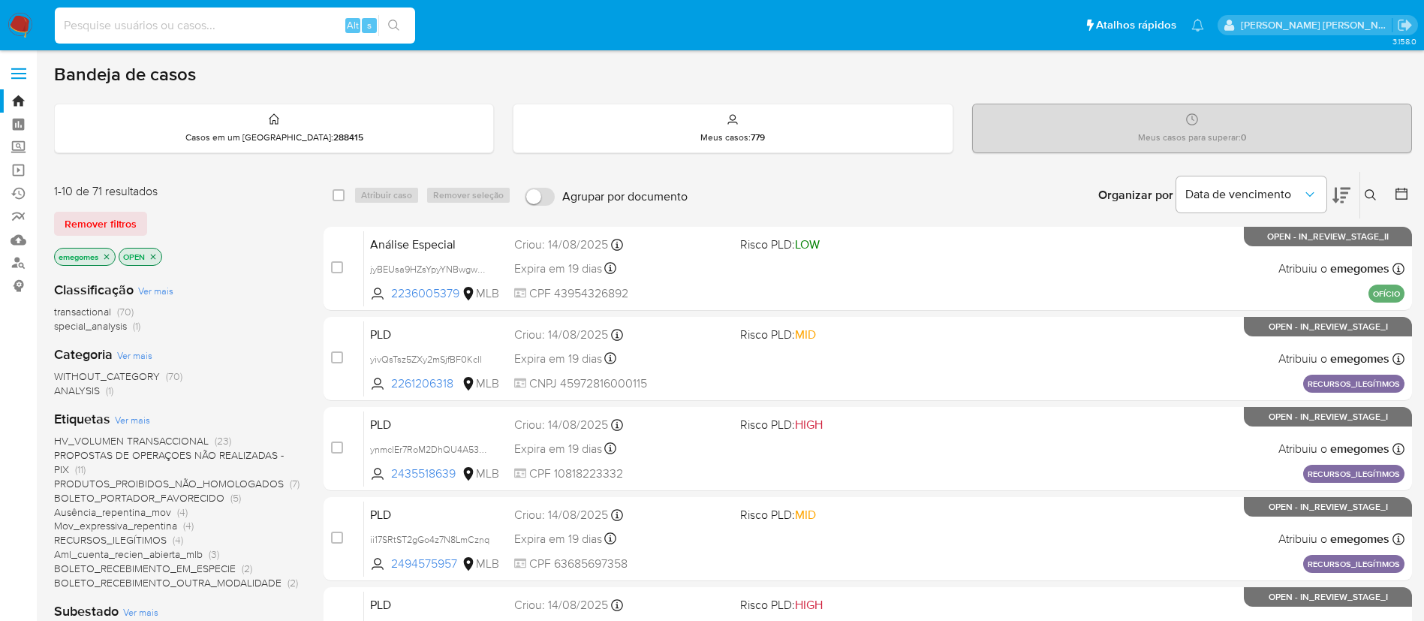
paste input "TlBE46lj2lcvAup2seDAUh1j;"
type input "TlBE46lj2lcvAup2seDAUh1j;"
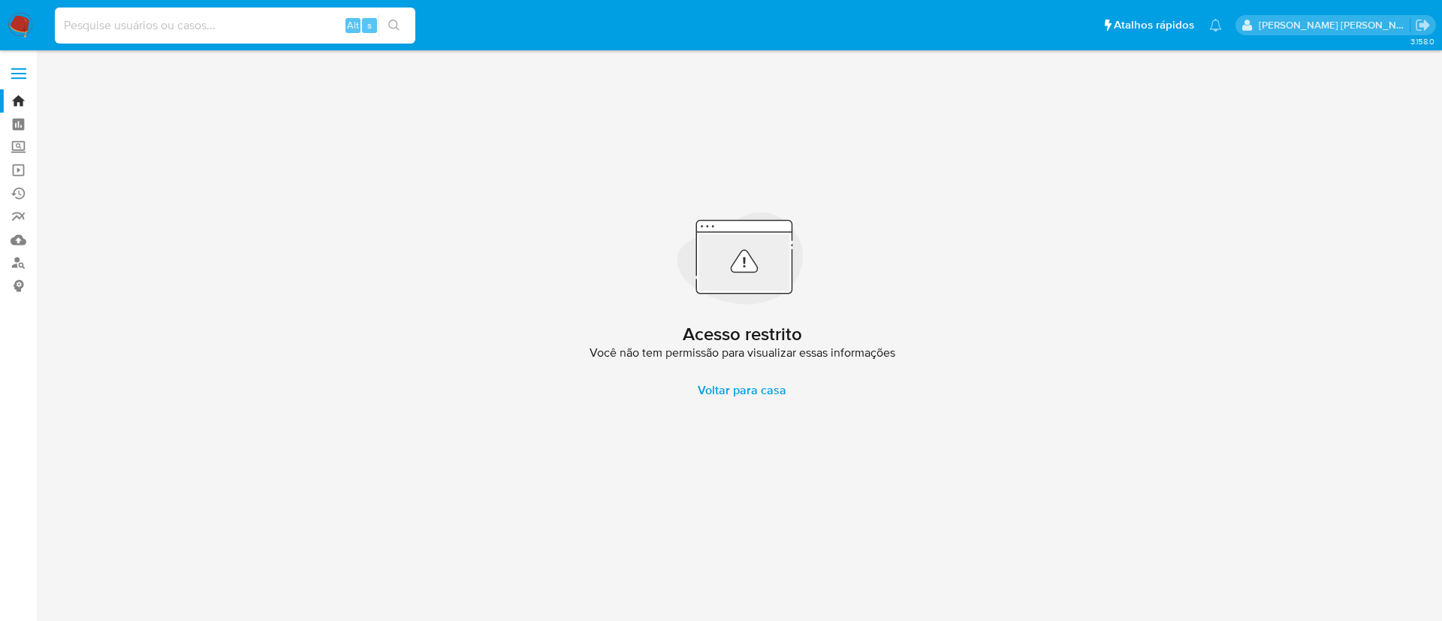
click at [235, 17] on input at bounding box center [235, 26] width 360 height 20
paste input "vqXYqjnwsv9efPqsc3txk80g"
type input "vqXYqjnwsv9efPqsc3txk80g"
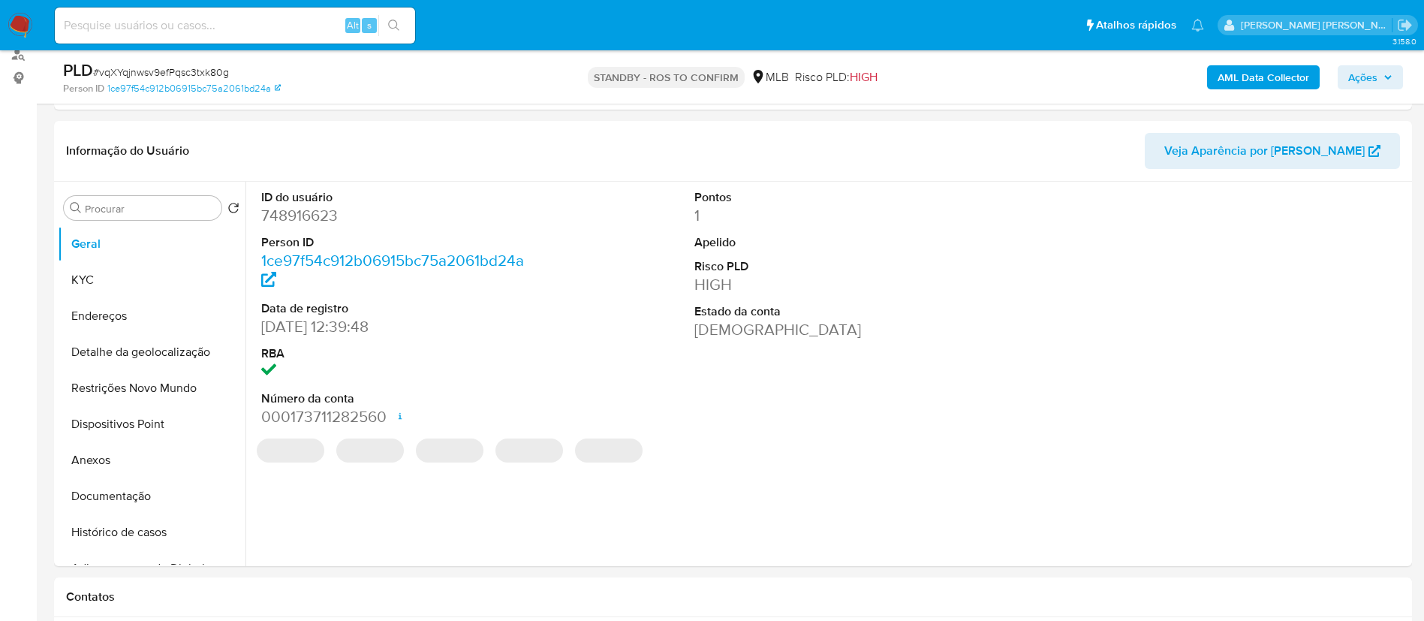
scroll to position [225, 0]
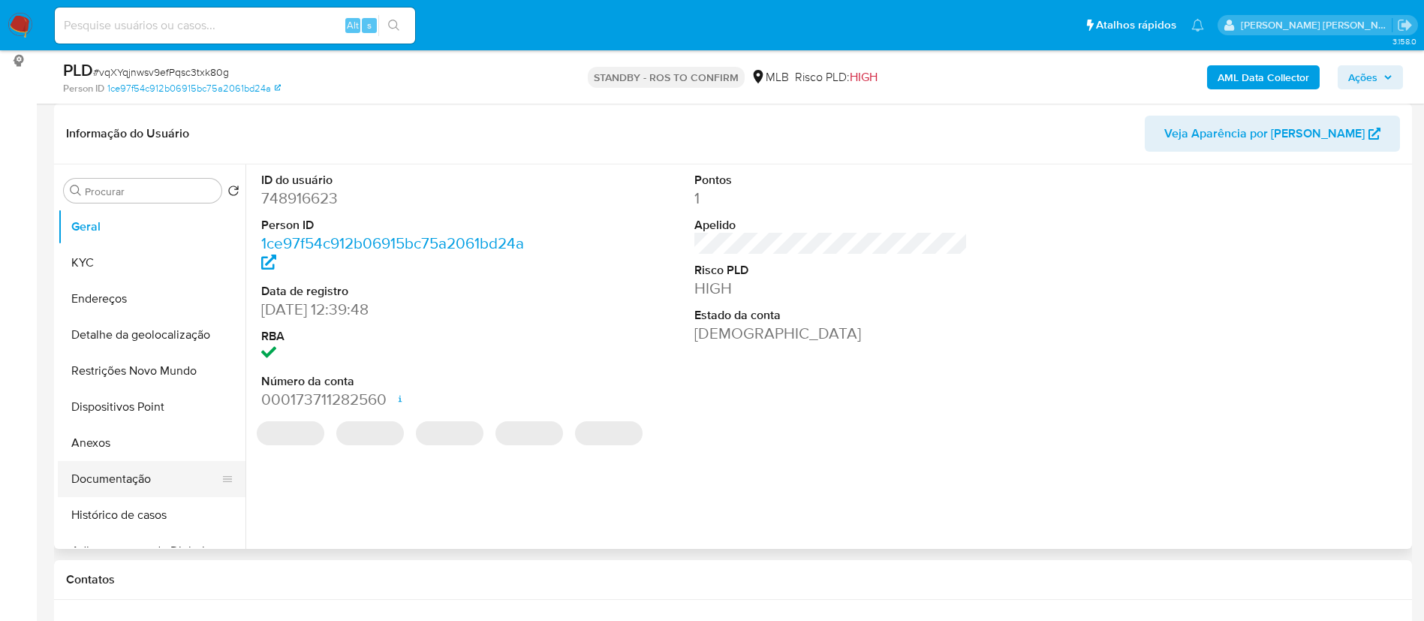
click at [114, 469] on button "Documentação" at bounding box center [146, 479] width 176 height 36
select select "10"
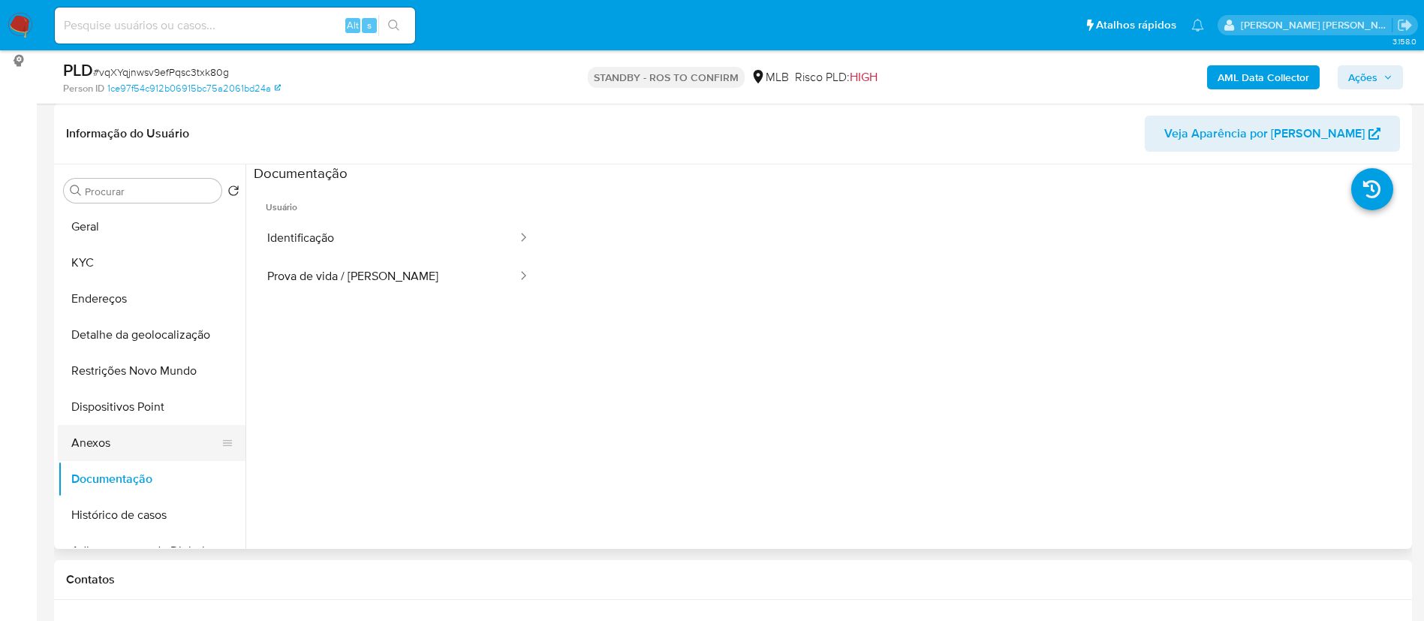
click at [120, 432] on button "Anexos" at bounding box center [146, 443] width 176 height 36
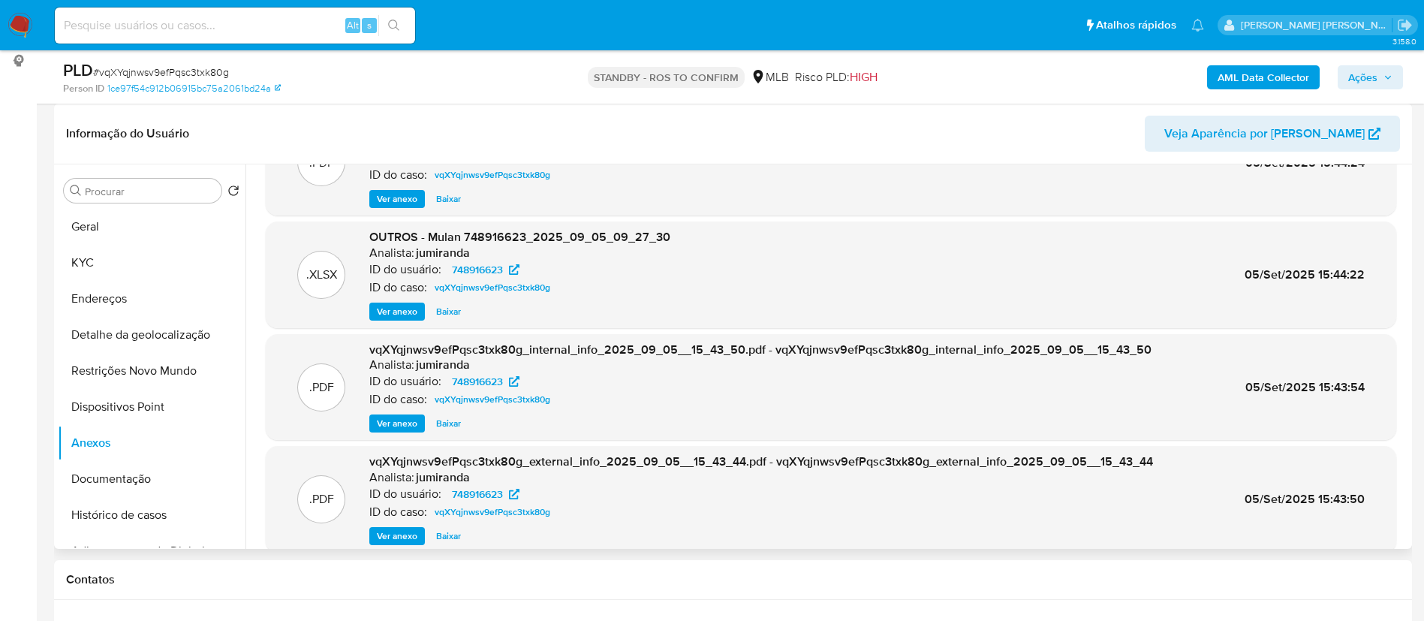
scroll to position [126, 0]
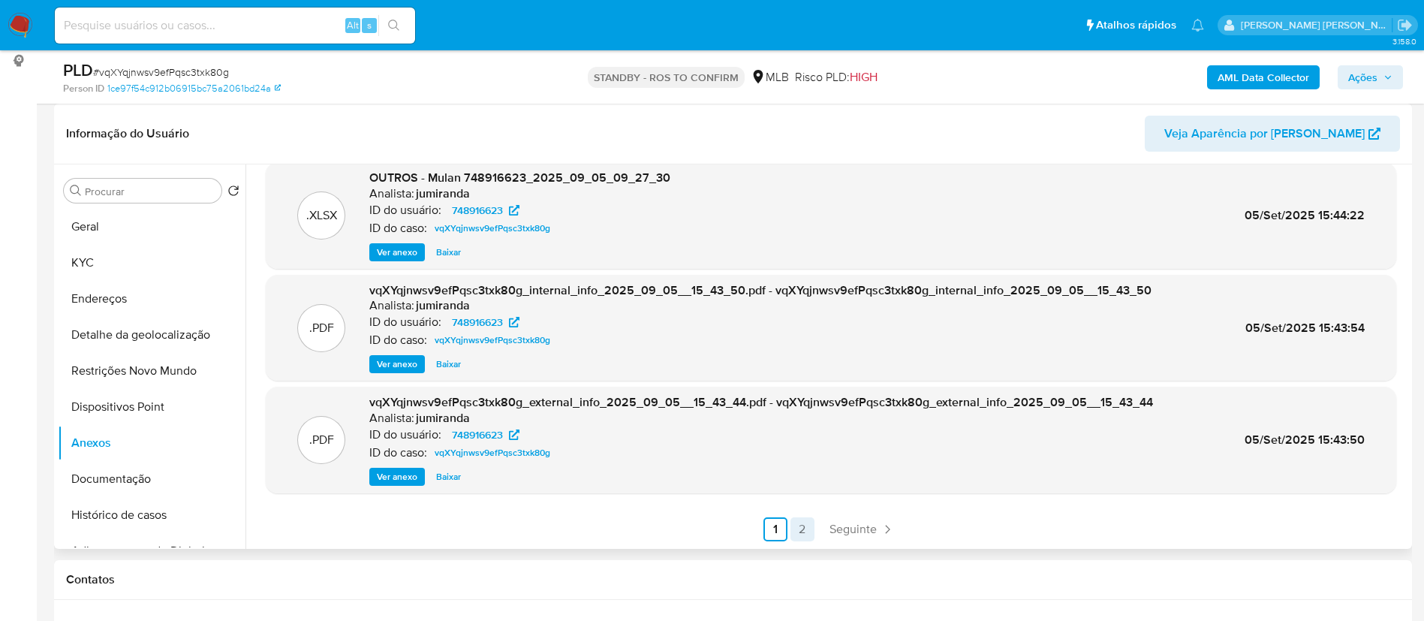
click at [806, 529] on link "2" at bounding box center [803, 529] width 24 height 24
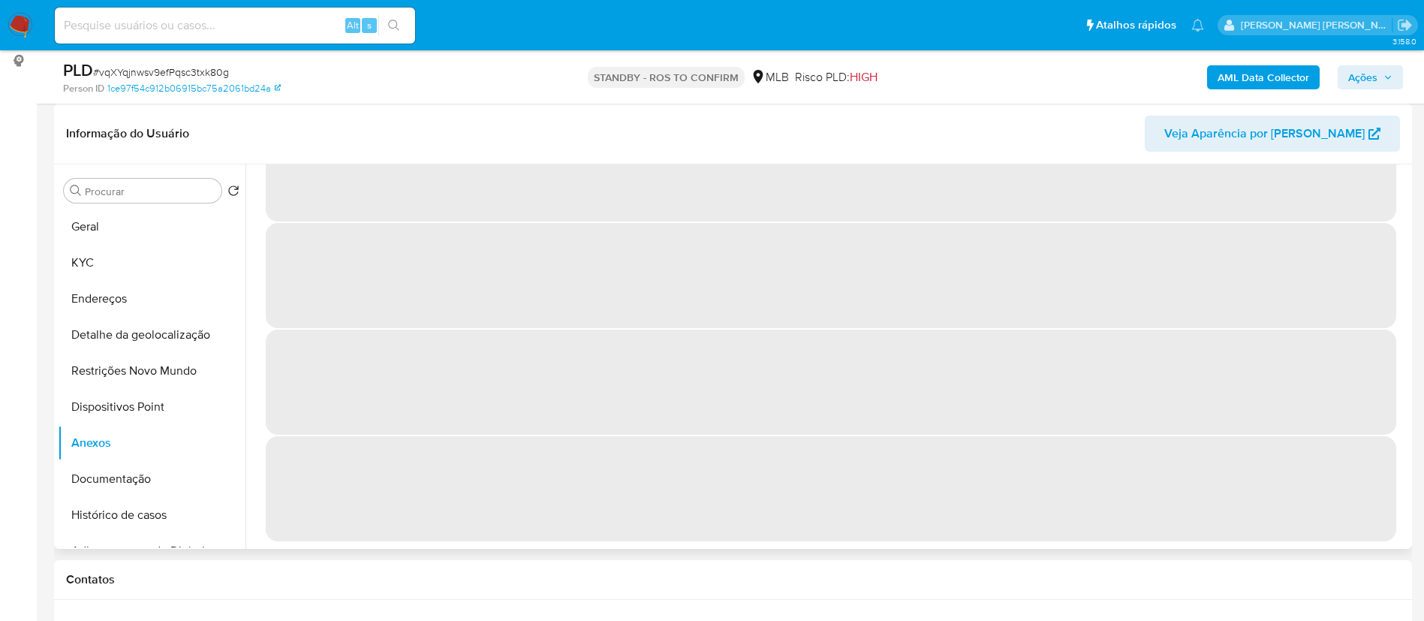
scroll to position [0, 0]
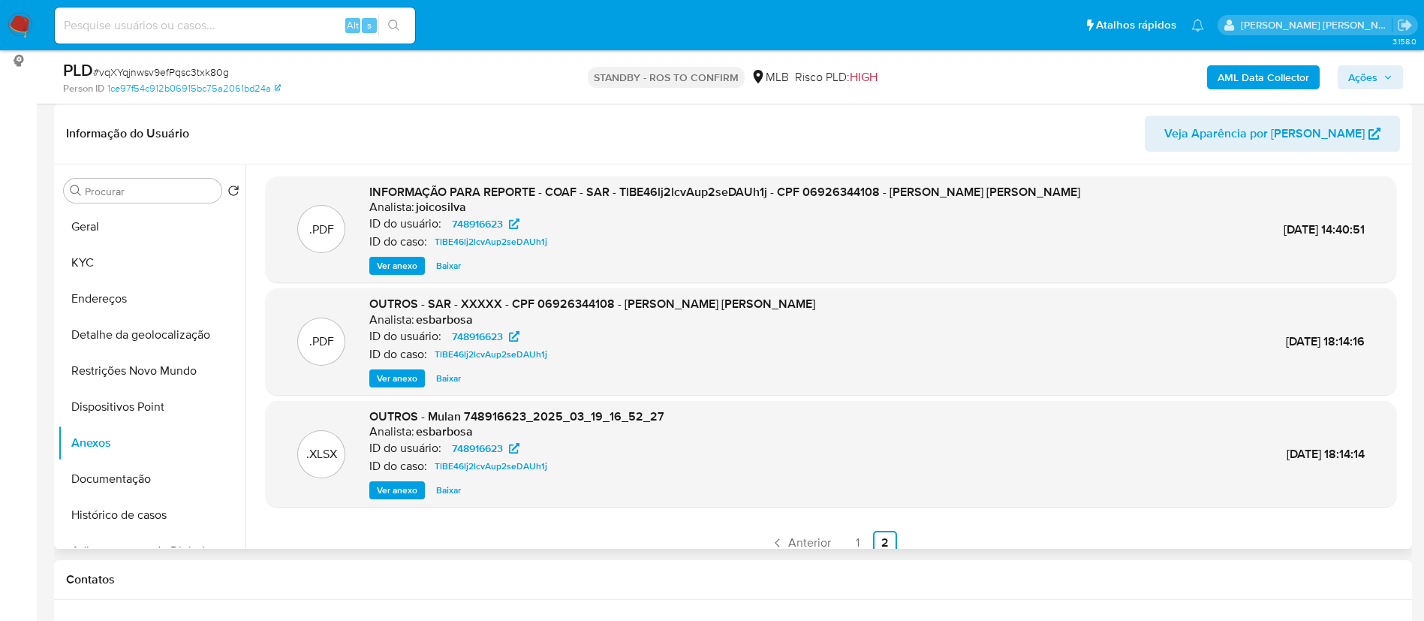
click at [396, 379] on span "Ver anexo" at bounding box center [397, 378] width 41 height 15
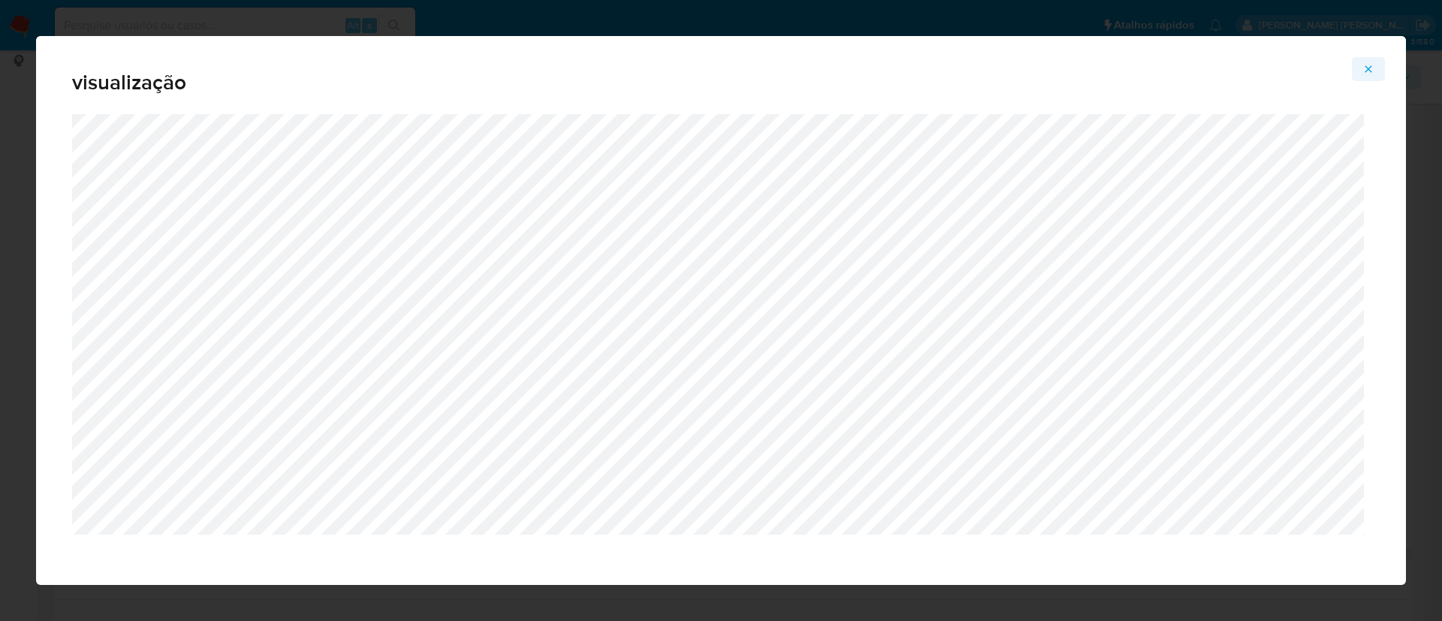
click at [1368, 63] on icon "Attachment preview" at bounding box center [1368, 69] width 12 height 12
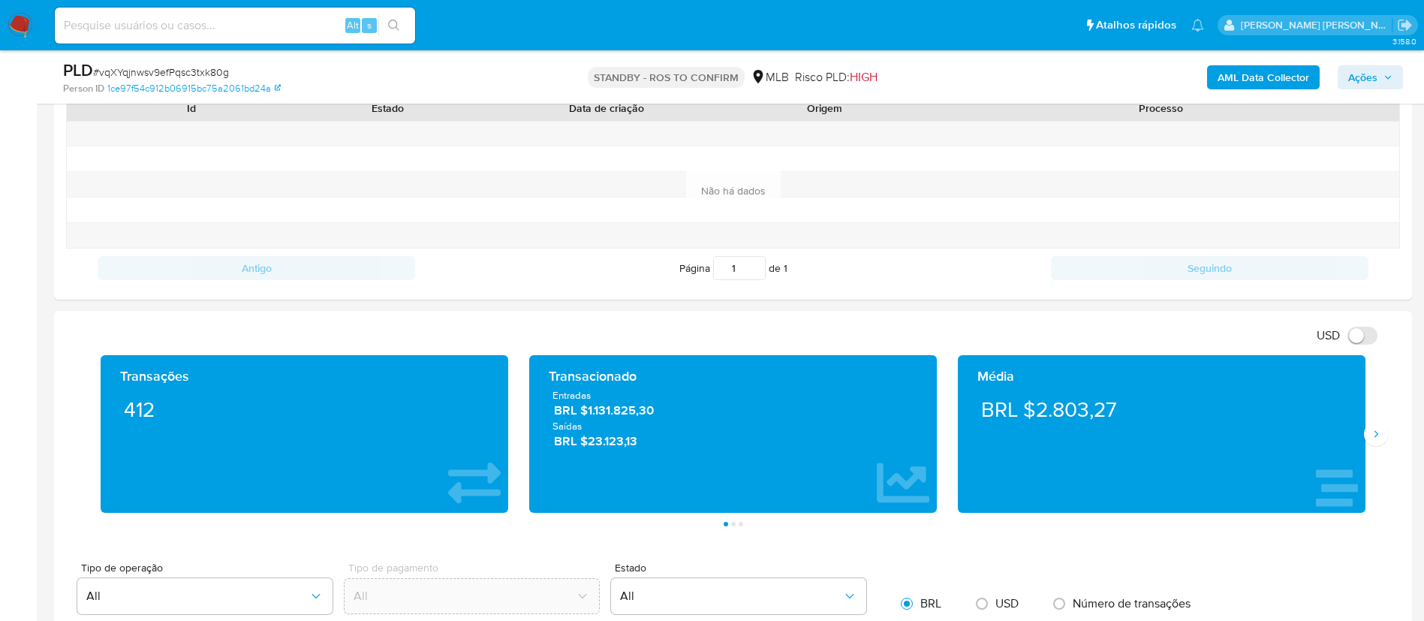
scroll to position [649, 0]
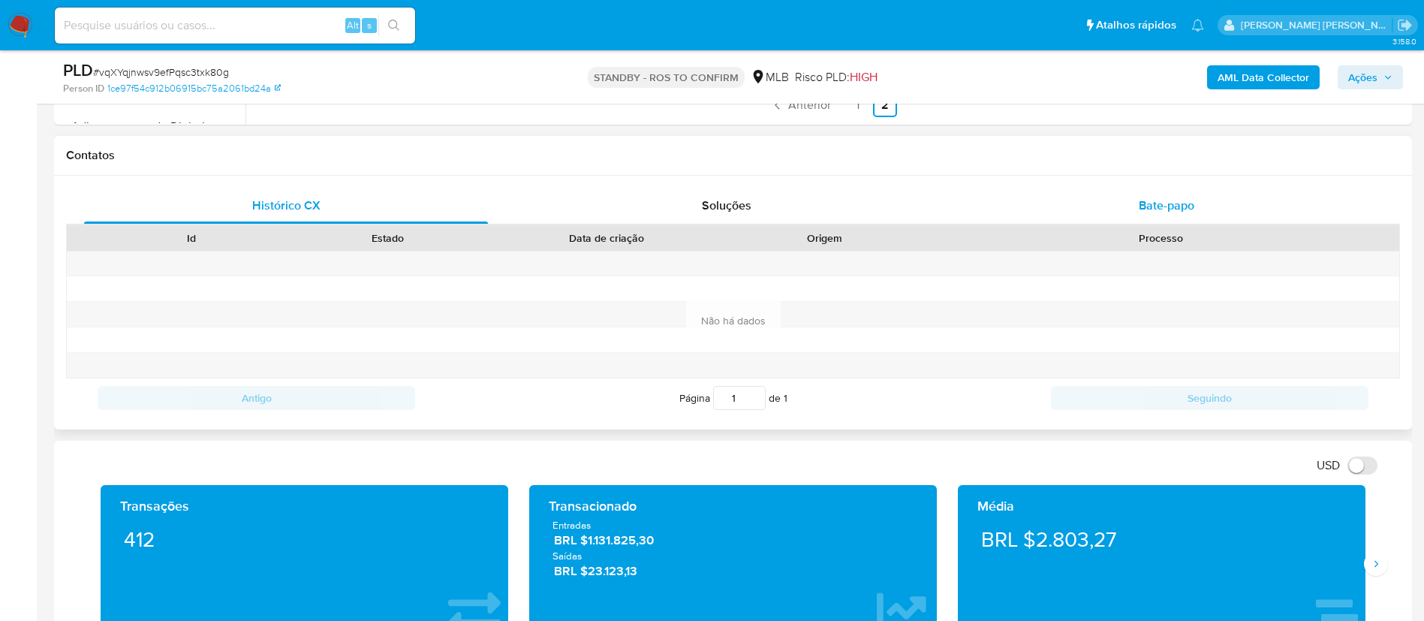
click at [1163, 220] on div "Bate-papo" at bounding box center [1167, 206] width 404 height 36
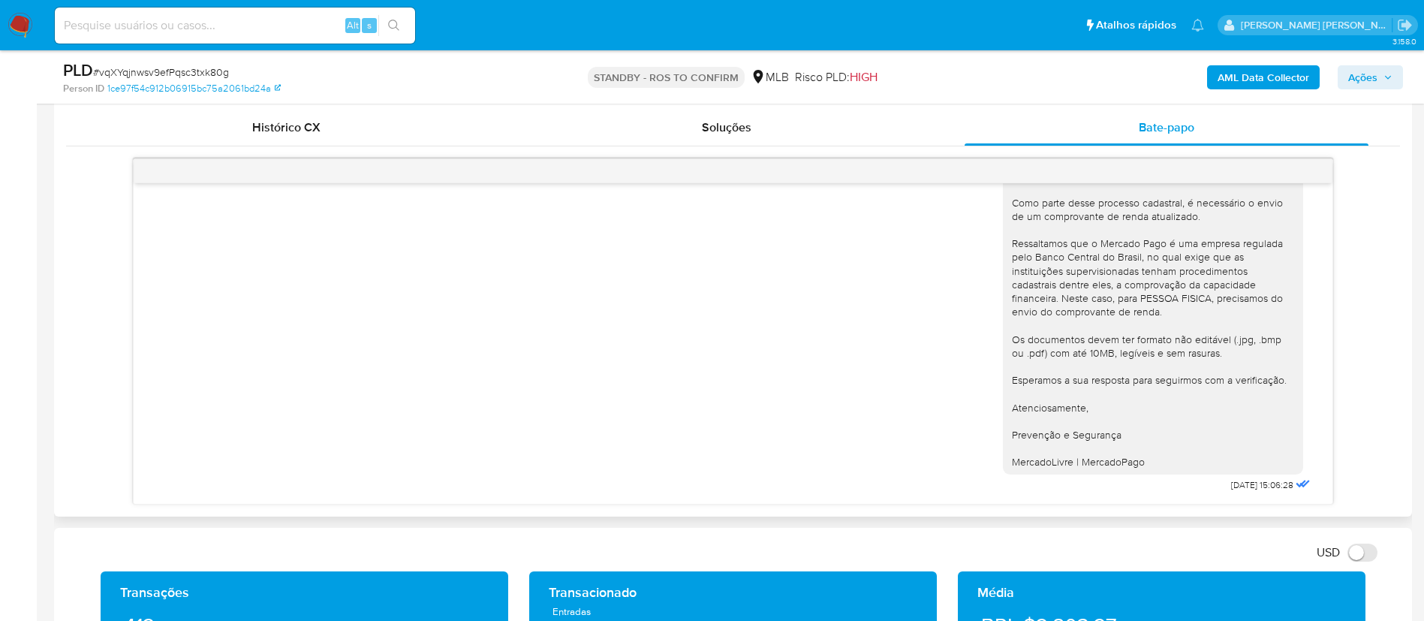
scroll to position [762, 0]
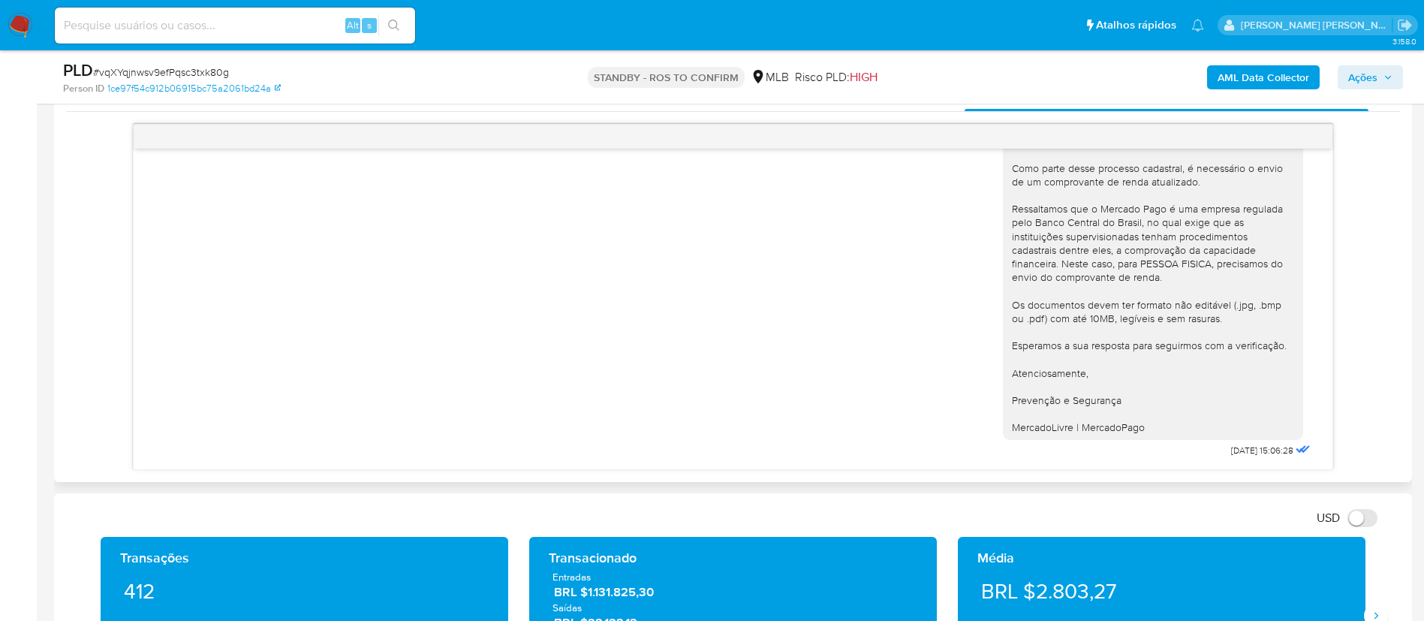
click at [822, 312] on div "Ola, Estamos realizando uma verificação adicional de segurança [PERSON_NAME] de…" at bounding box center [733, 262] width 1162 height 399
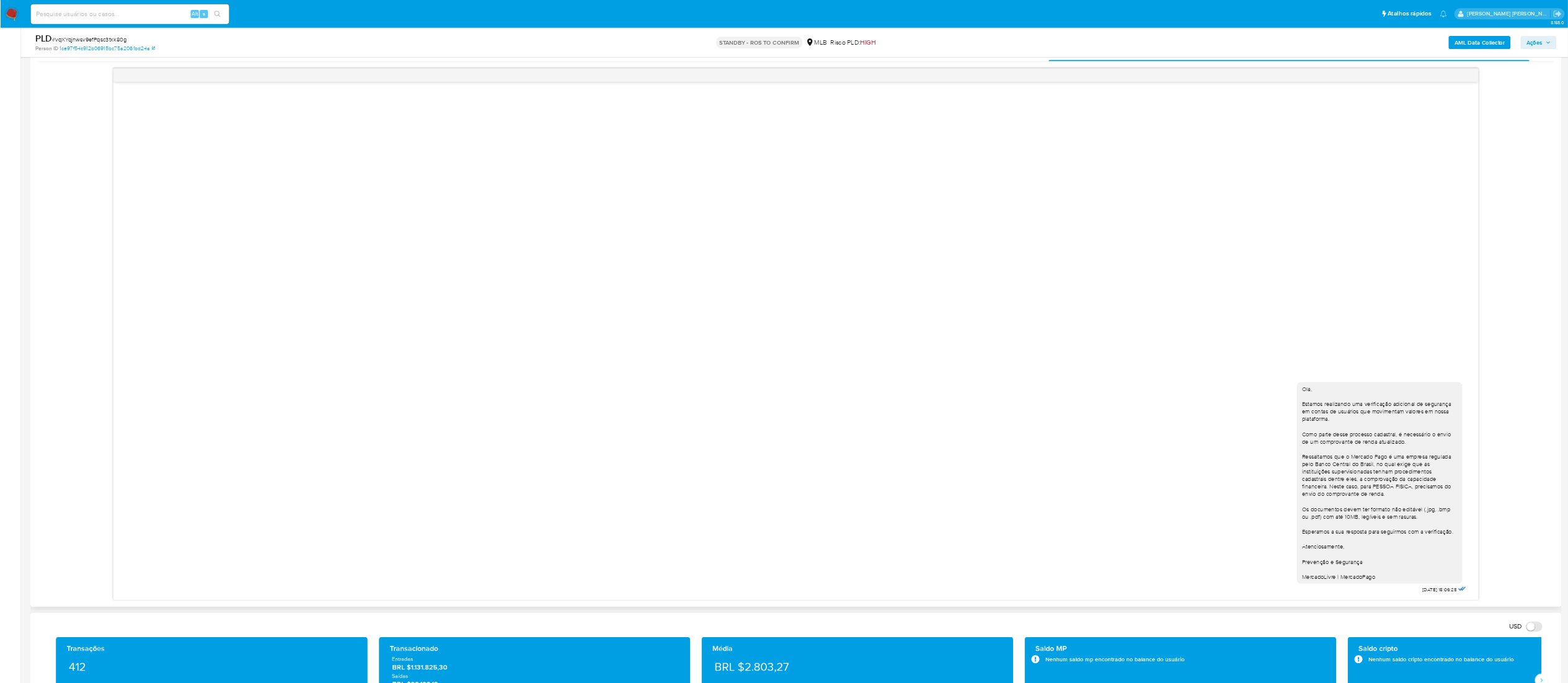
scroll to position [12, 0]
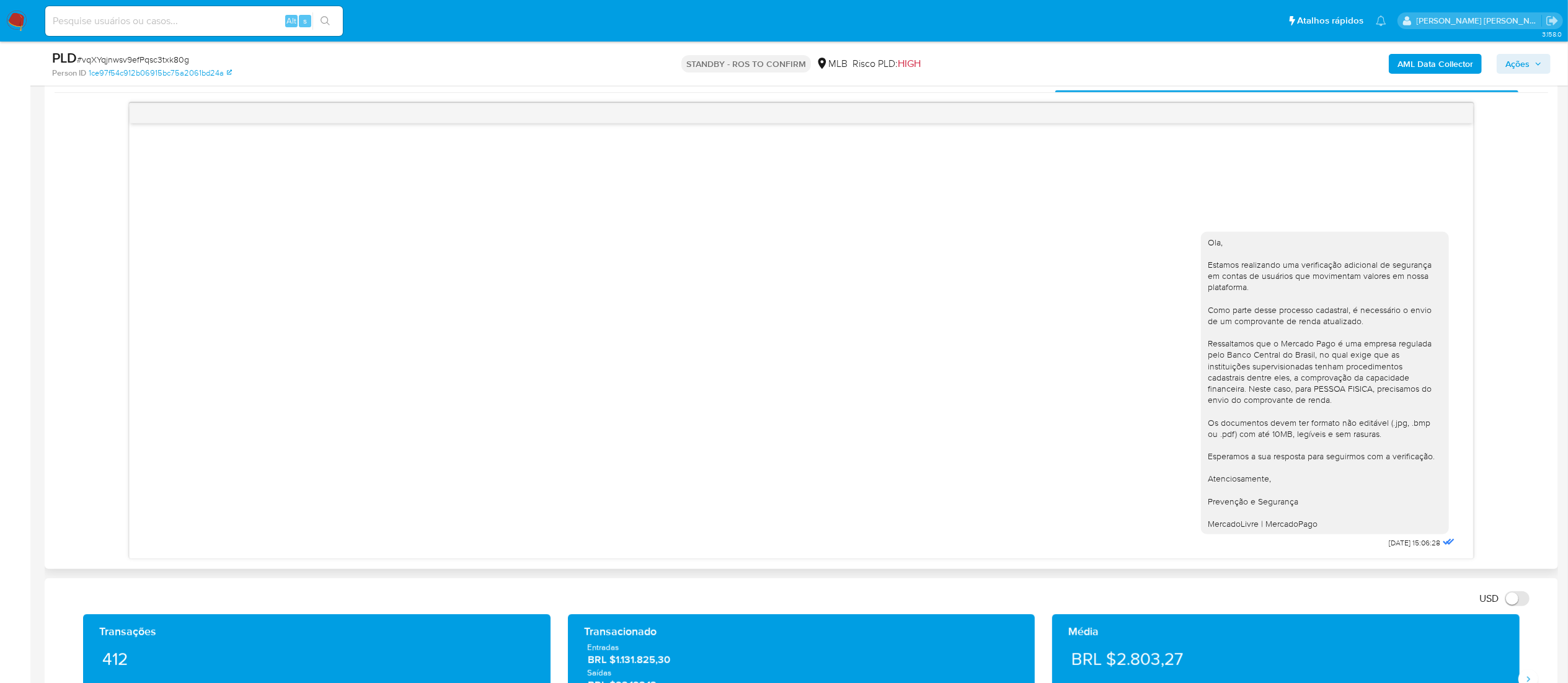
drag, startPoint x: 1414, startPoint y: 496, endPoint x: 942, endPoint y: 331, distance: 500.0
click at [942, 331] on div "Ola, Estamos realizando uma verificação adicional de segurança [PERSON_NAME] de…" at bounding box center [801, 387] width 1312 height 330
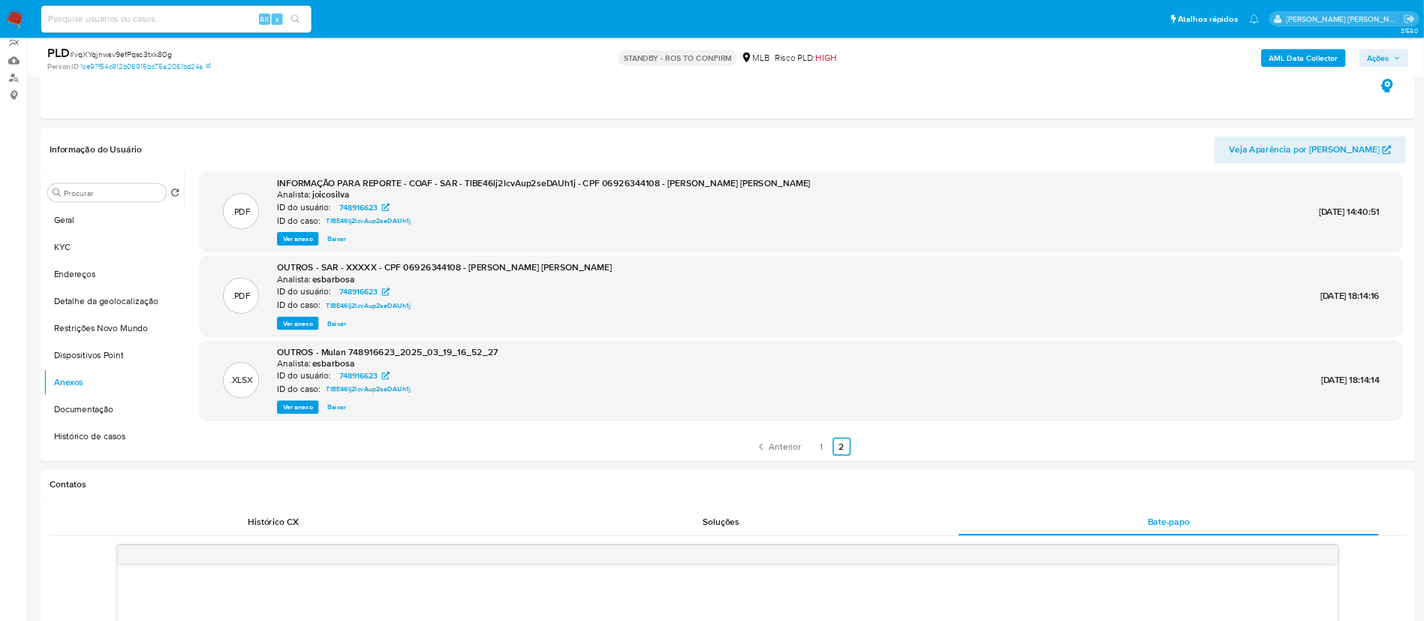
scroll to position [0, 0]
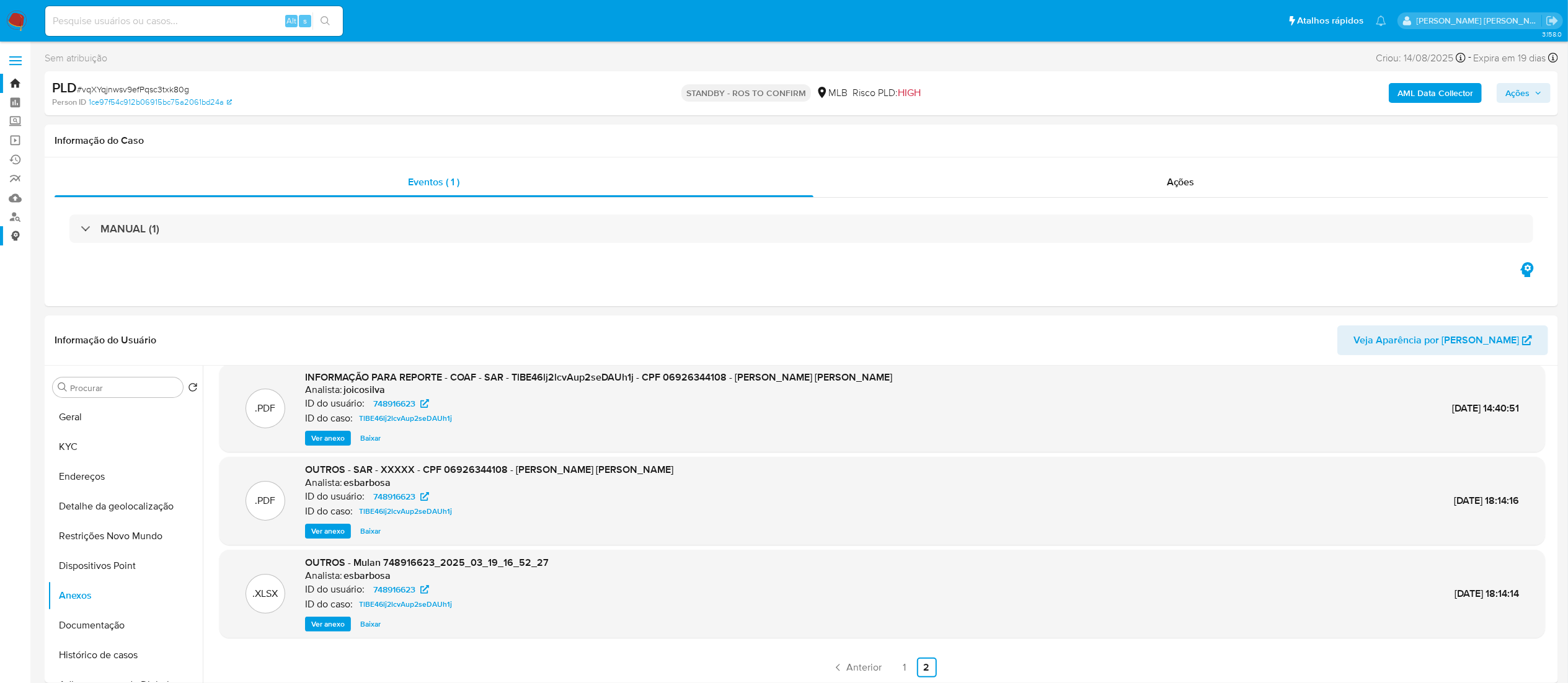
click at [28, 242] on link "Consolidado" at bounding box center [73, 235] width 148 height 19
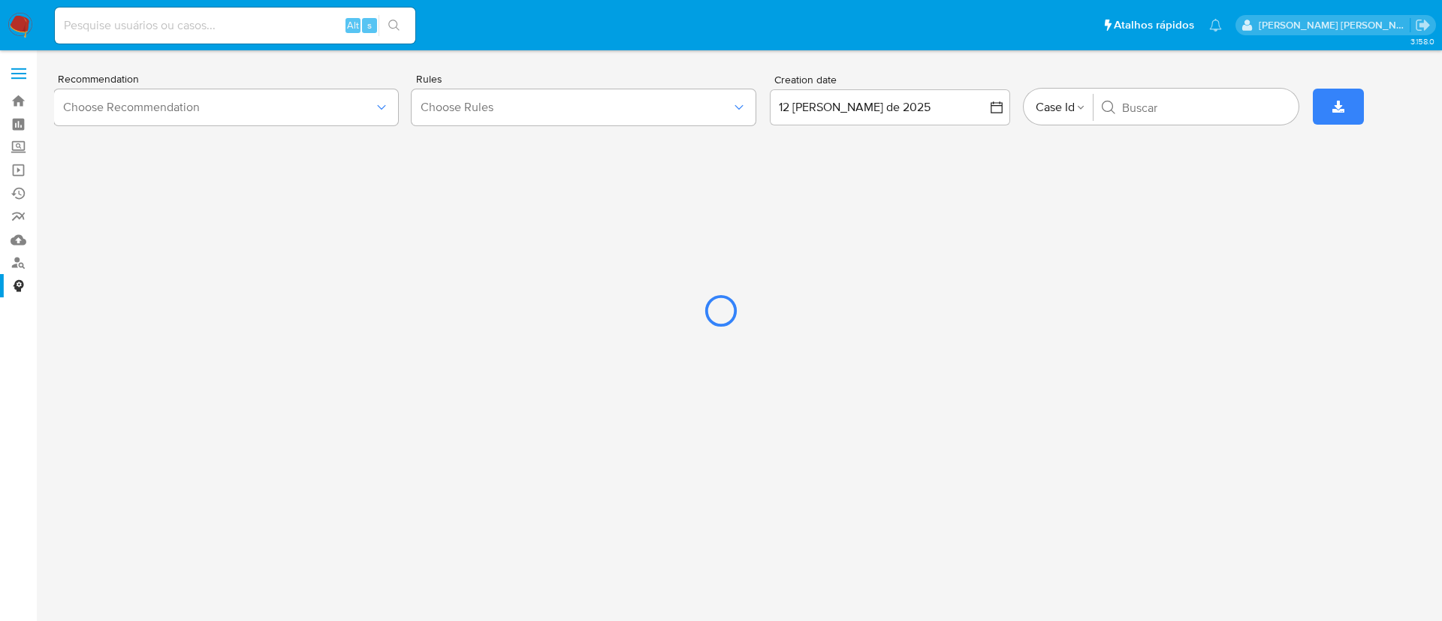
click at [17, 261] on div at bounding box center [721, 310] width 1442 height 621
click at [20, 258] on div at bounding box center [721, 310] width 1442 height 621
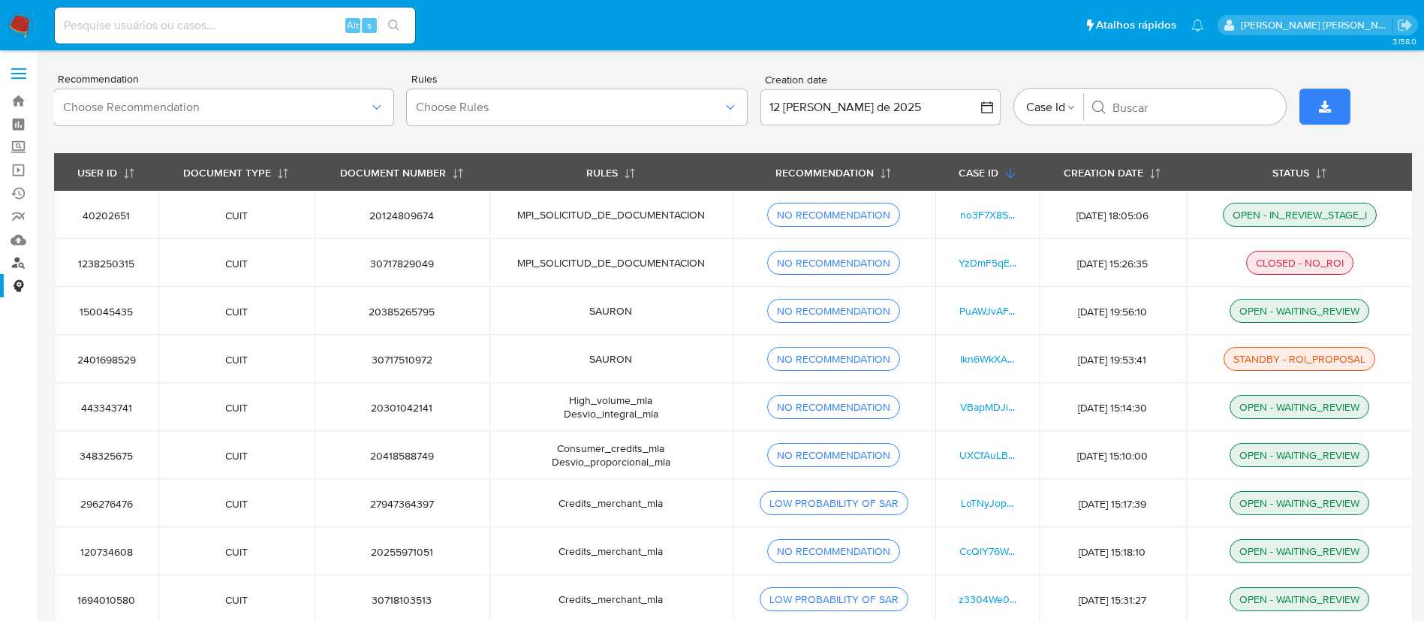
click at [17, 264] on link "Localizador de pessoas" at bounding box center [89, 263] width 179 height 23
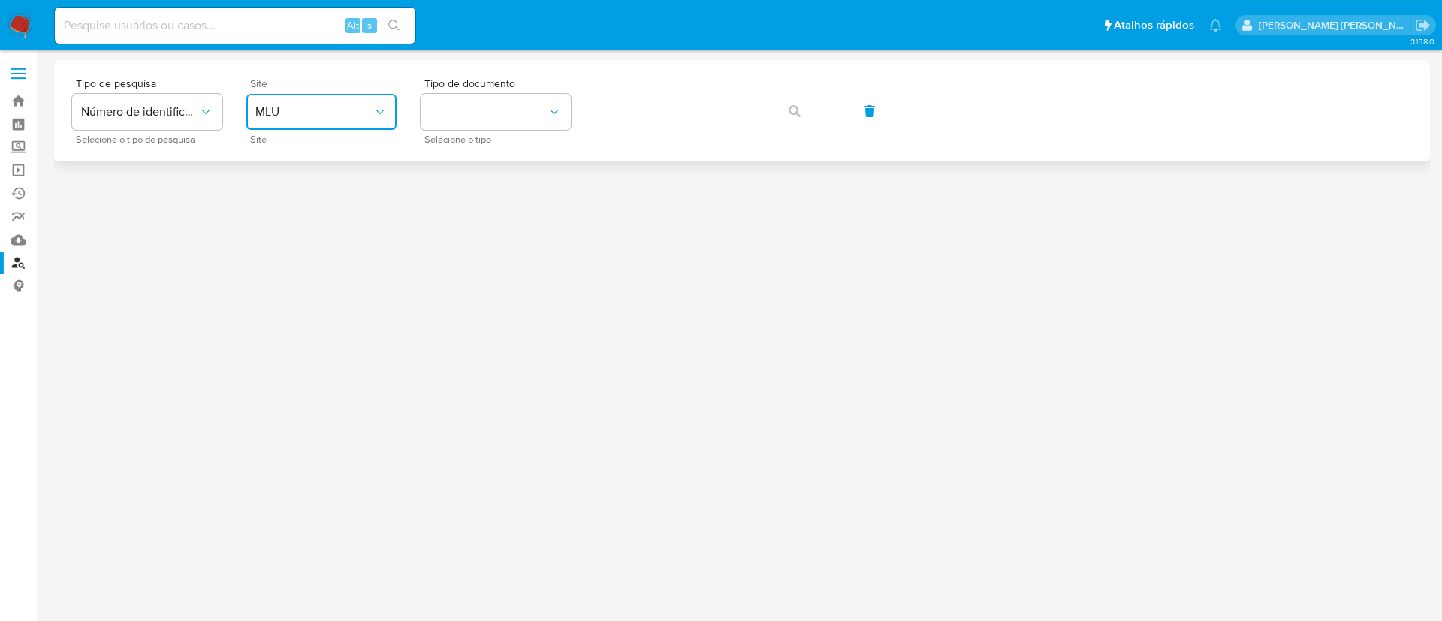
click at [381, 110] on icon "site_id" at bounding box center [379, 111] width 15 height 15
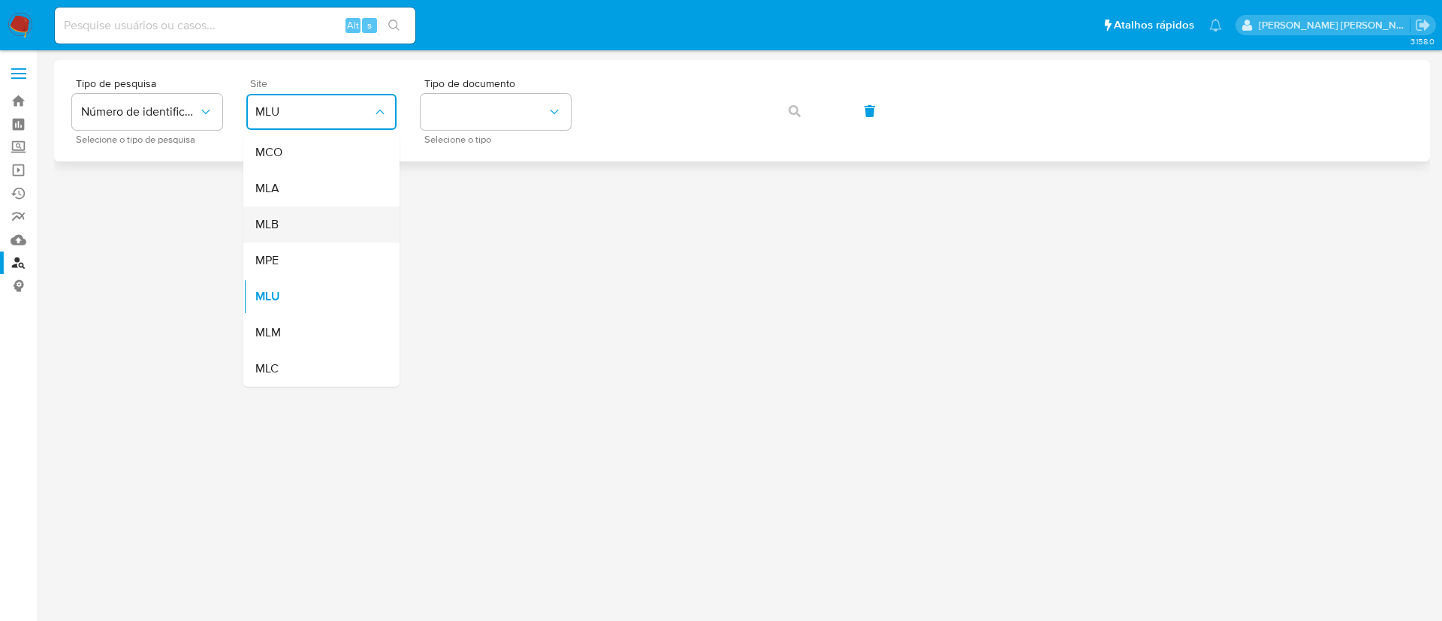
click at [304, 216] on div "MLB" at bounding box center [316, 224] width 123 height 36
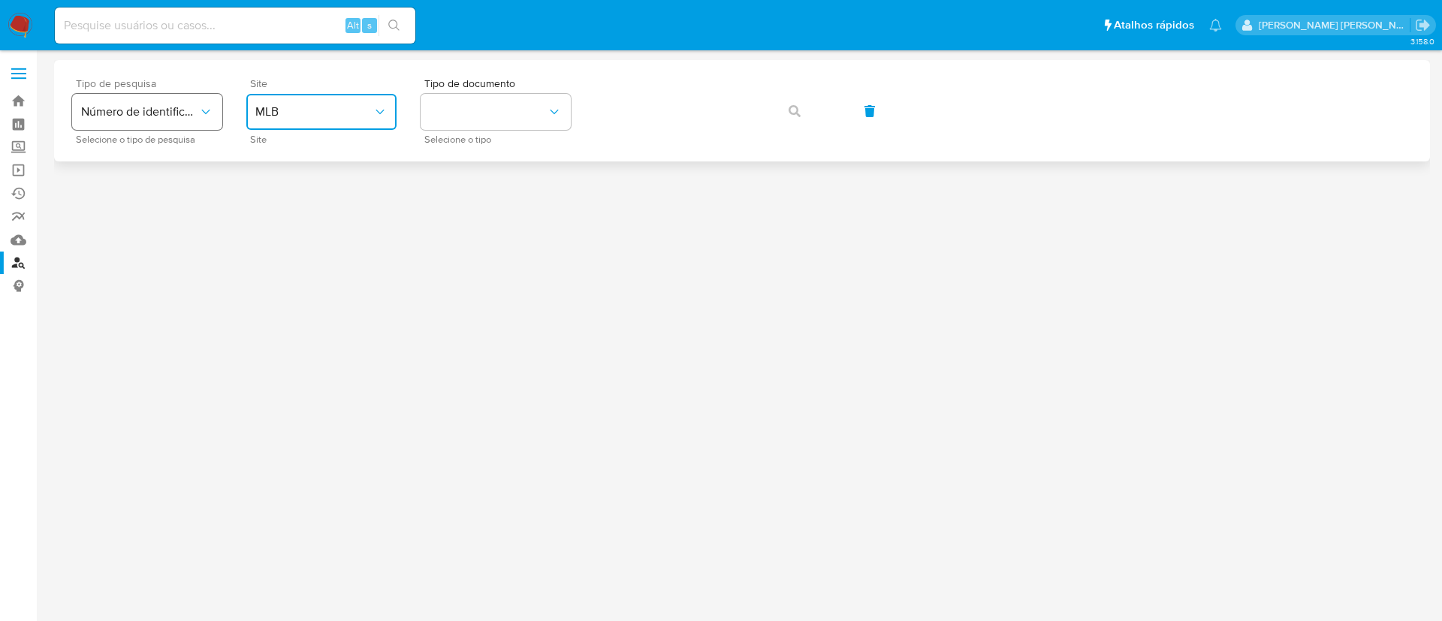
click at [190, 109] on span "Número de identificação" at bounding box center [139, 111] width 117 height 15
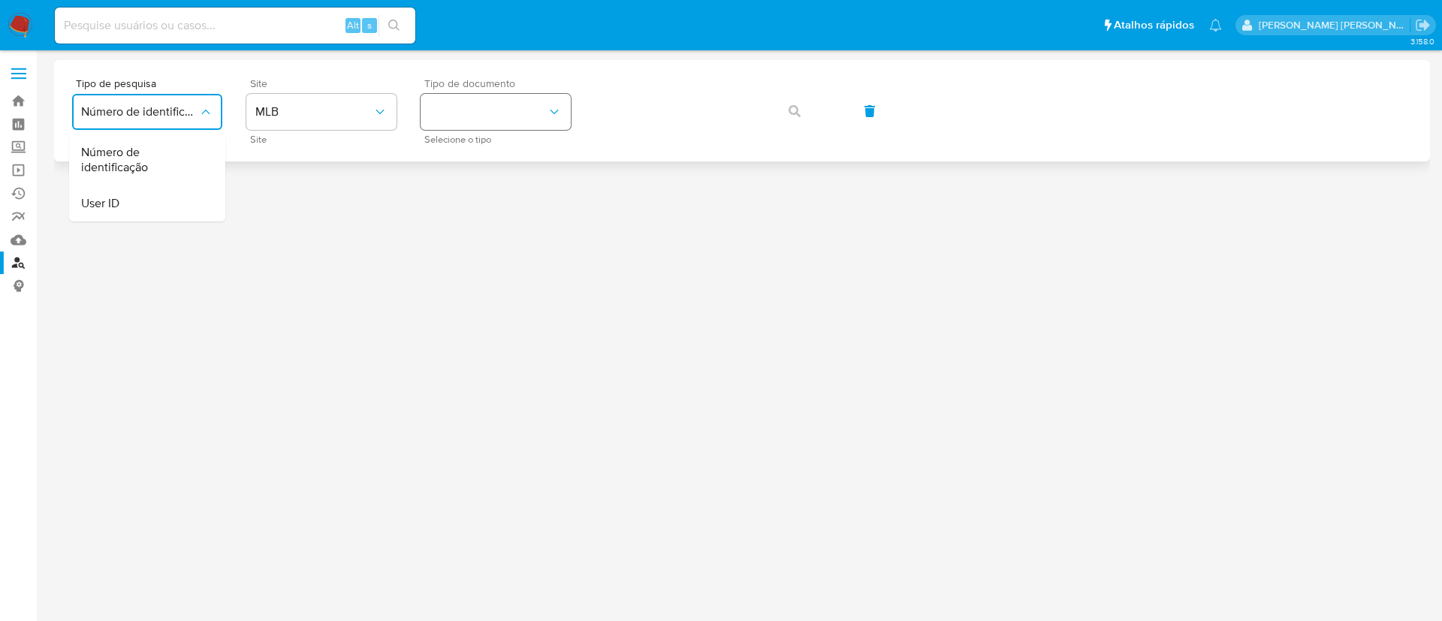
click at [520, 106] on button "identificationType" at bounding box center [495, 112] width 150 height 36
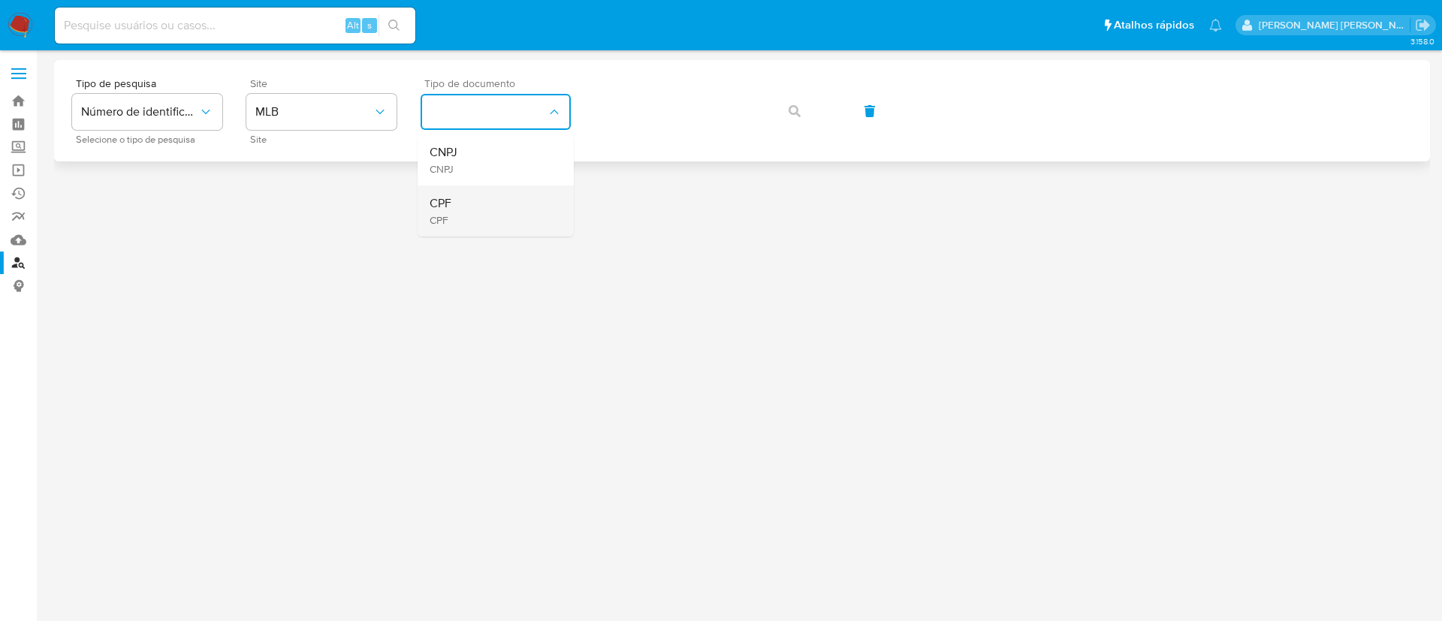
click at [475, 207] on div "CPF CPF" at bounding box center [490, 210] width 123 height 51
click at [802, 114] on button "button" at bounding box center [794, 111] width 51 height 36
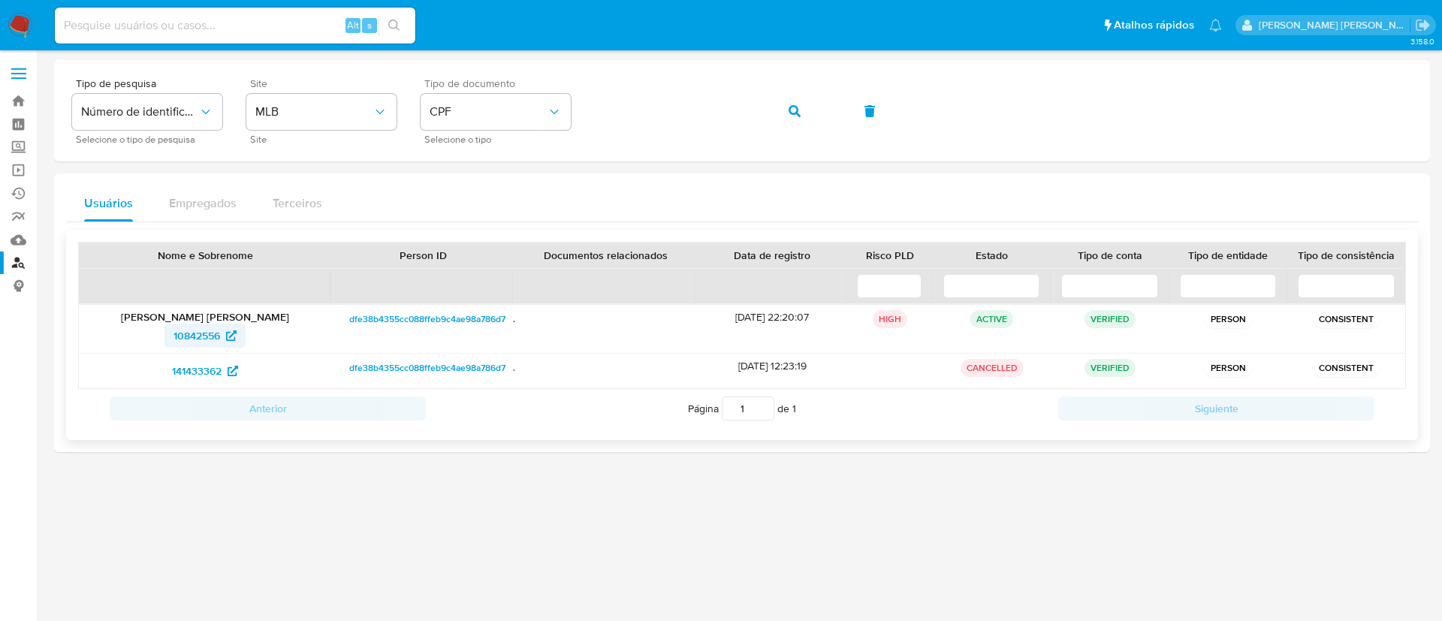
click at [215, 337] on span "10842556" at bounding box center [196, 336] width 47 height 24
click at [307, 30] on input at bounding box center [235, 26] width 360 height 20
paste input "UP5iw6r5lxl3WKHCaOETl9sn"
type input "UP5iw6r5lxl3WKHCaOETl9sn"
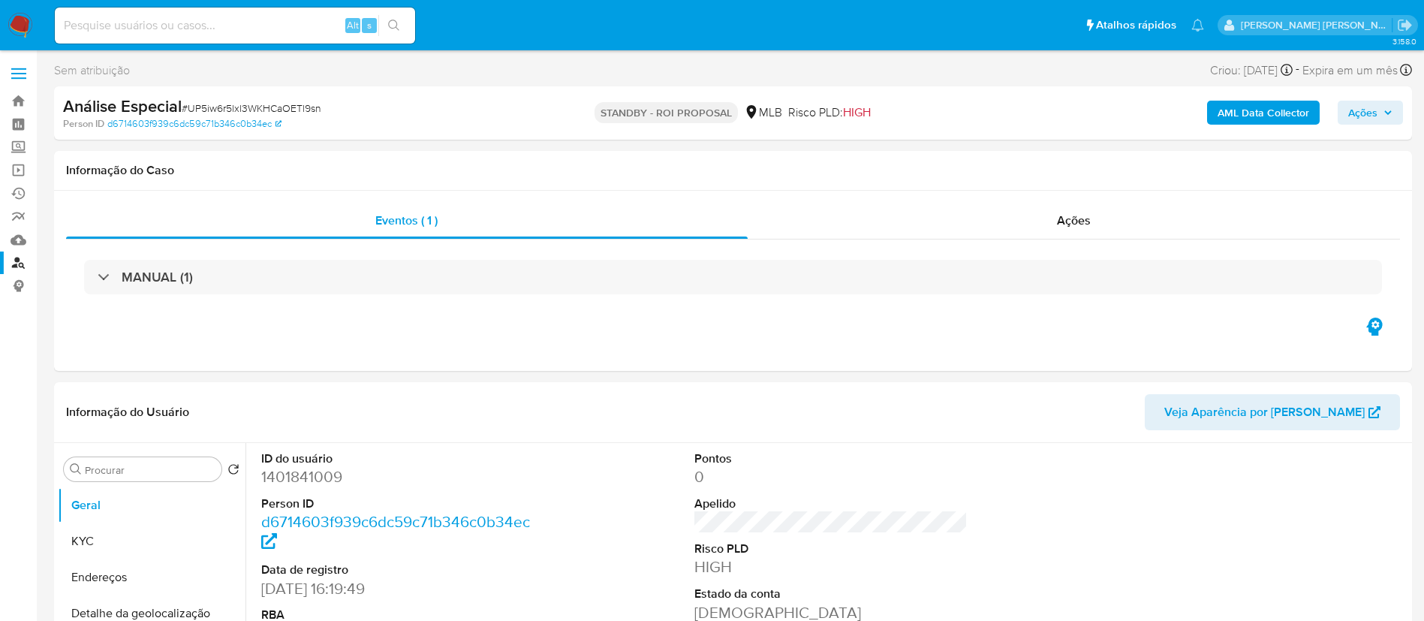
select select "10"
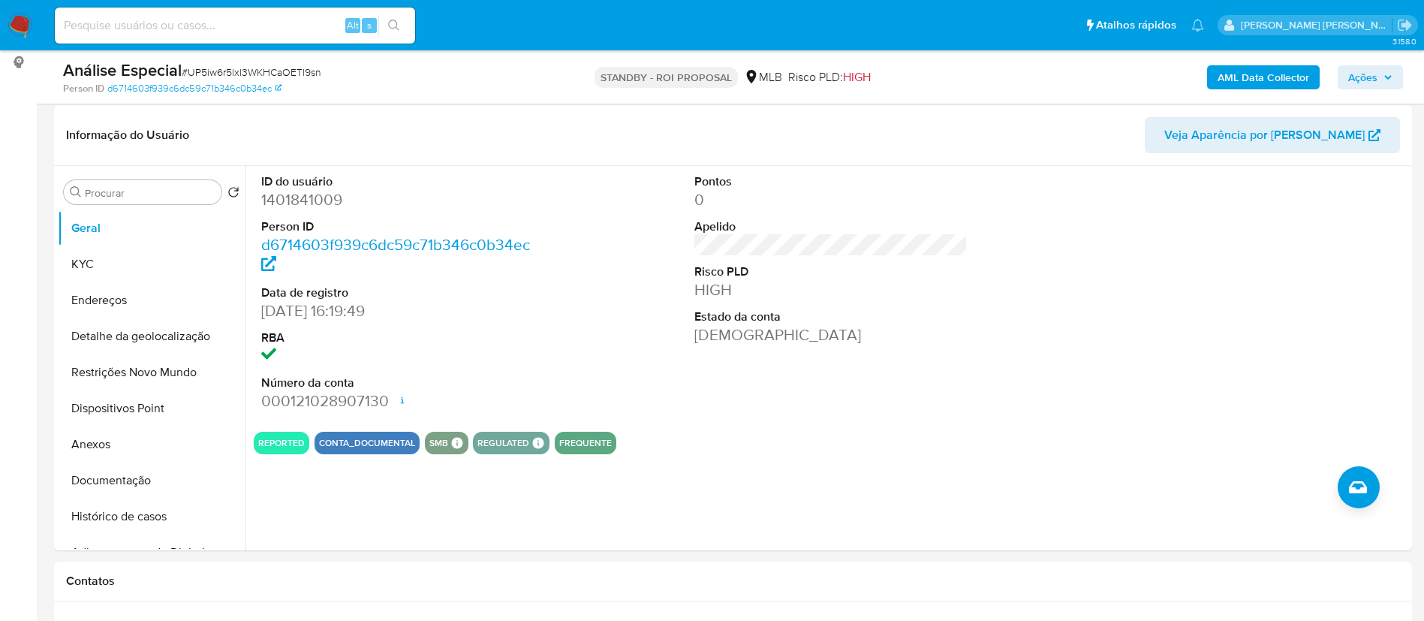
scroll to position [225, 0]
click at [164, 517] on button "Histórico de casos" at bounding box center [146, 515] width 176 height 36
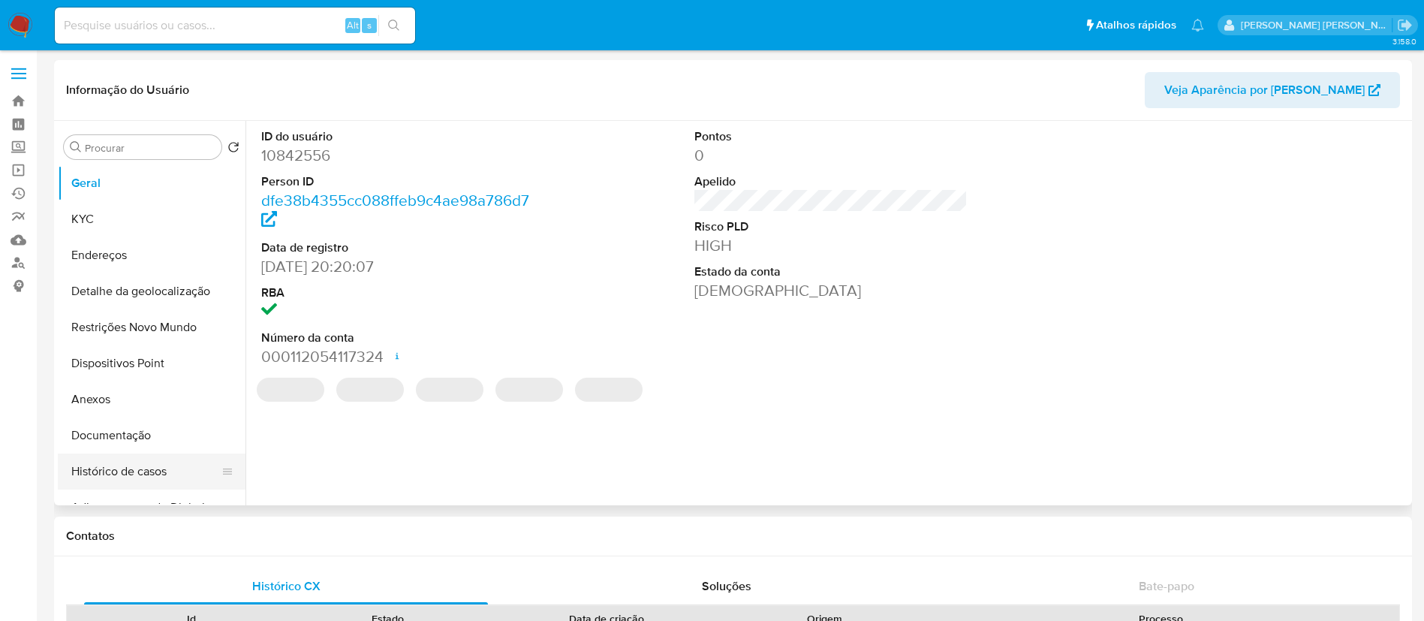
click at [113, 481] on button "Histórico de casos" at bounding box center [146, 472] width 176 height 36
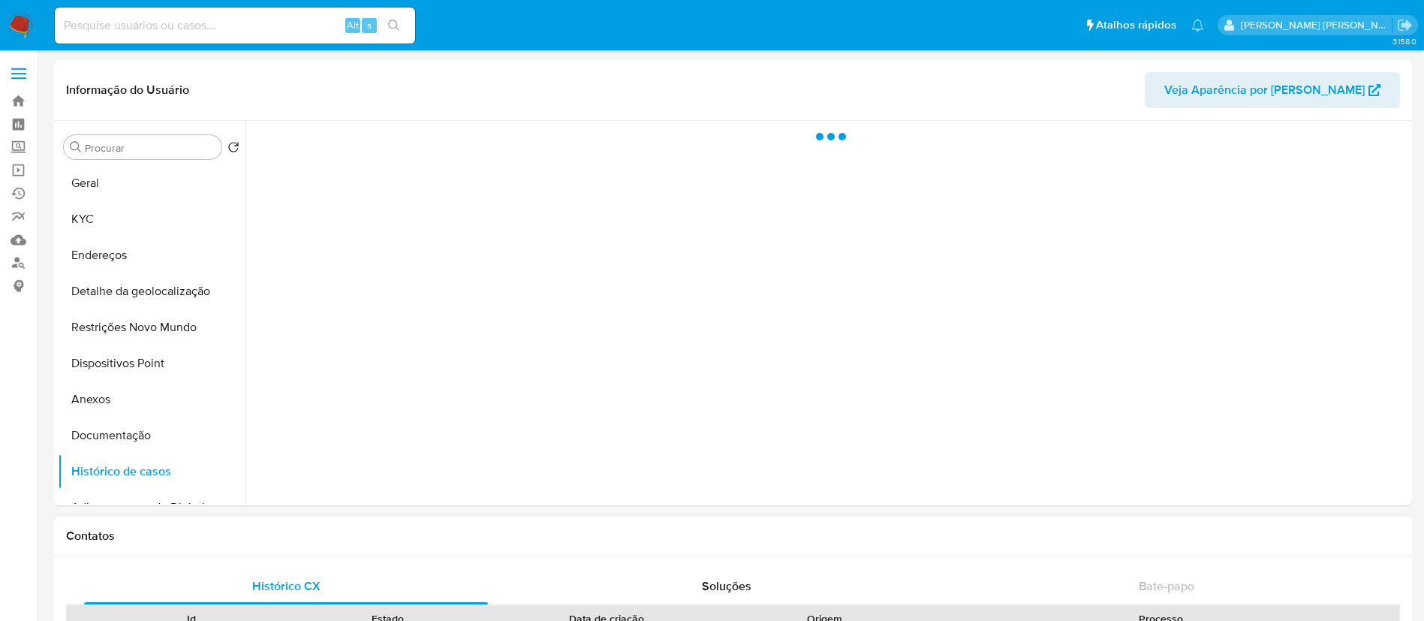
select select "10"
